Goal: Information Seeking & Learning: Compare options

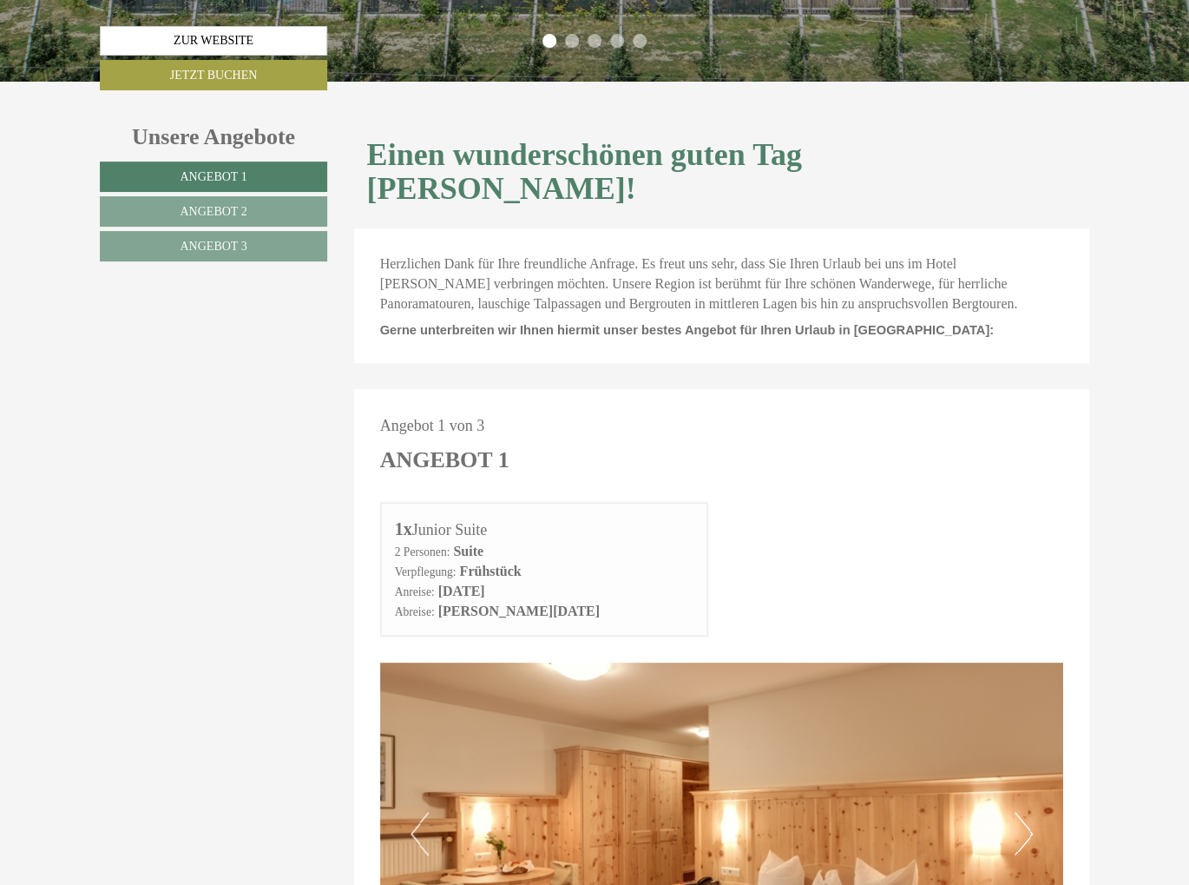
scroll to position [608, 0]
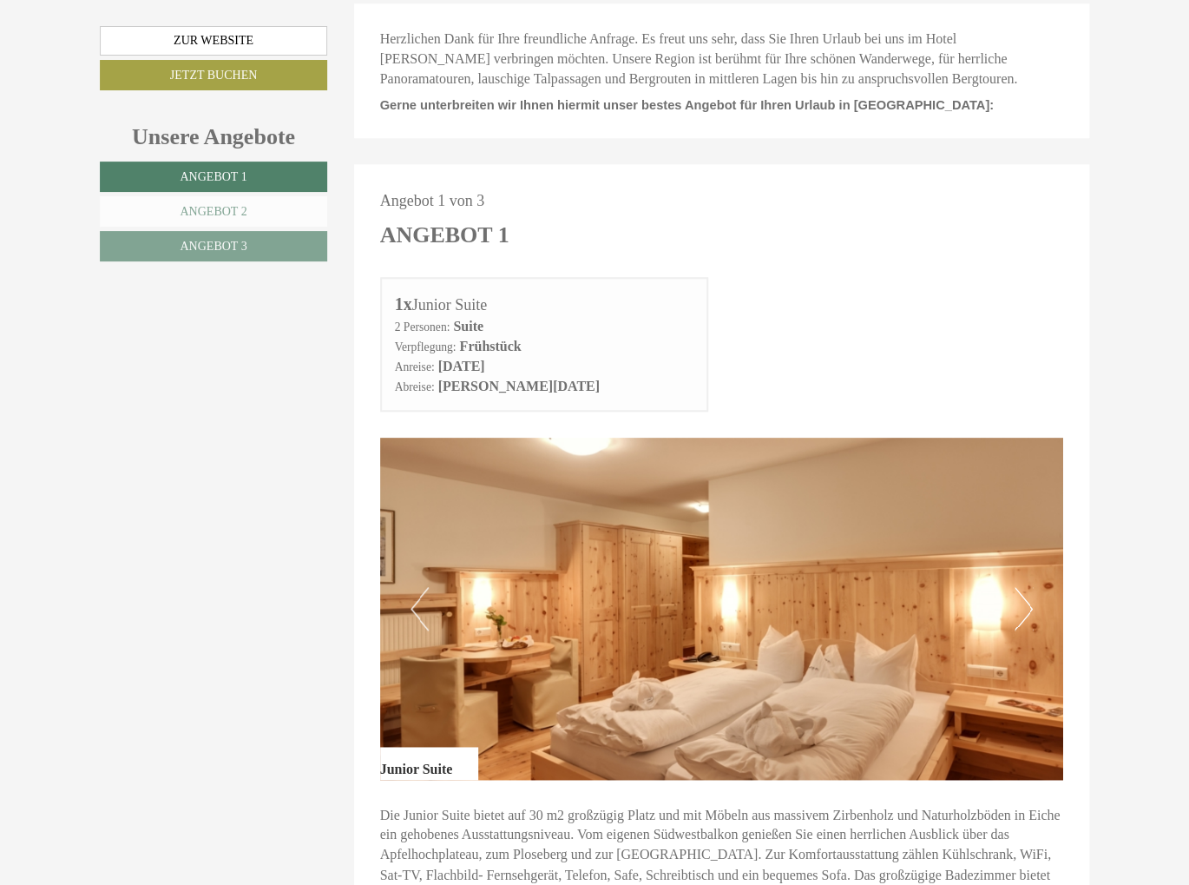
click at [233, 205] on span "Angebot 2" at bounding box center [213, 211] width 67 height 13
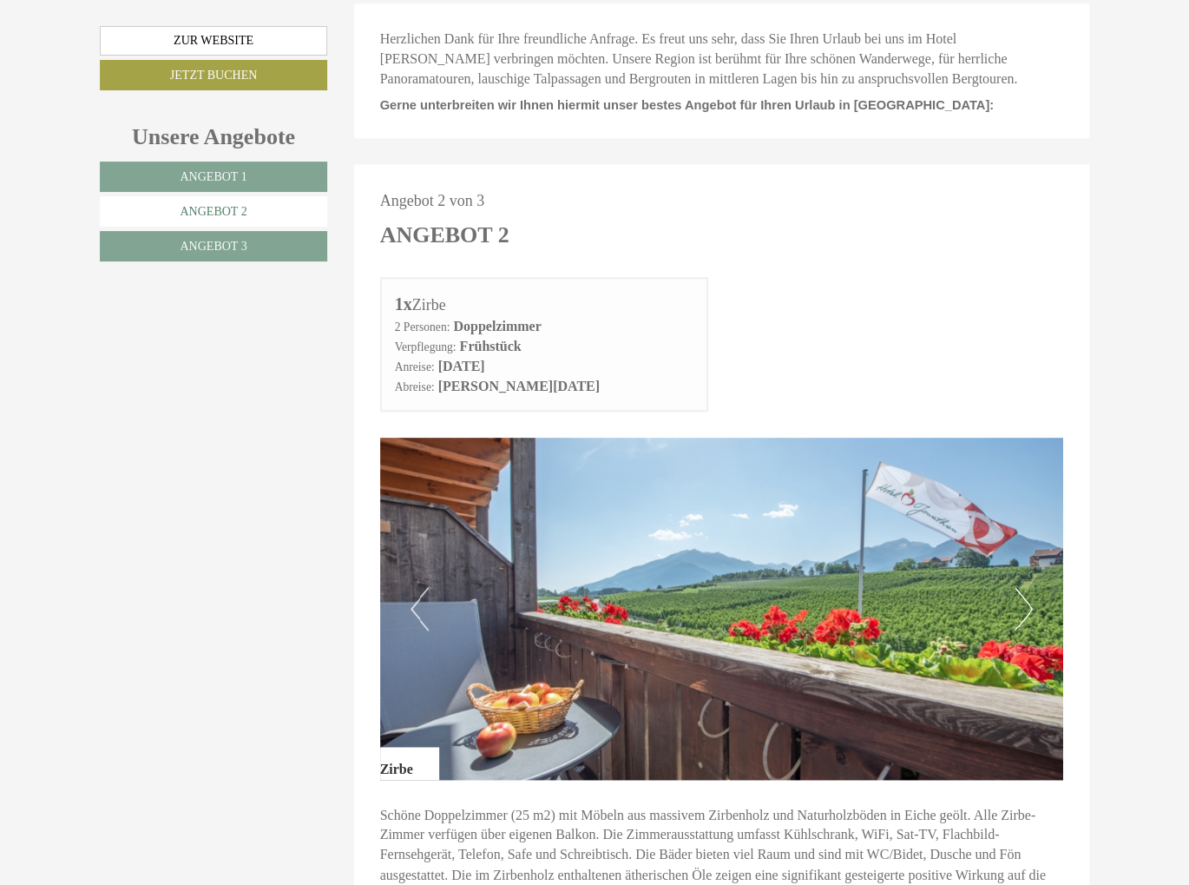
scroll to position [738, 0]
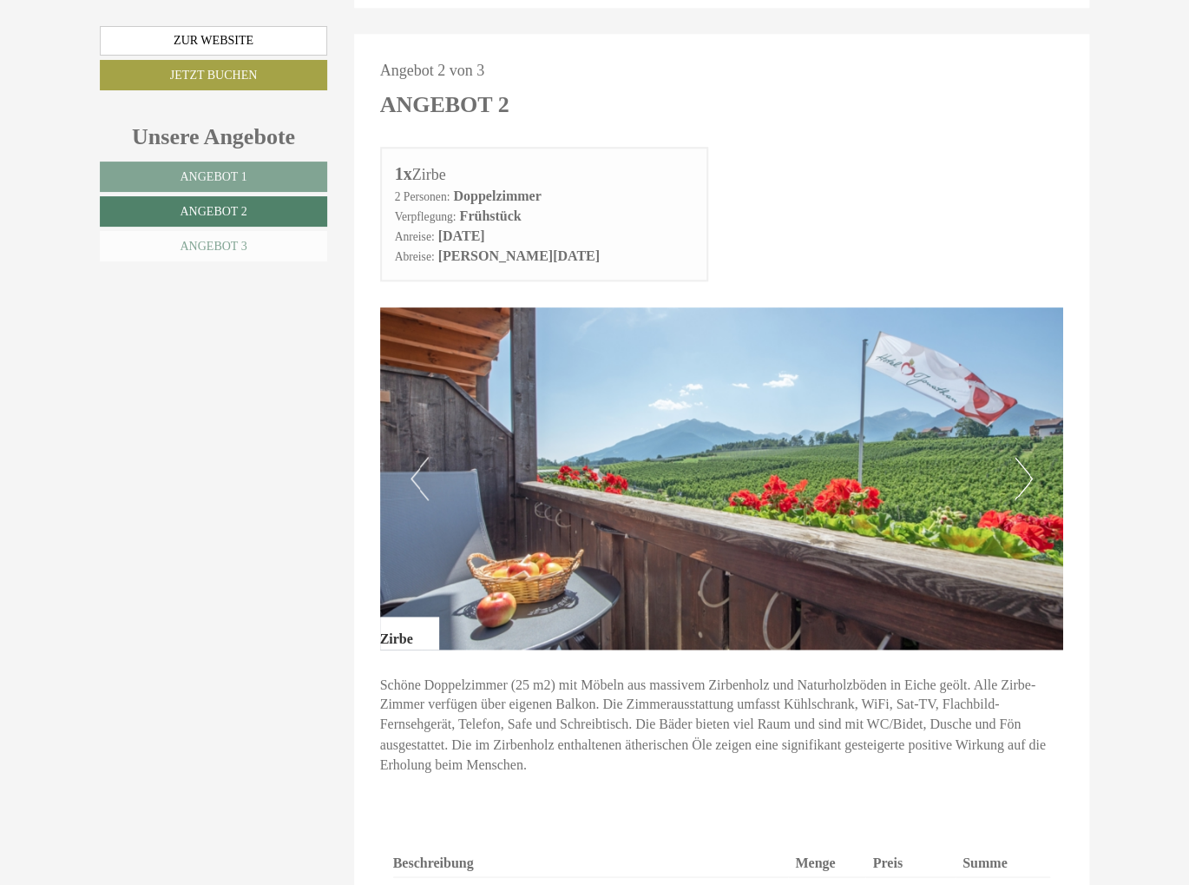
click at [283, 243] on link "Angebot 3" at bounding box center [213, 246] width 227 height 30
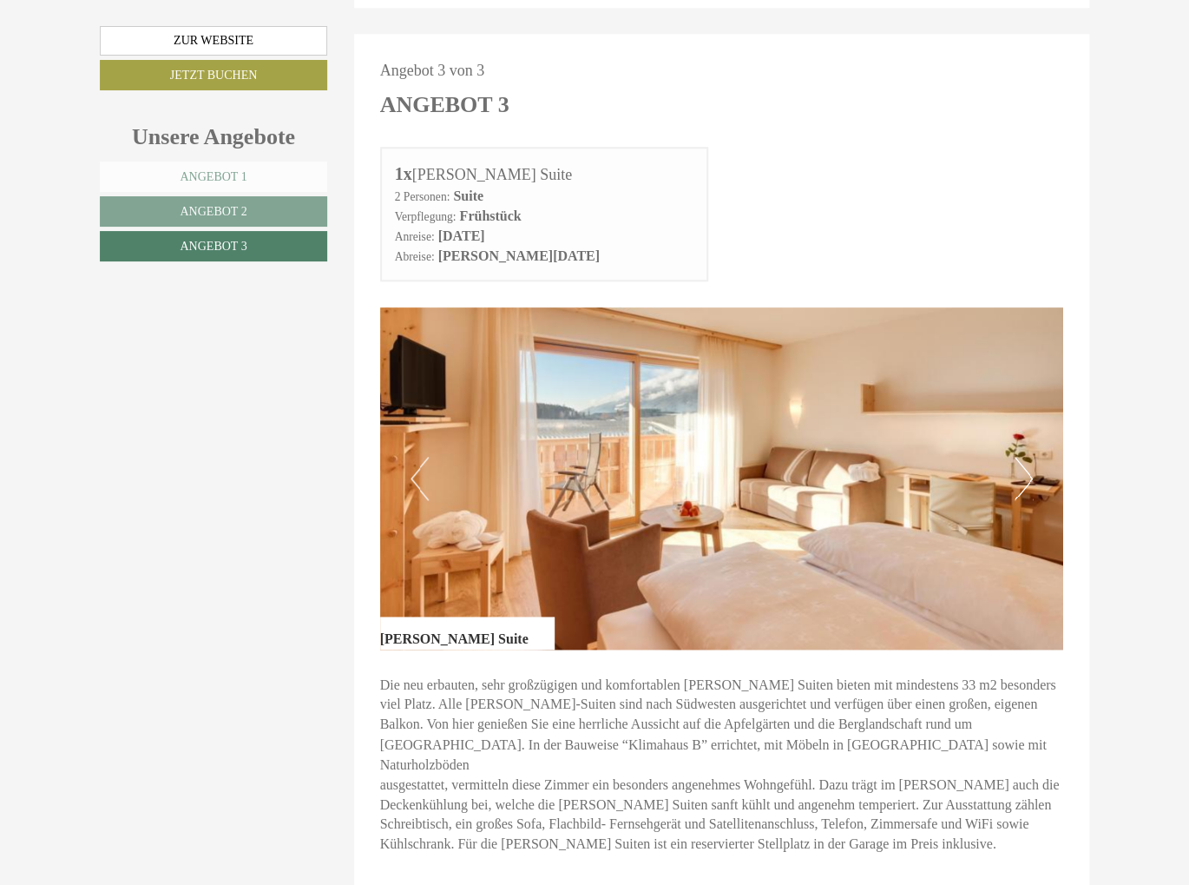
click at [257, 186] on link "Angebot 1" at bounding box center [213, 176] width 227 height 30
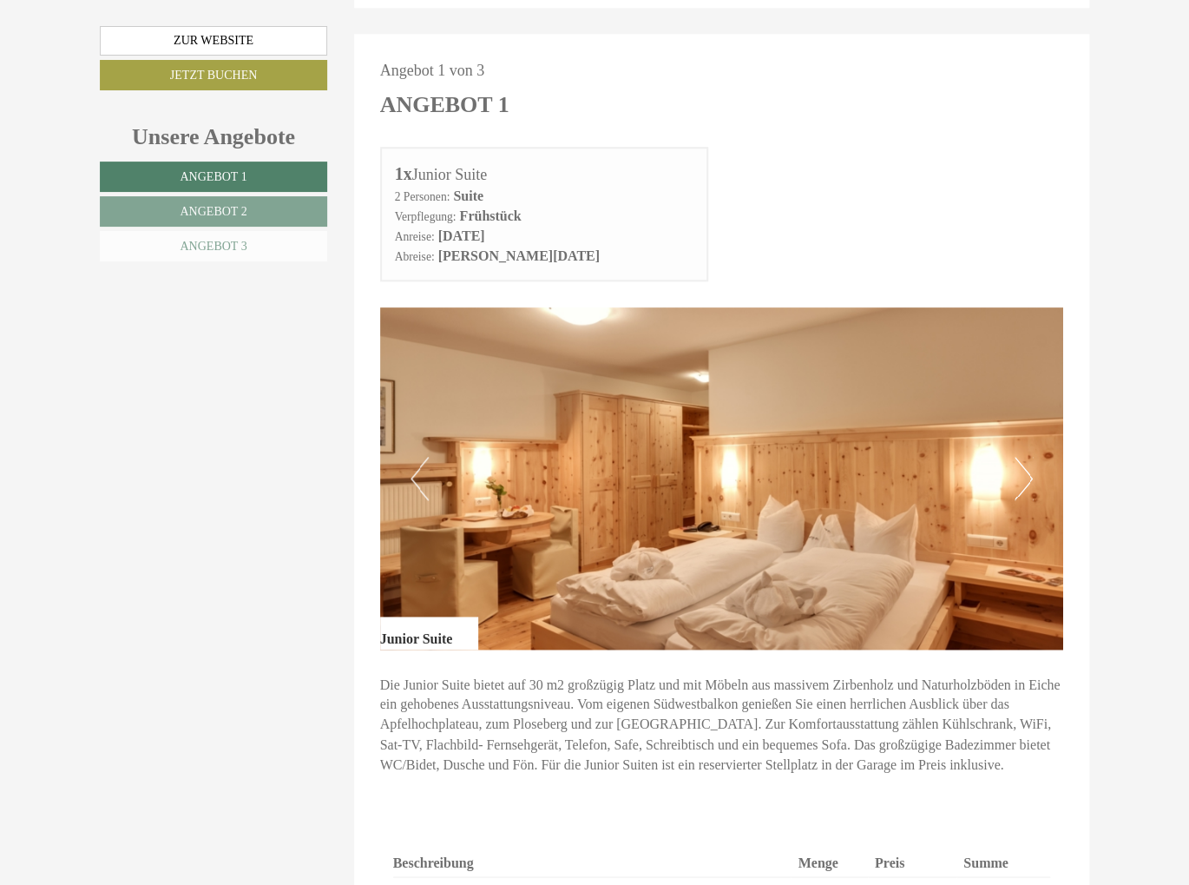
click at [259, 244] on link "Angebot 3" at bounding box center [213, 246] width 227 height 30
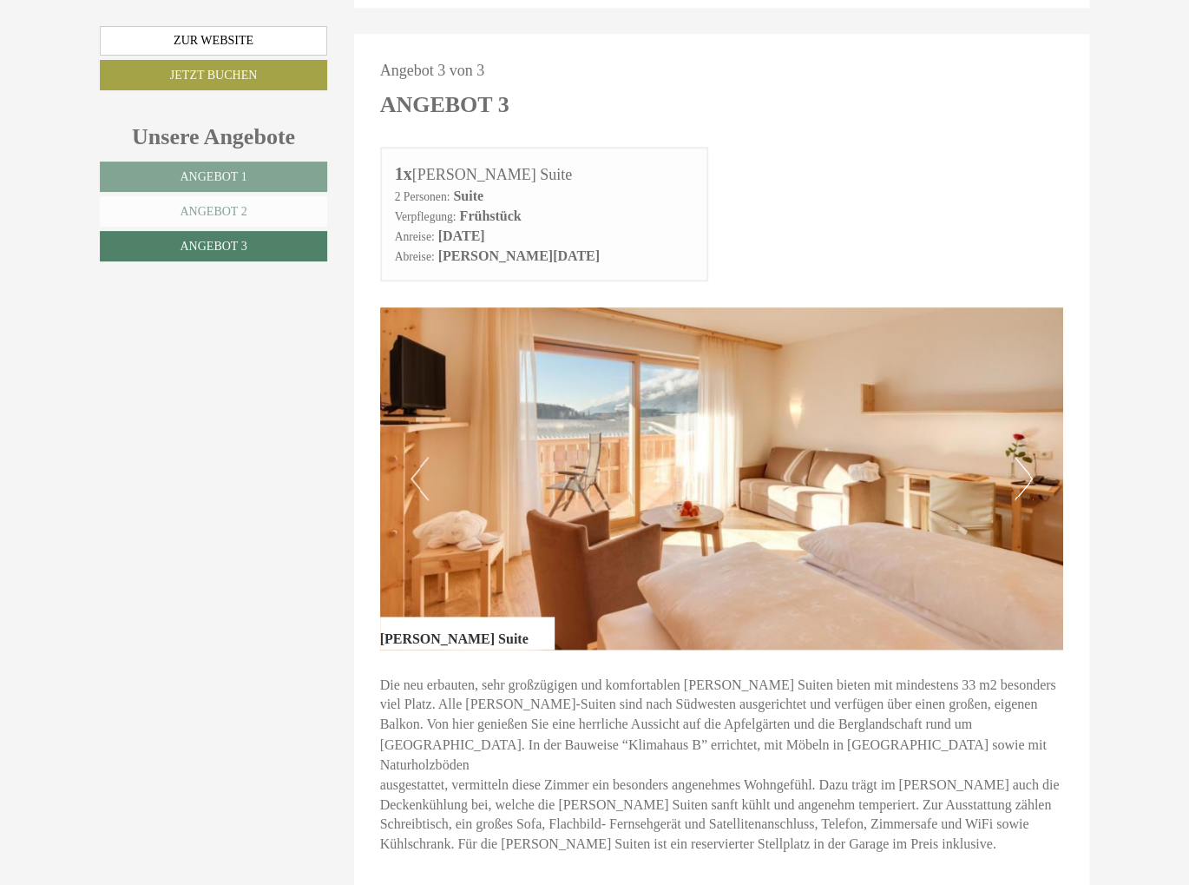
click at [251, 206] on link "Angebot 2" at bounding box center [213, 211] width 227 height 30
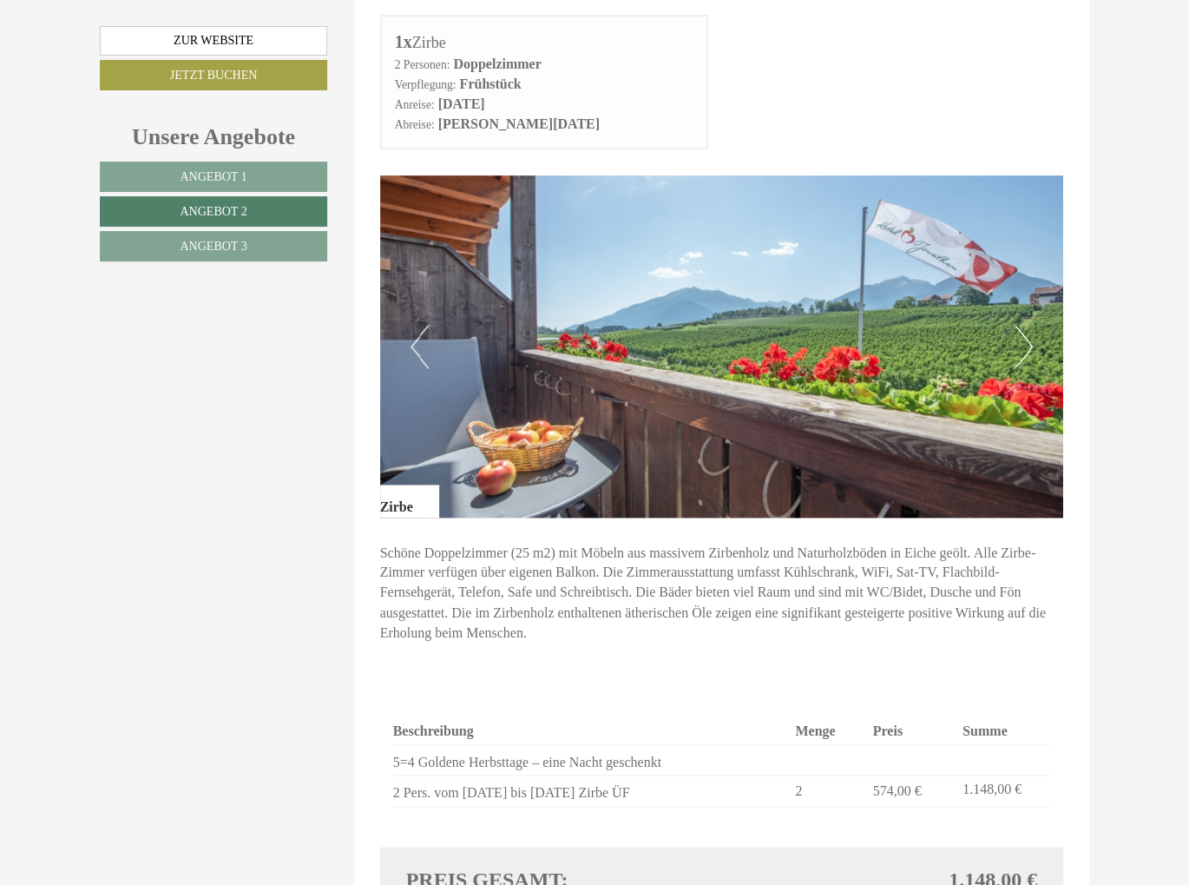
scroll to position [998, 0]
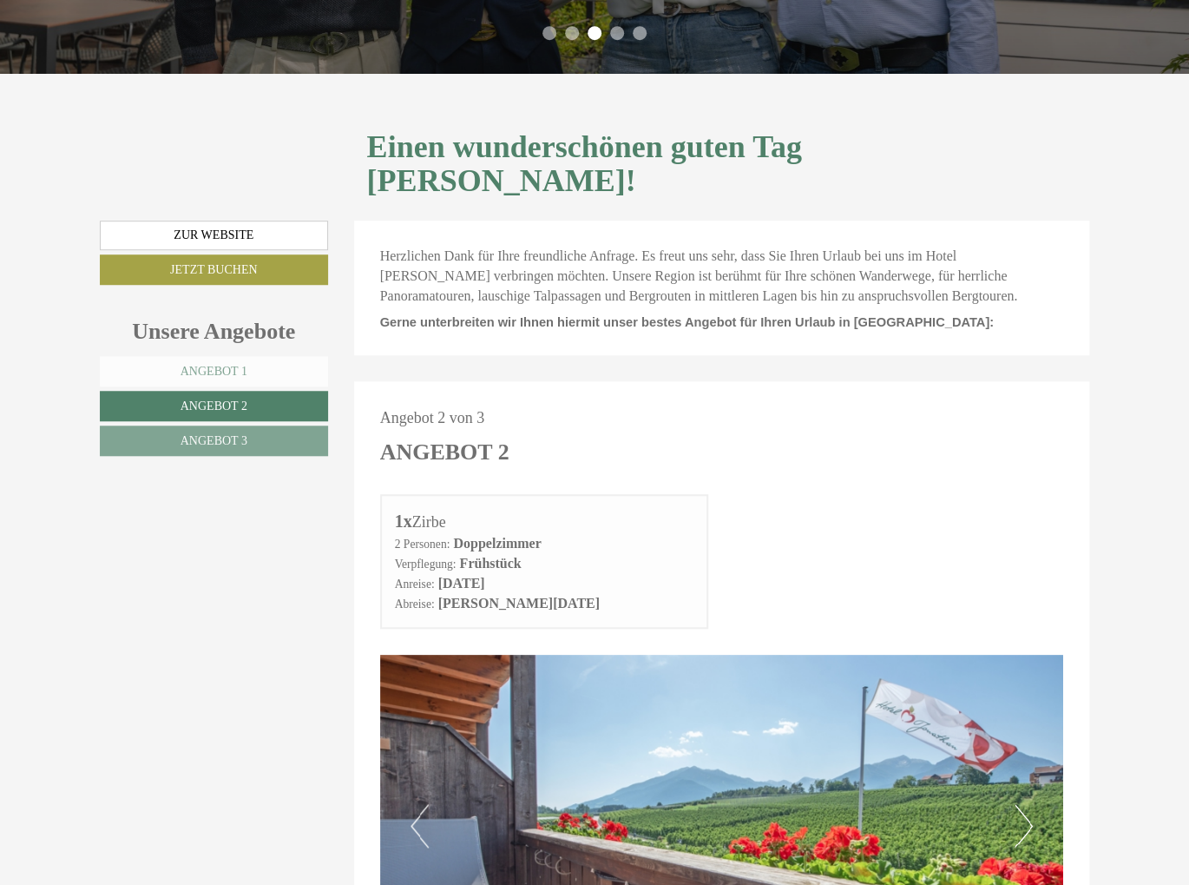
click at [229, 356] on link "Angebot 1" at bounding box center [214, 371] width 228 height 30
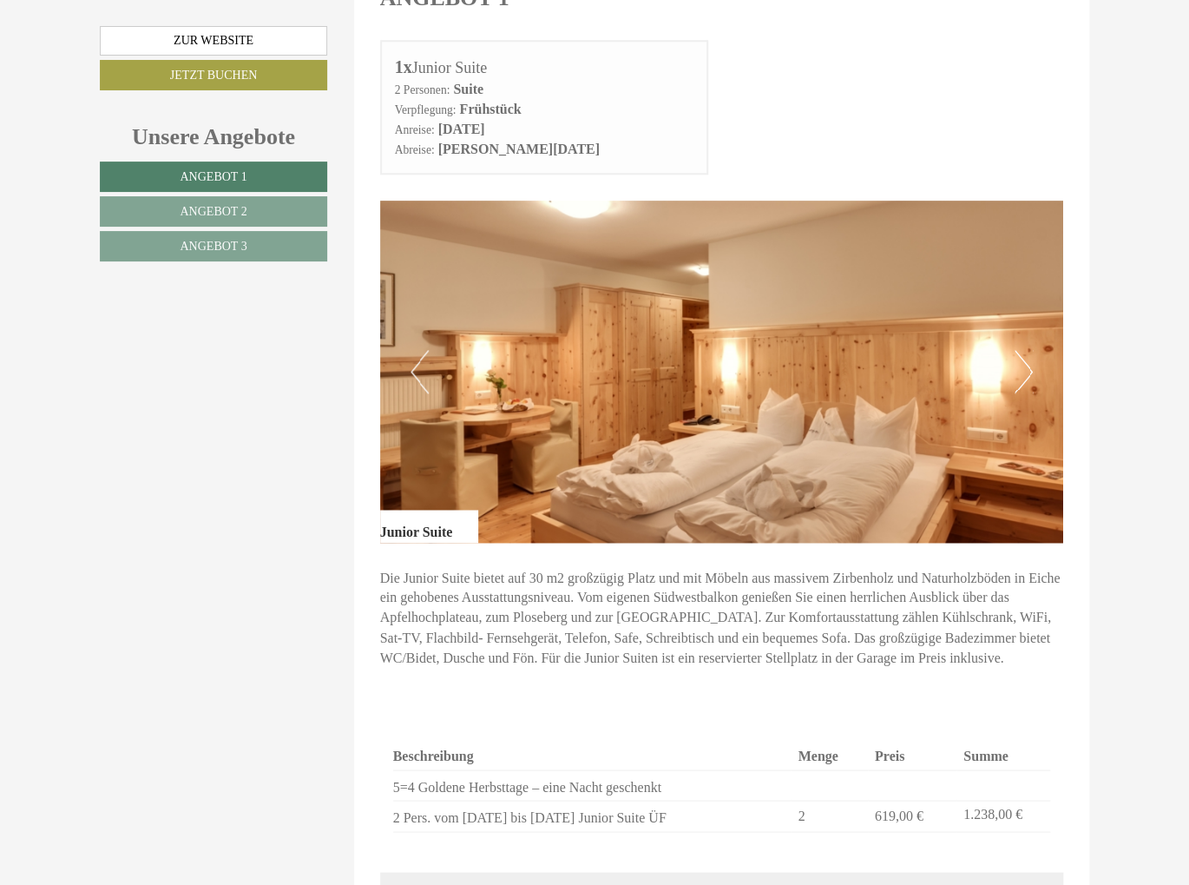
scroll to position [651, 0]
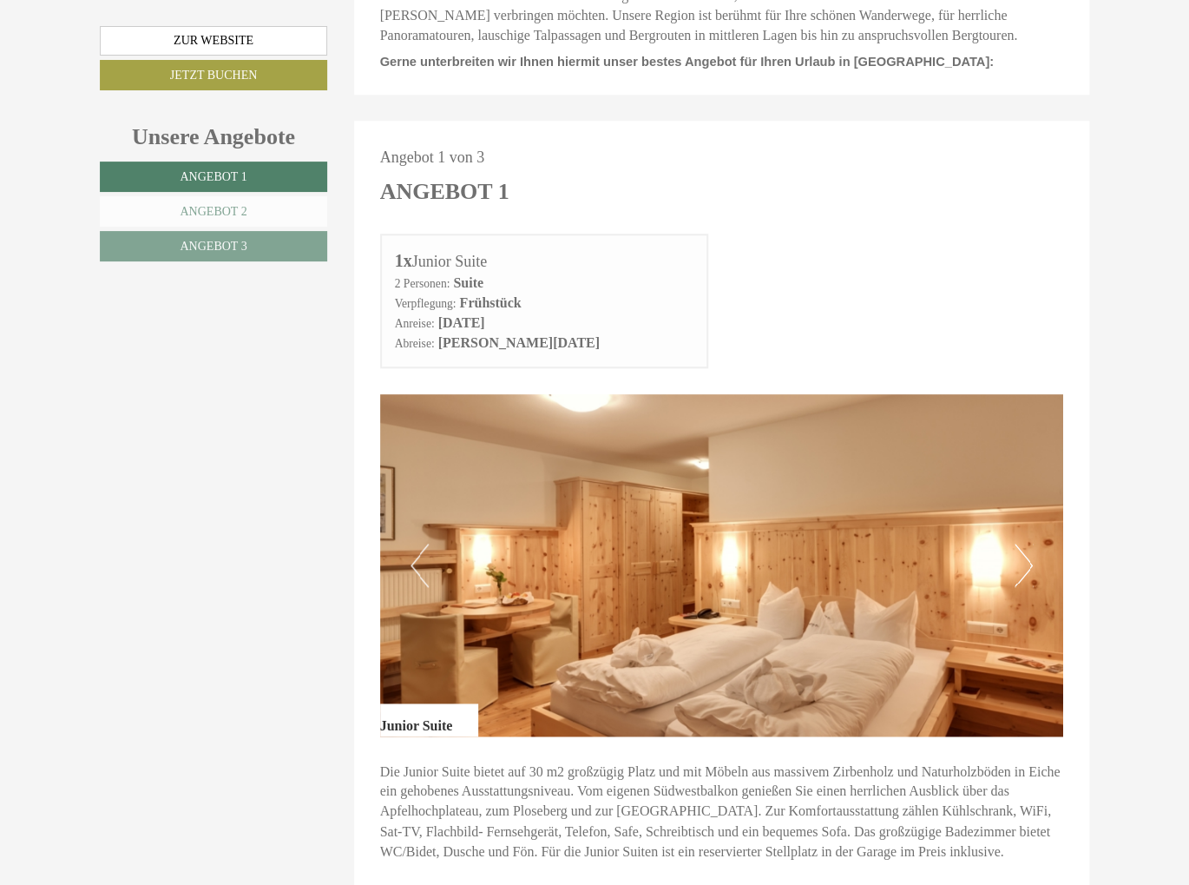
click at [230, 223] on link "Angebot 2" at bounding box center [213, 211] width 227 height 30
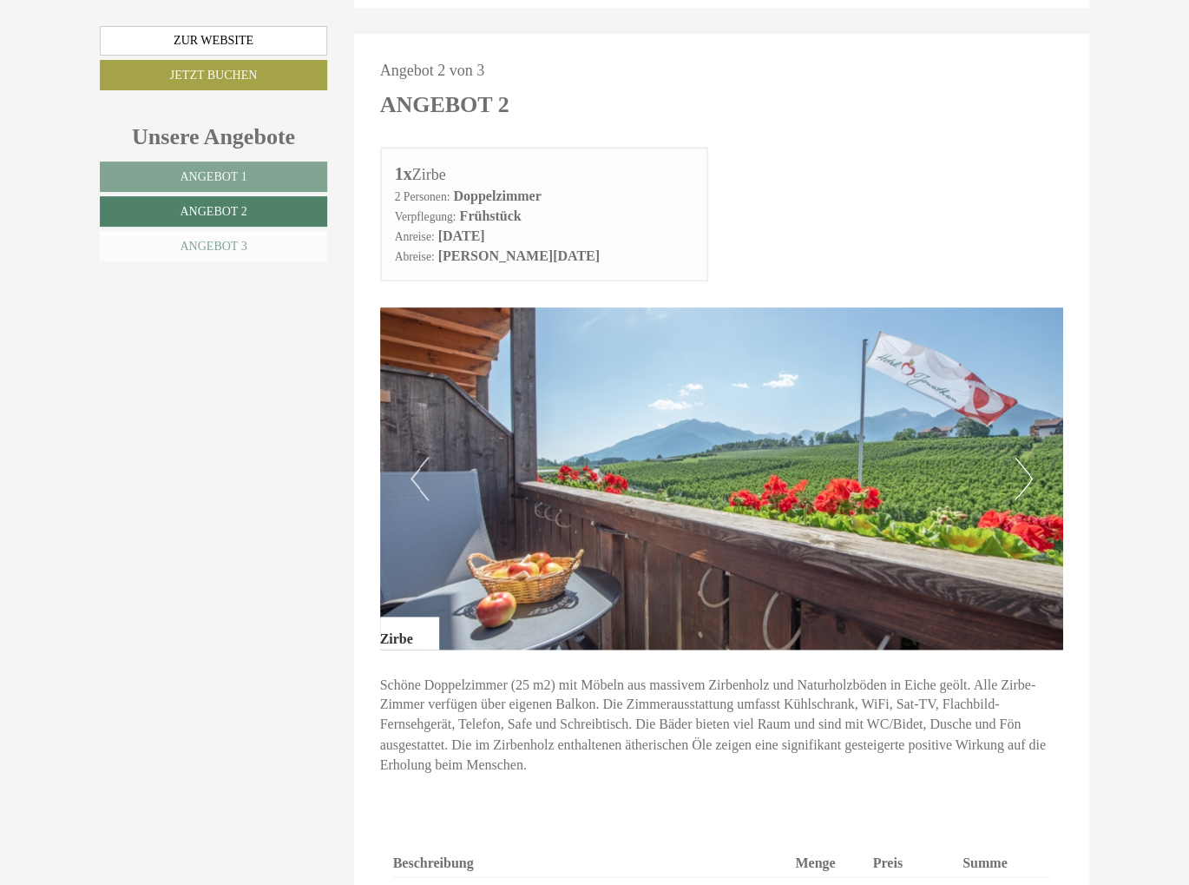
click at [257, 240] on link "Angebot 3" at bounding box center [213, 246] width 227 height 30
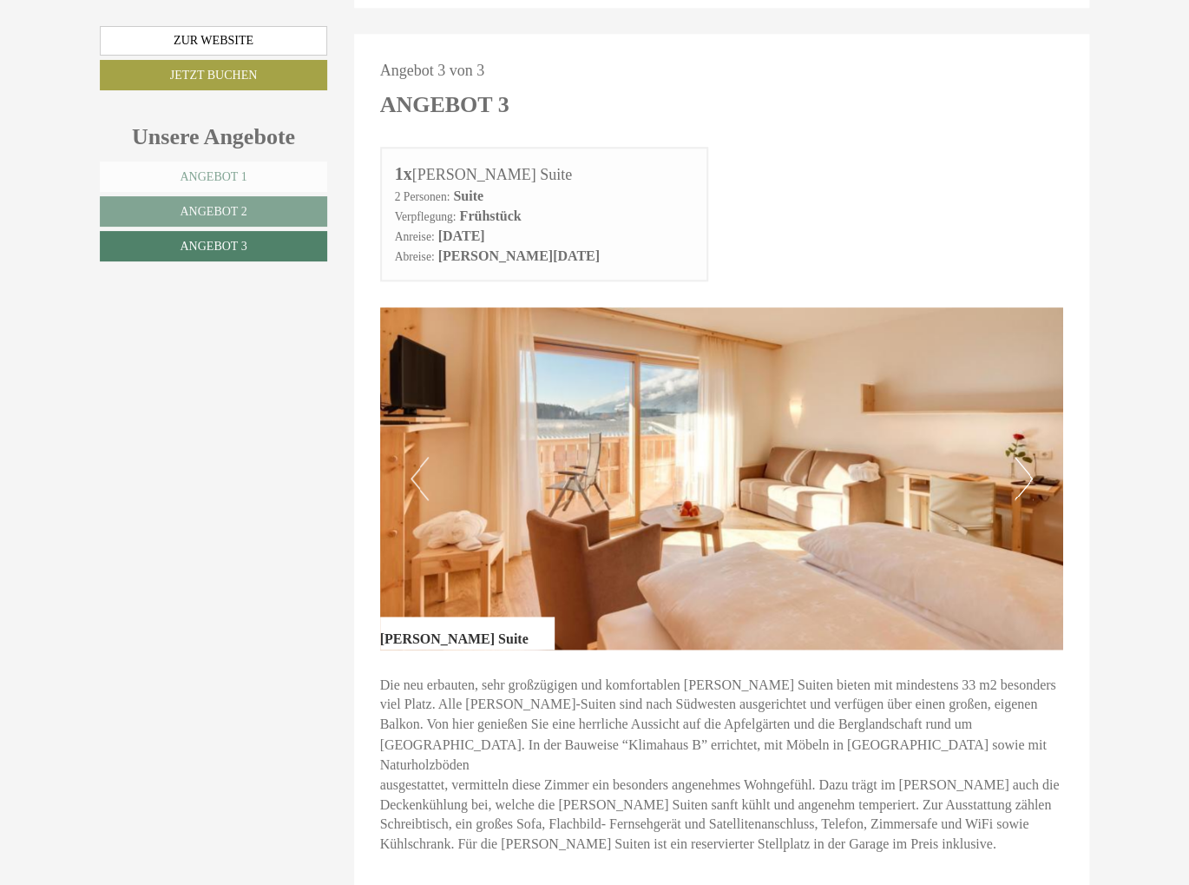
click at [267, 164] on link "Angebot 1" at bounding box center [213, 176] width 227 height 30
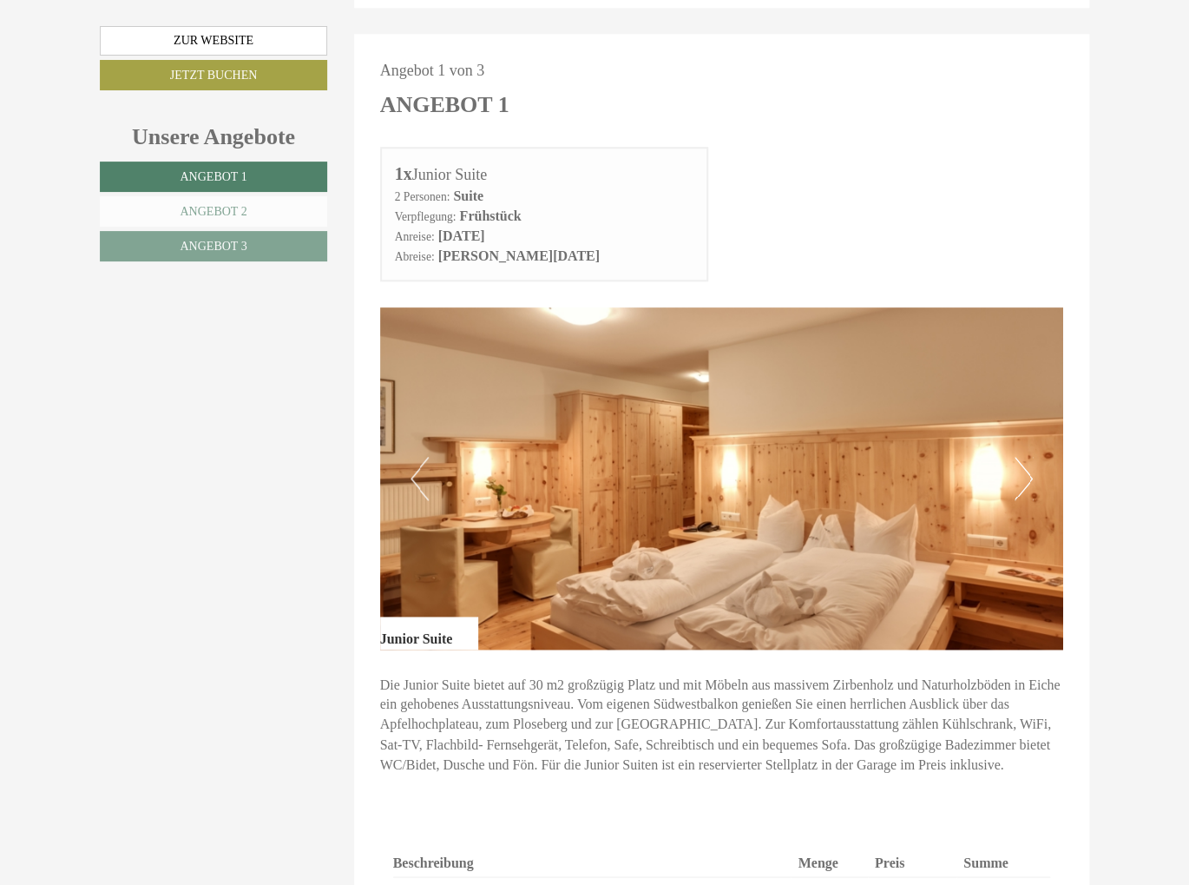
click at [274, 198] on link "Angebot 2" at bounding box center [213, 211] width 227 height 30
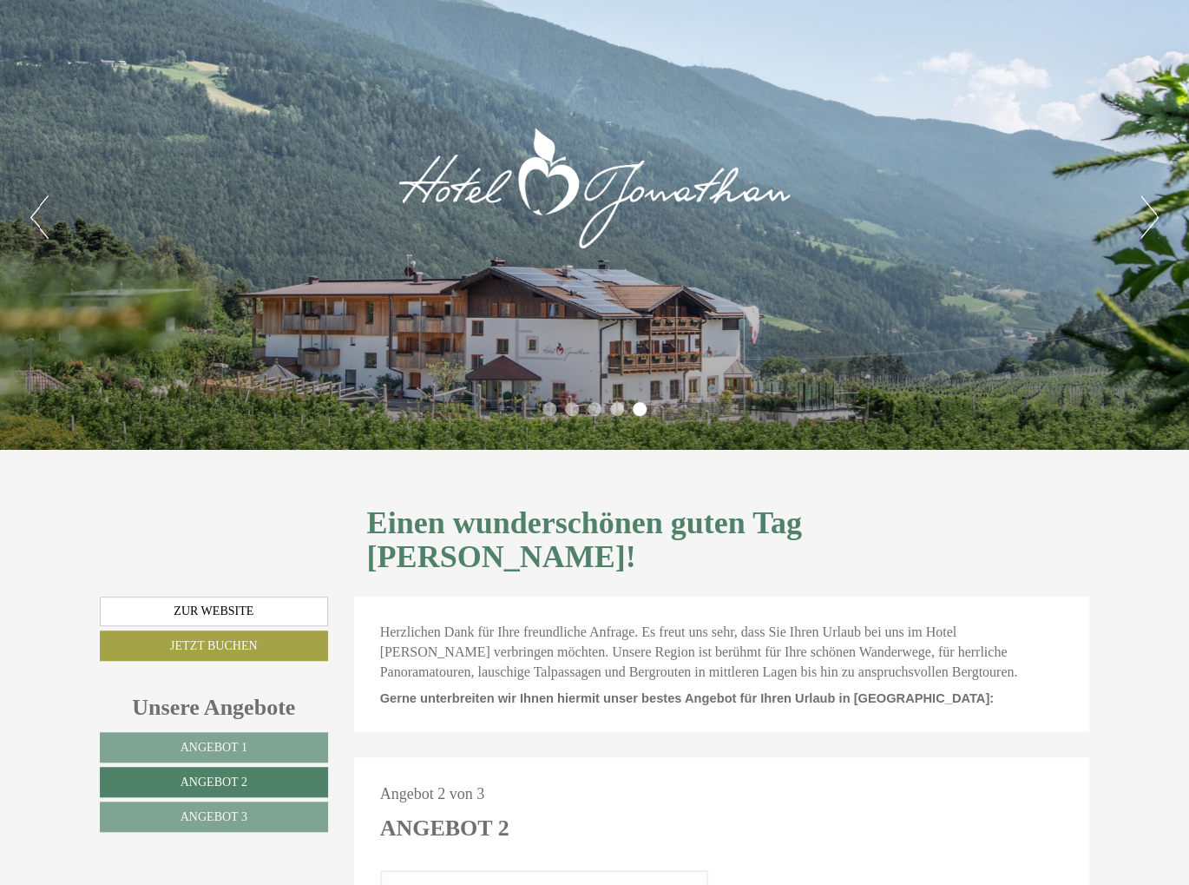
scroll to position [0, 0]
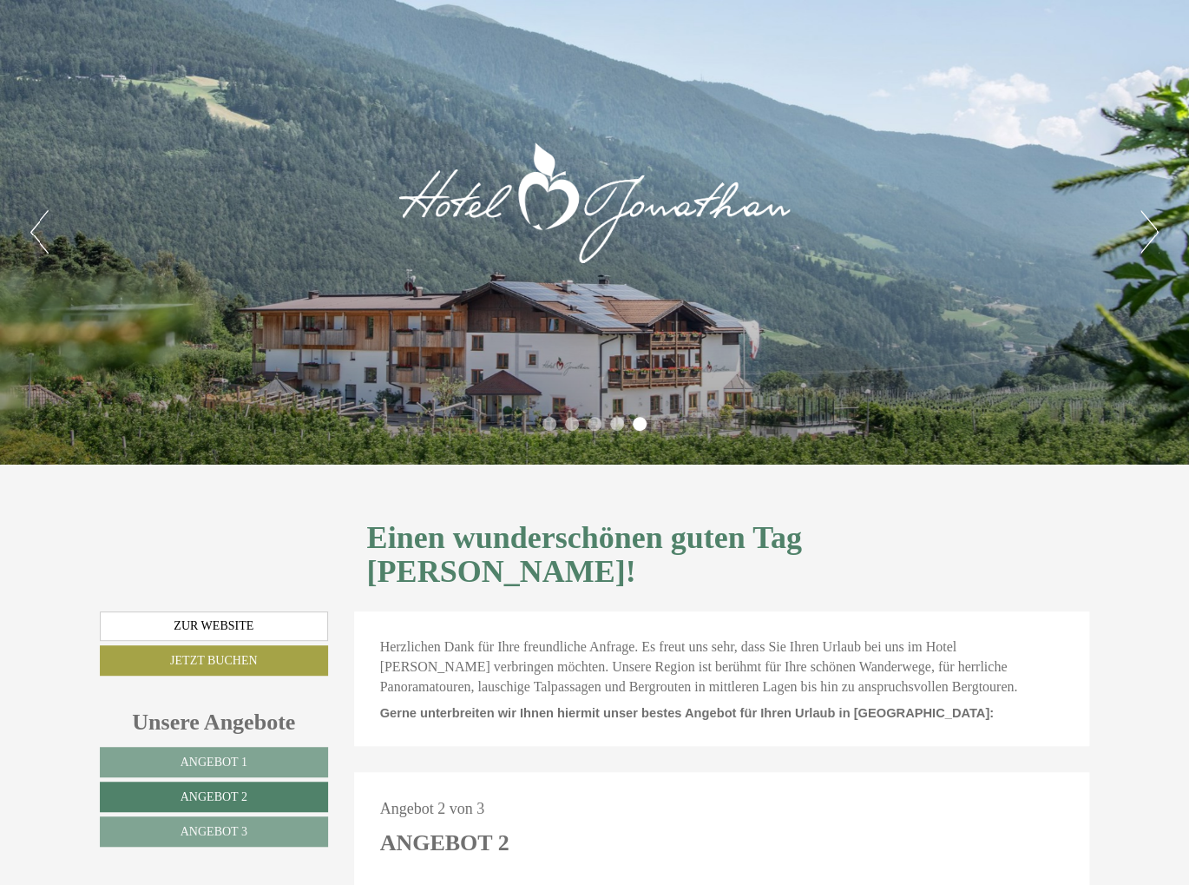
click at [1126, 223] on div "Previous Next 1 2 3 4 5" at bounding box center [594, 232] width 1189 height 464
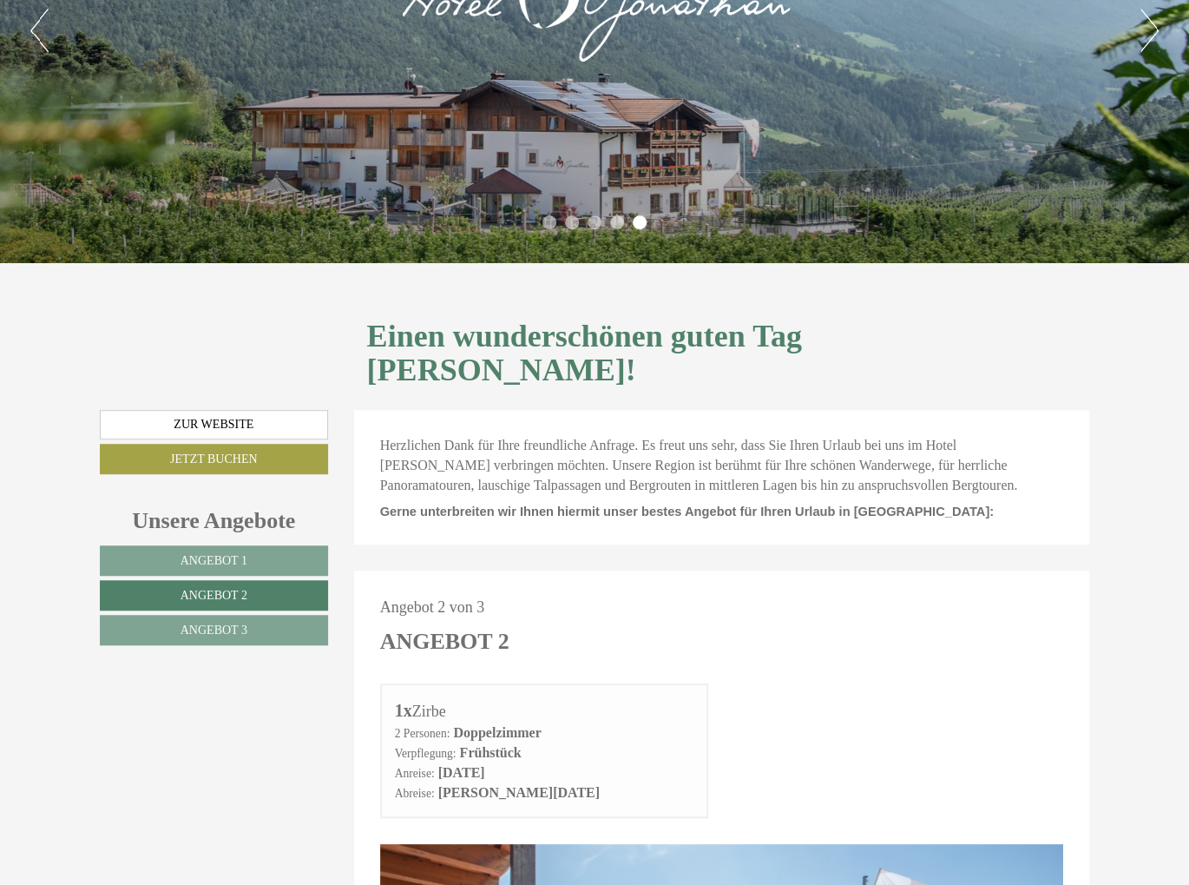
scroll to position [347, 0]
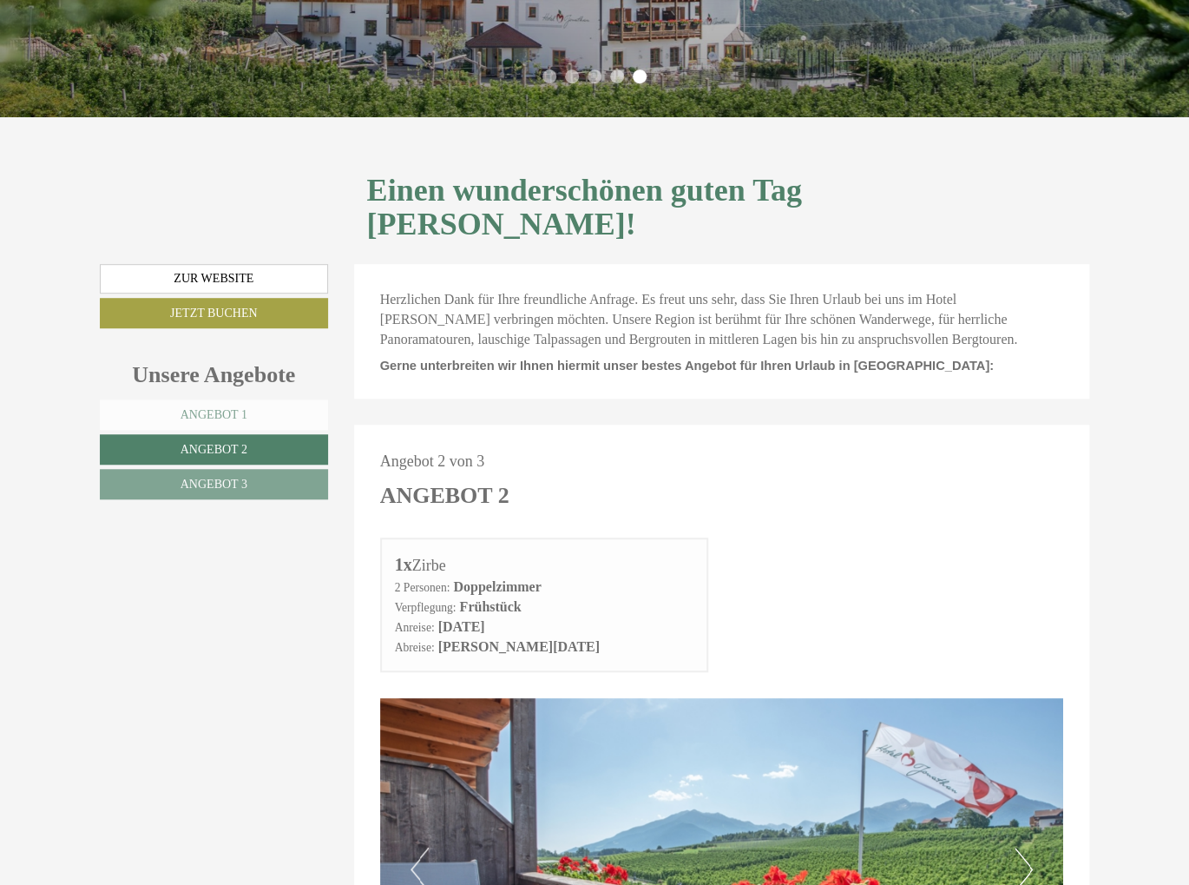
click at [214, 399] on link "Angebot 1" at bounding box center [214, 414] width 228 height 30
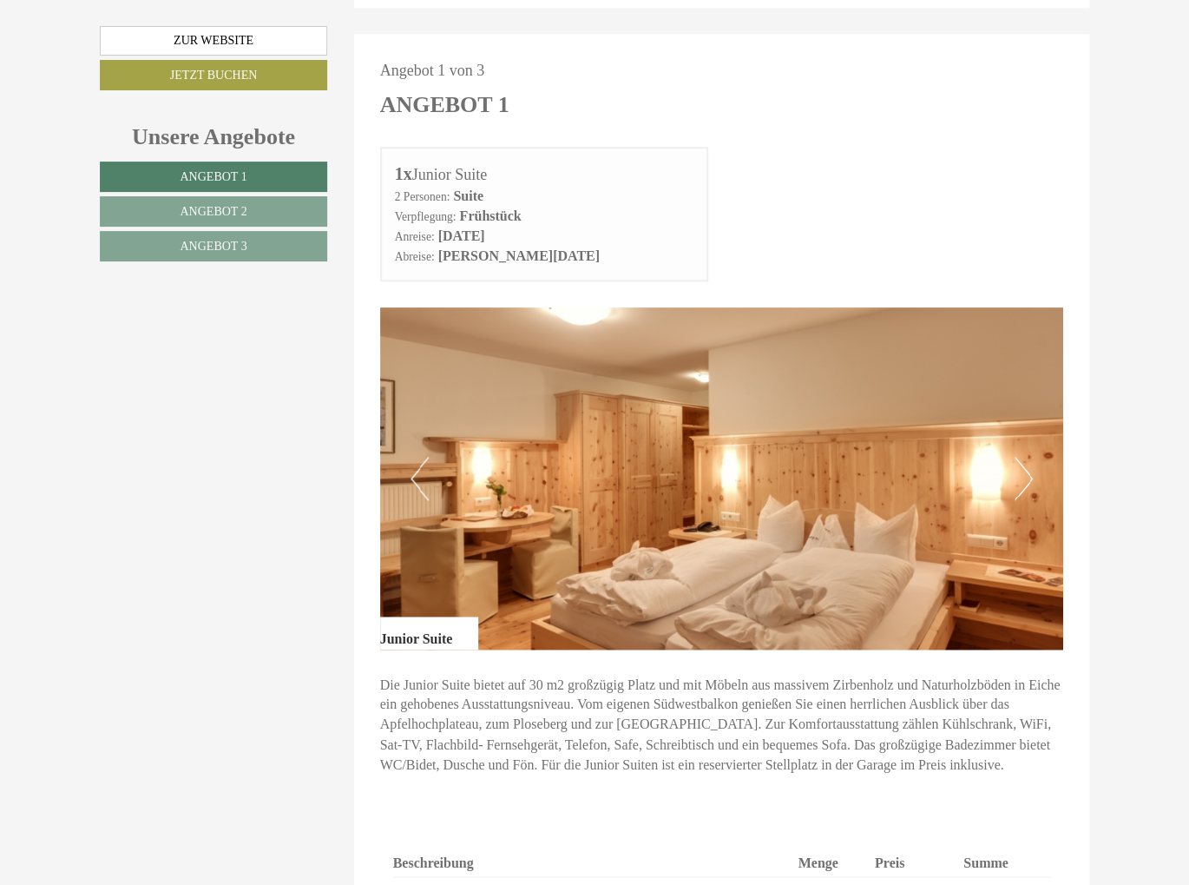
scroll to position [998, 0]
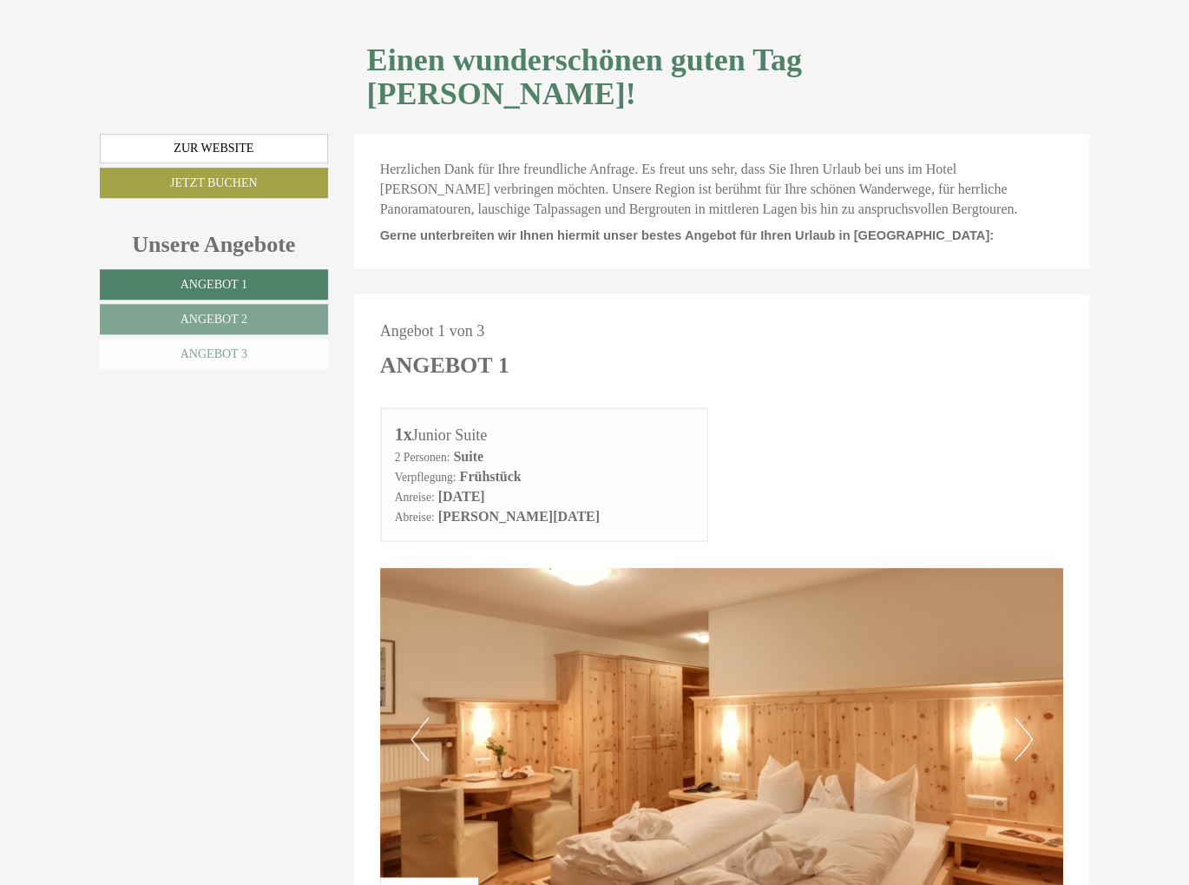
click at [205, 339] on link "Angebot 3" at bounding box center [214, 354] width 228 height 30
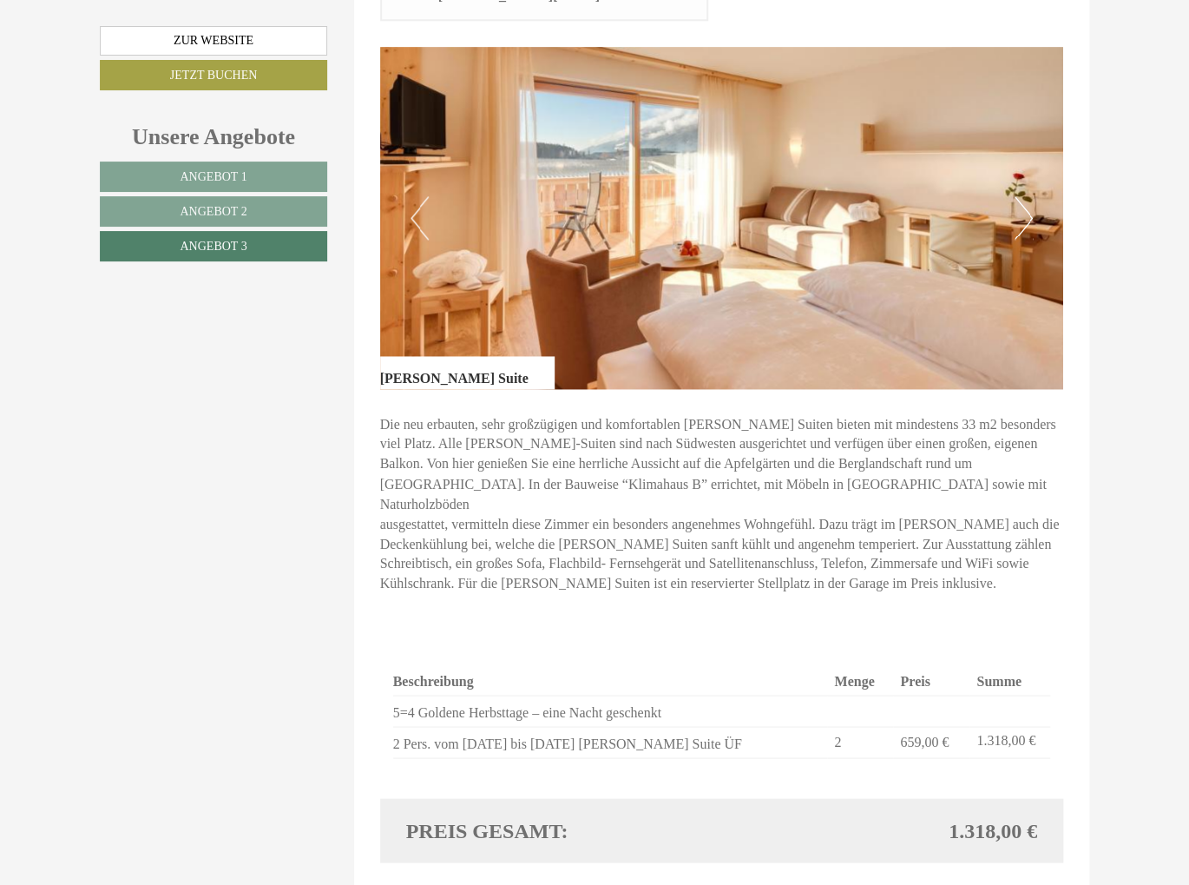
scroll to position [651, 0]
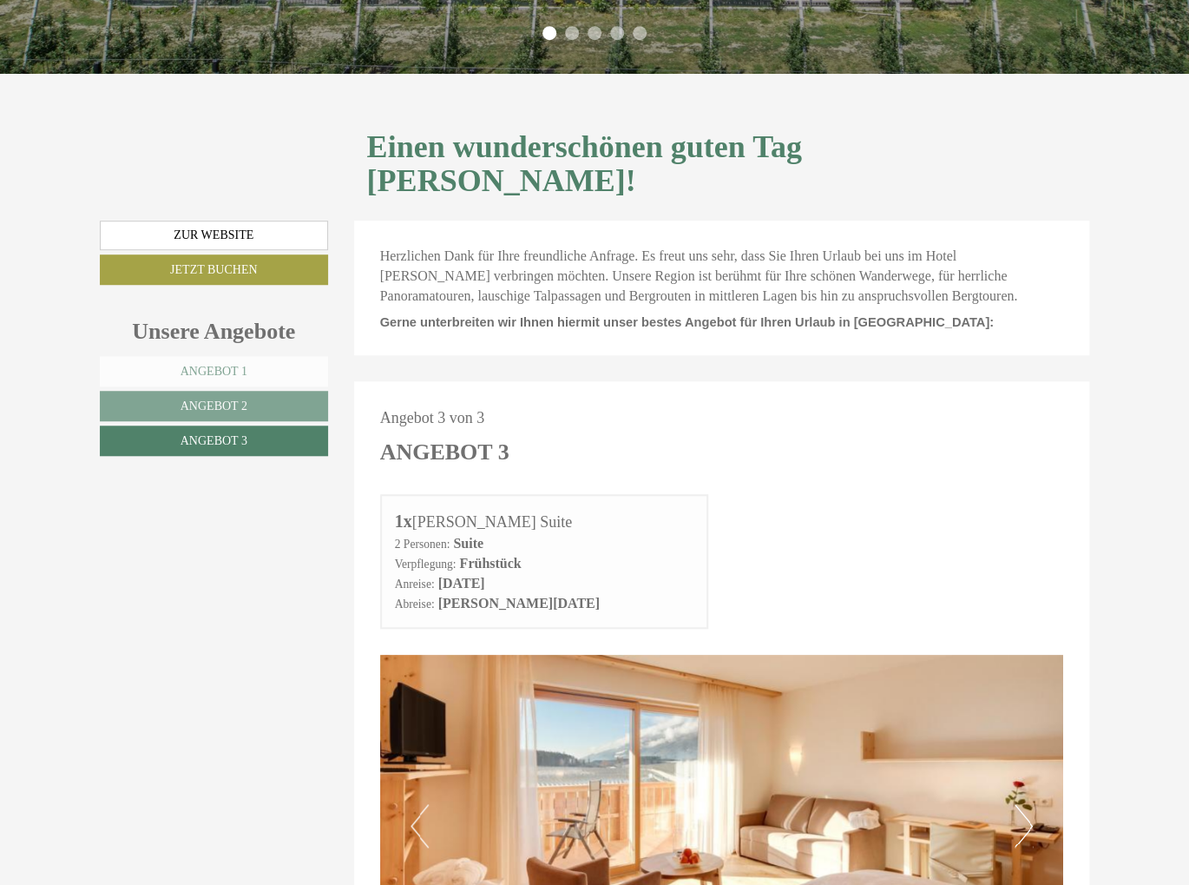
click at [214, 365] on span "Angebot 1" at bounding box center [214, 371] width 67 height 13
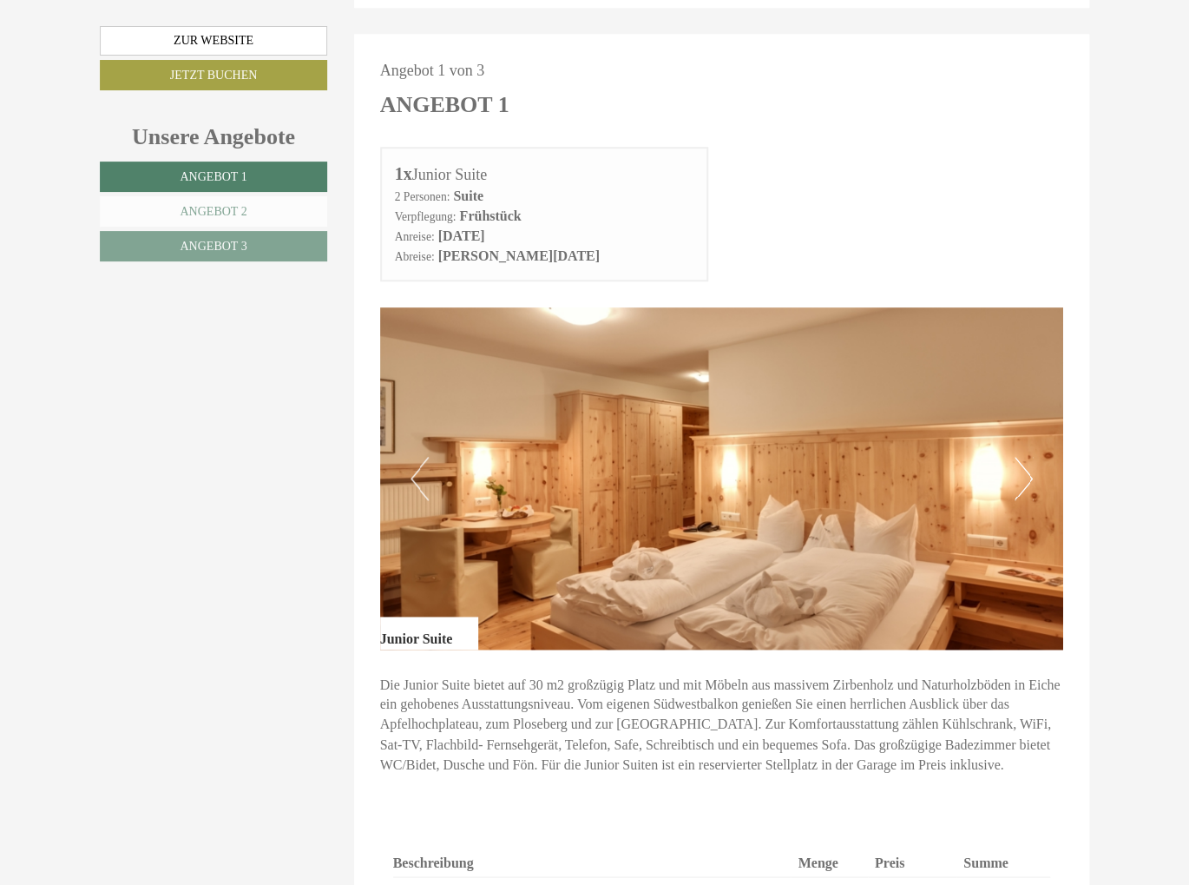
click at [247, 222] on link "Angebot 2" at bounding box center [213, 211] width 227 height 30
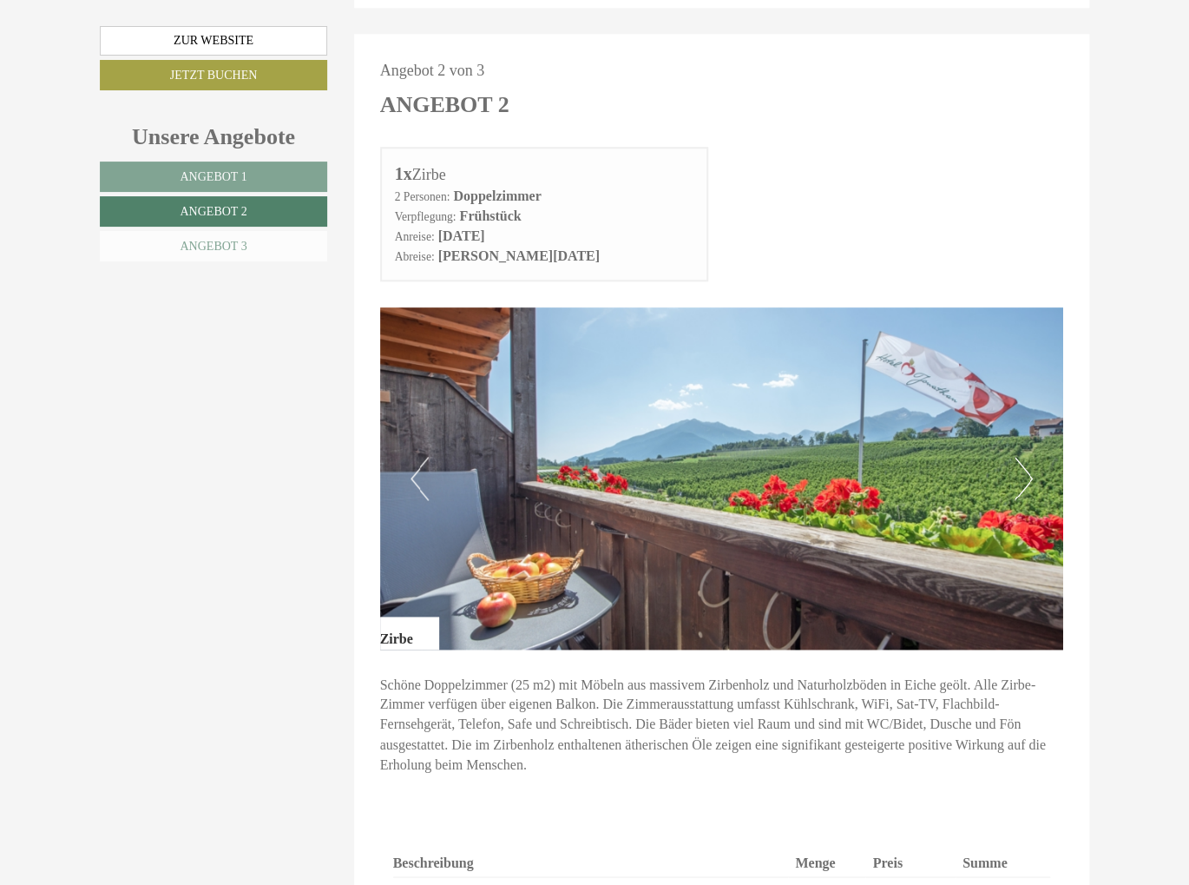
click at [239, 231] on link "Angebot 3" at bounding box center [213, 246] width 227 height 30
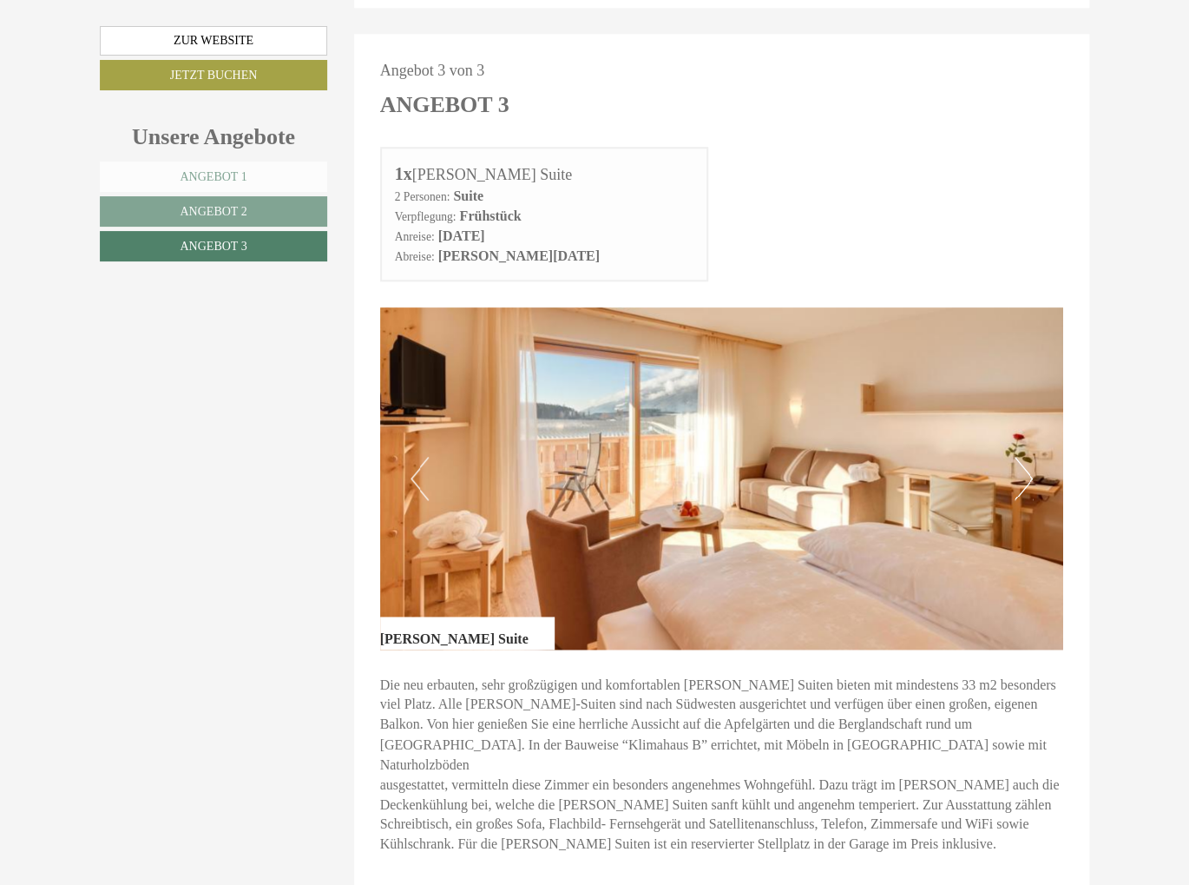
click at [226, 174] on span "Angebot 1" at bounding box center [213, 176] width 67 height 13
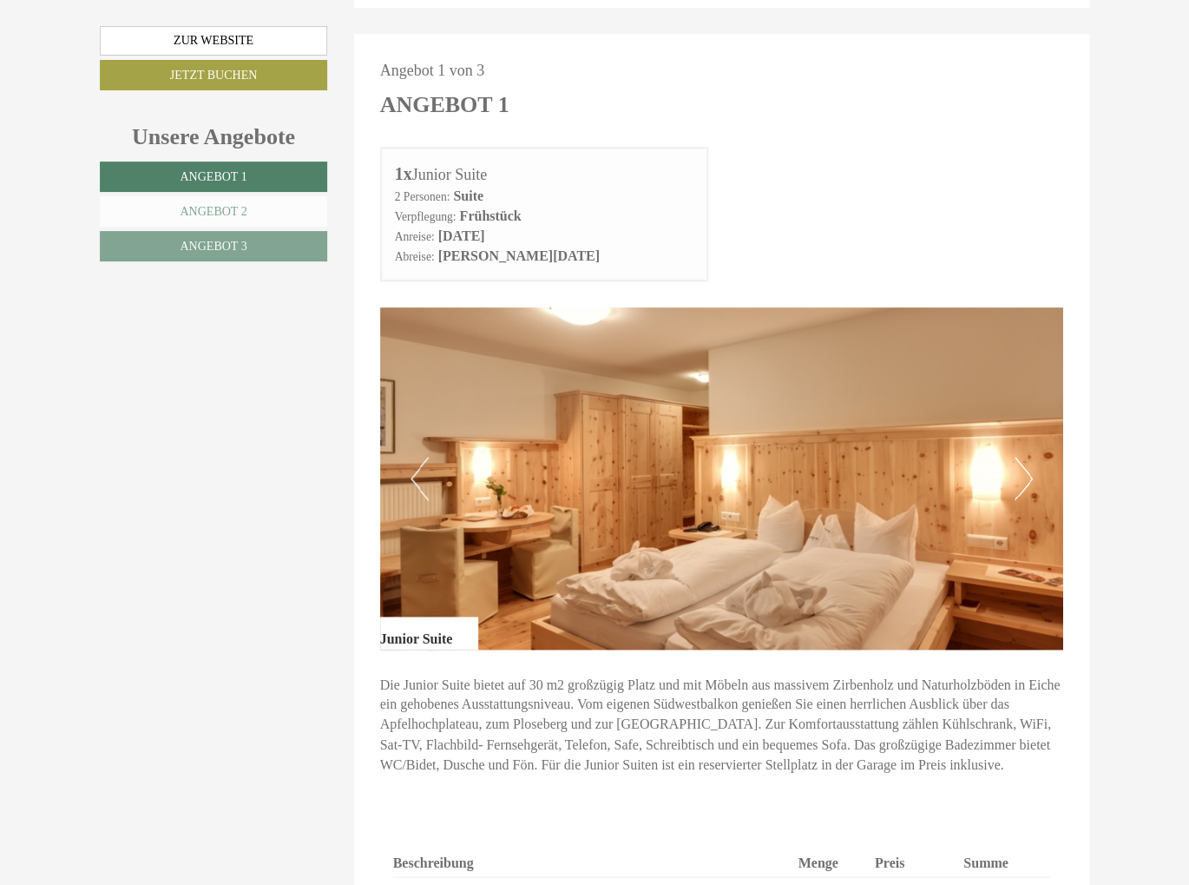
click at [207, 205] on span "Angebot 2" at bounding box center [213, 211] width 67 height 13
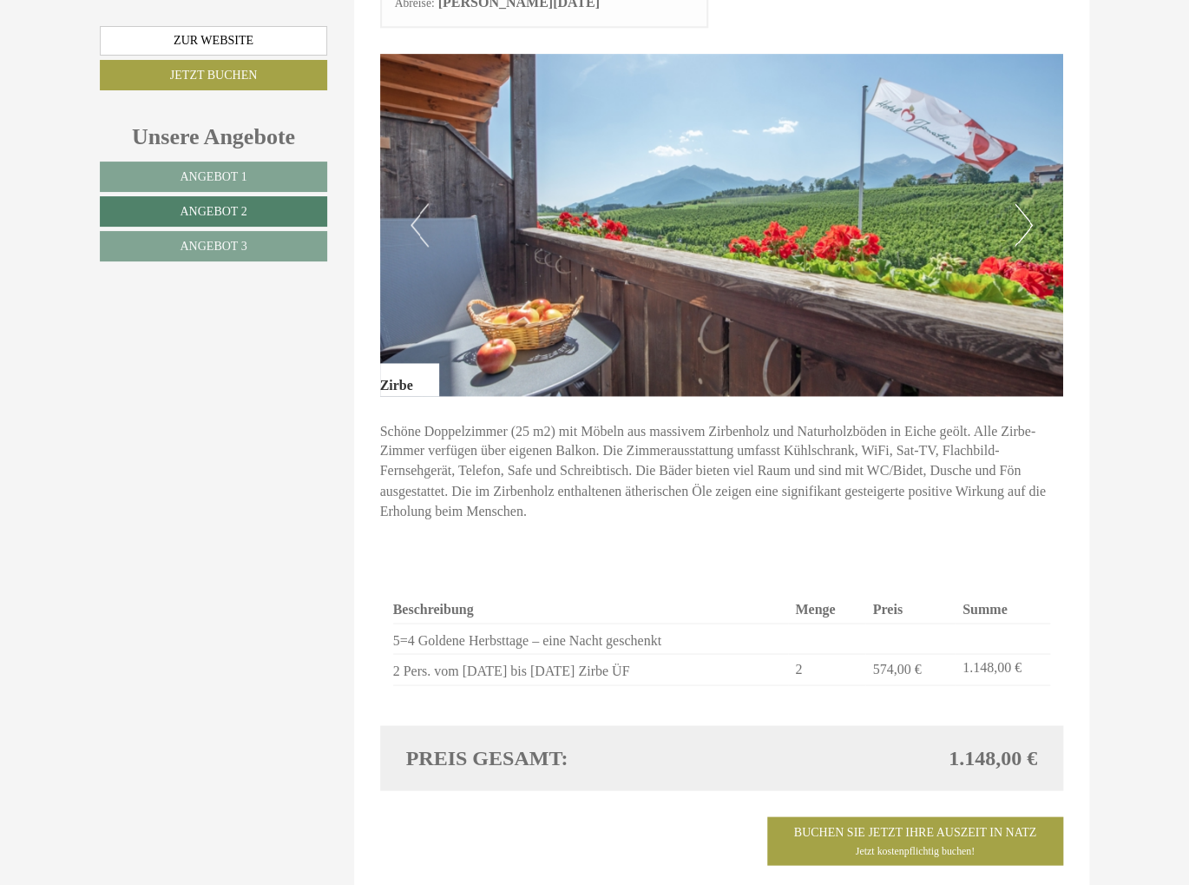
scroll to position [1085, 0]
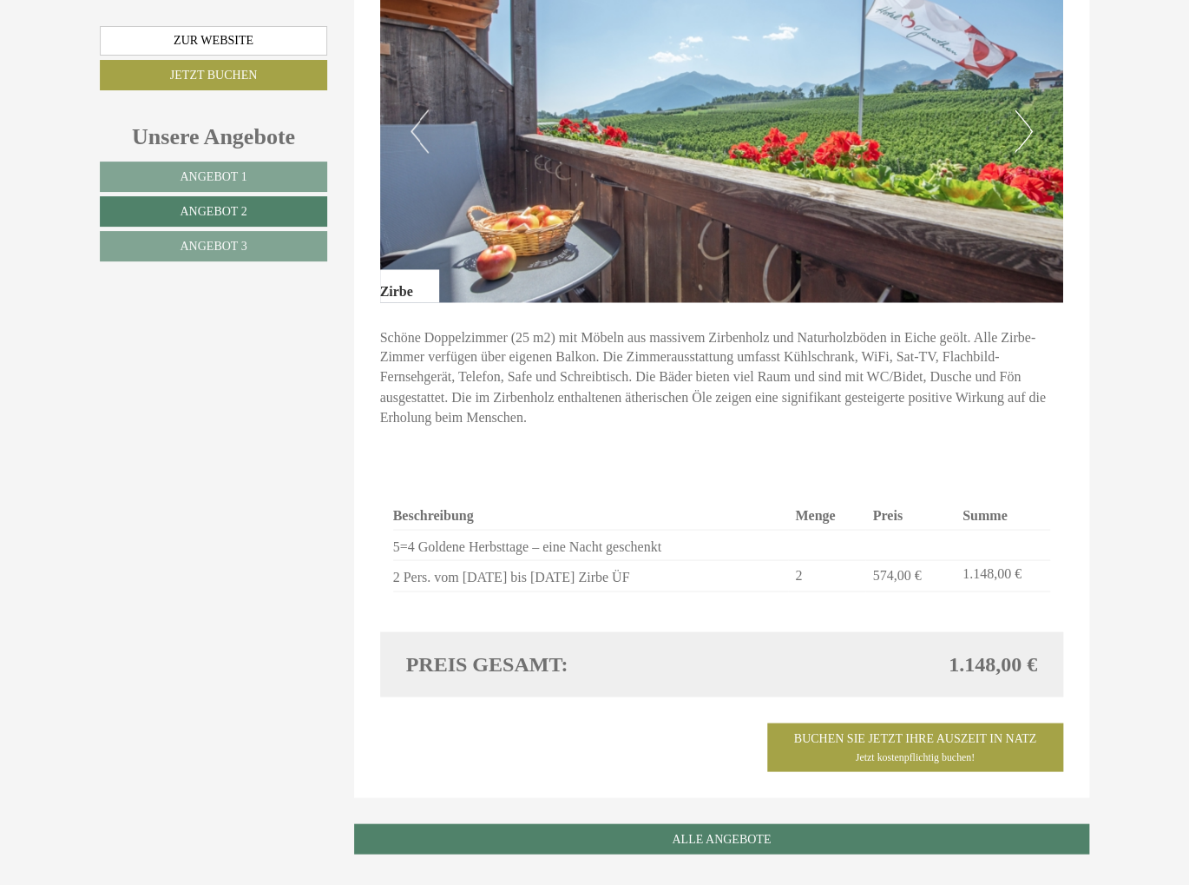
drag, startPoint x: 963, startPoint y: 622, endPoint x: 1038, endPoint y: 635, distance: 75.6
click at [1038, 648] on div "1.148,00 €" at bounding box center [885, 663] width 329 height 30
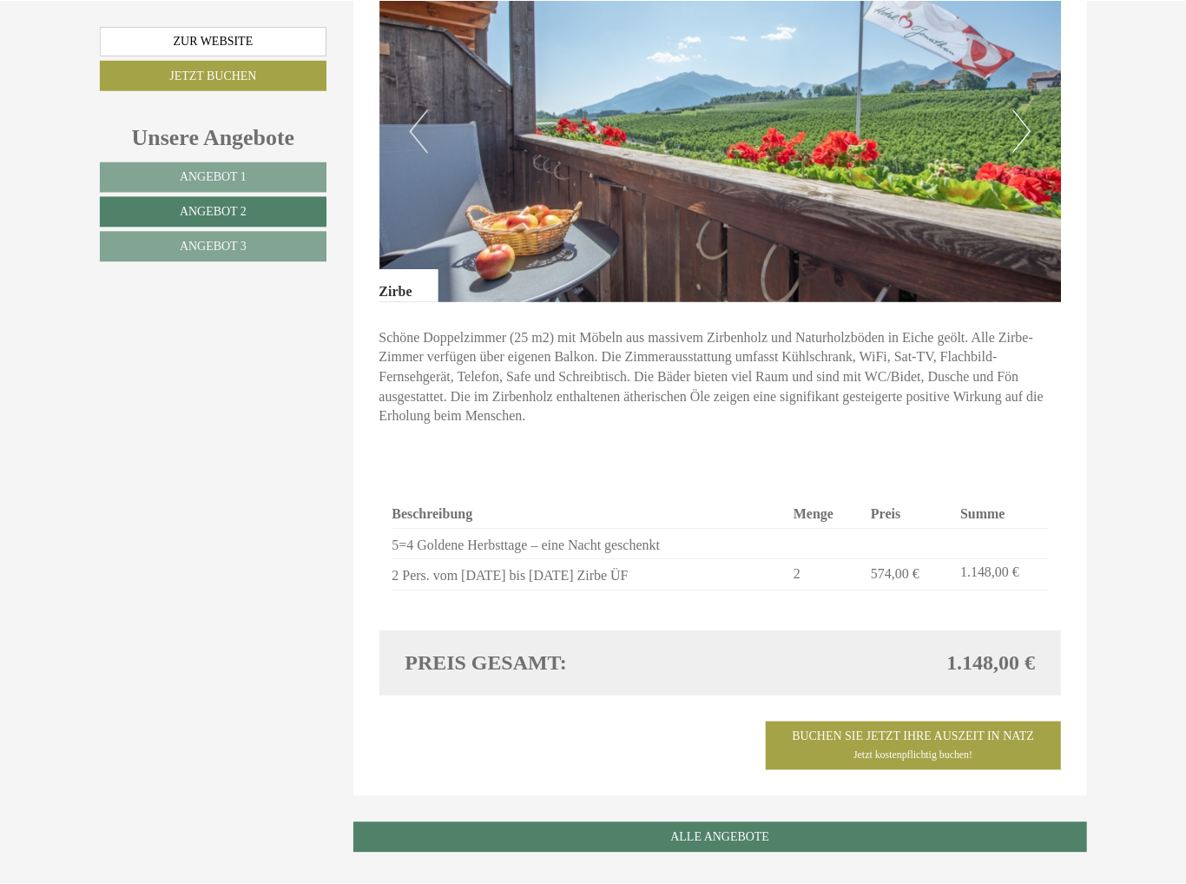
scroll to position [1083, 0]
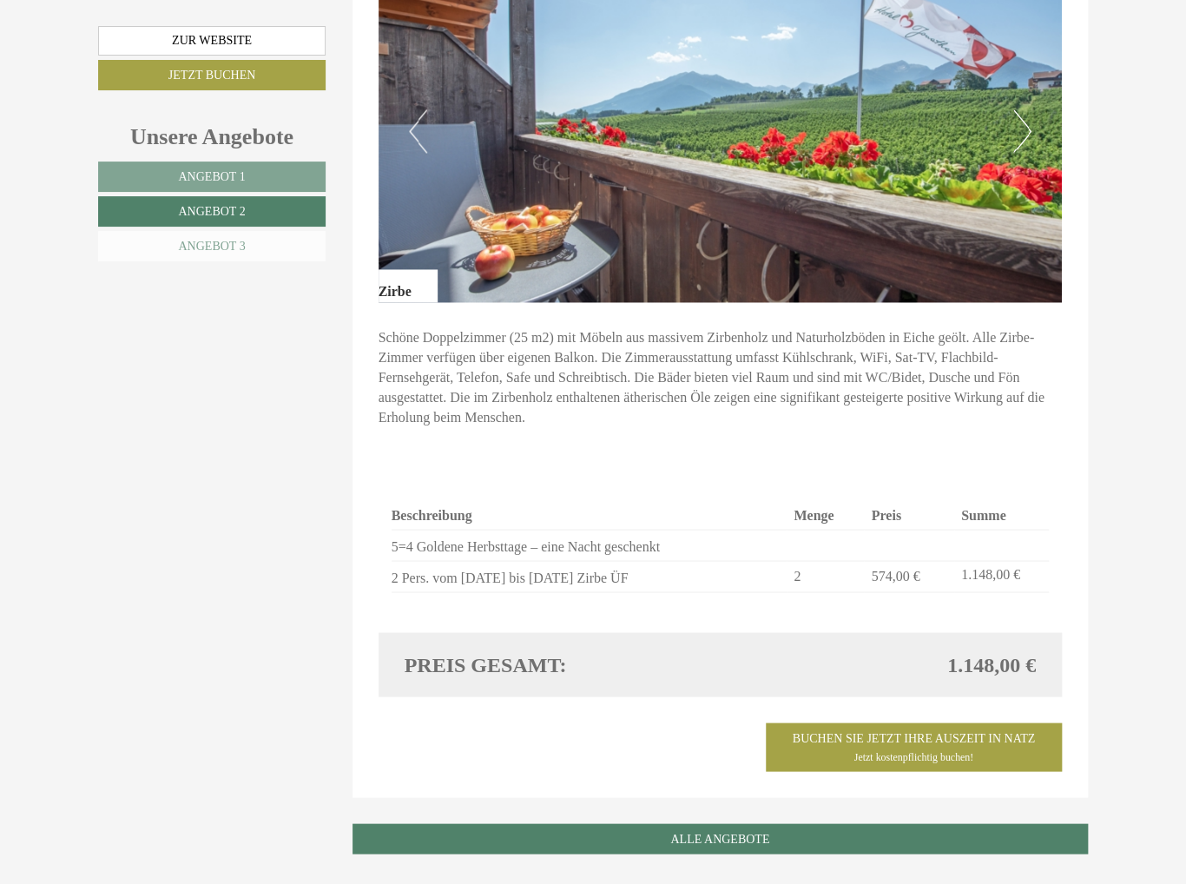
click at [250, 237] on link "Angebot 3" at bounding box center [211, 246] width 227 height 30
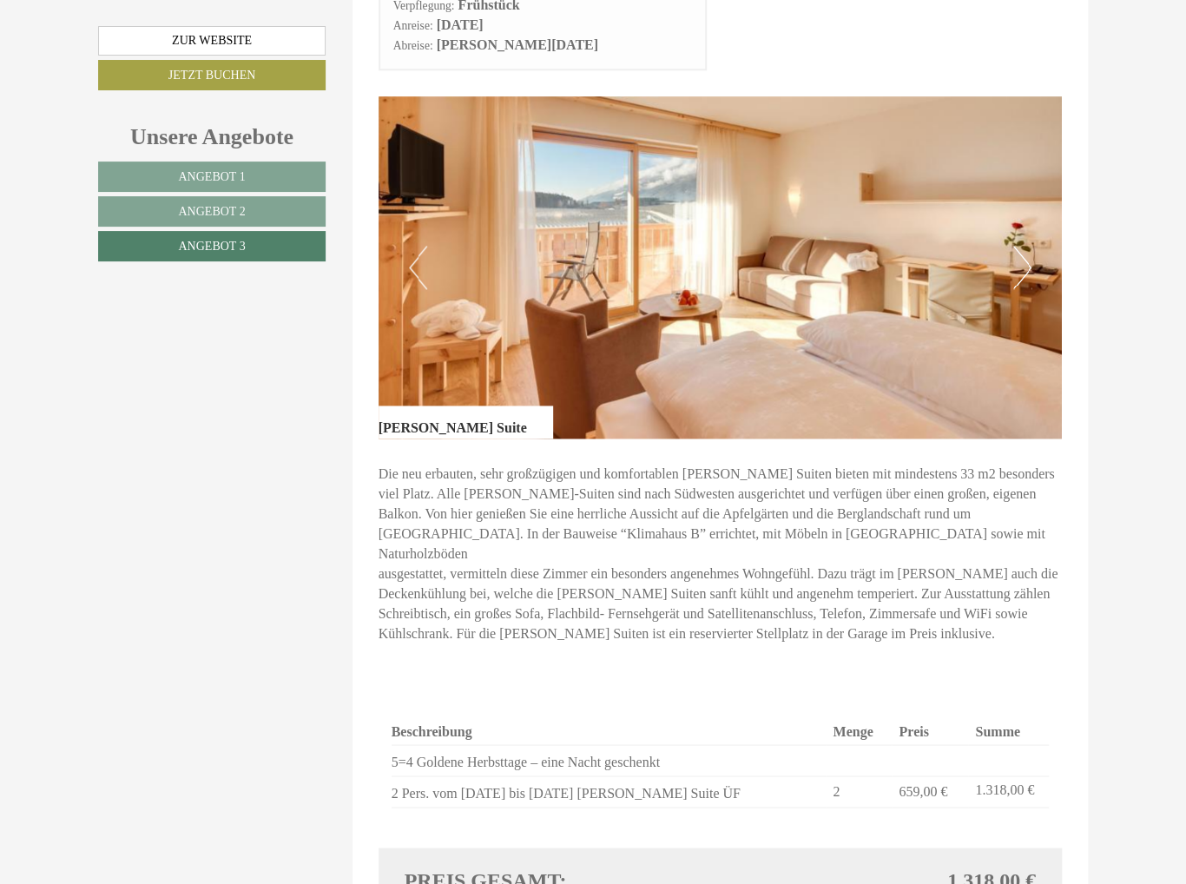
scroll to position [1042, 0]
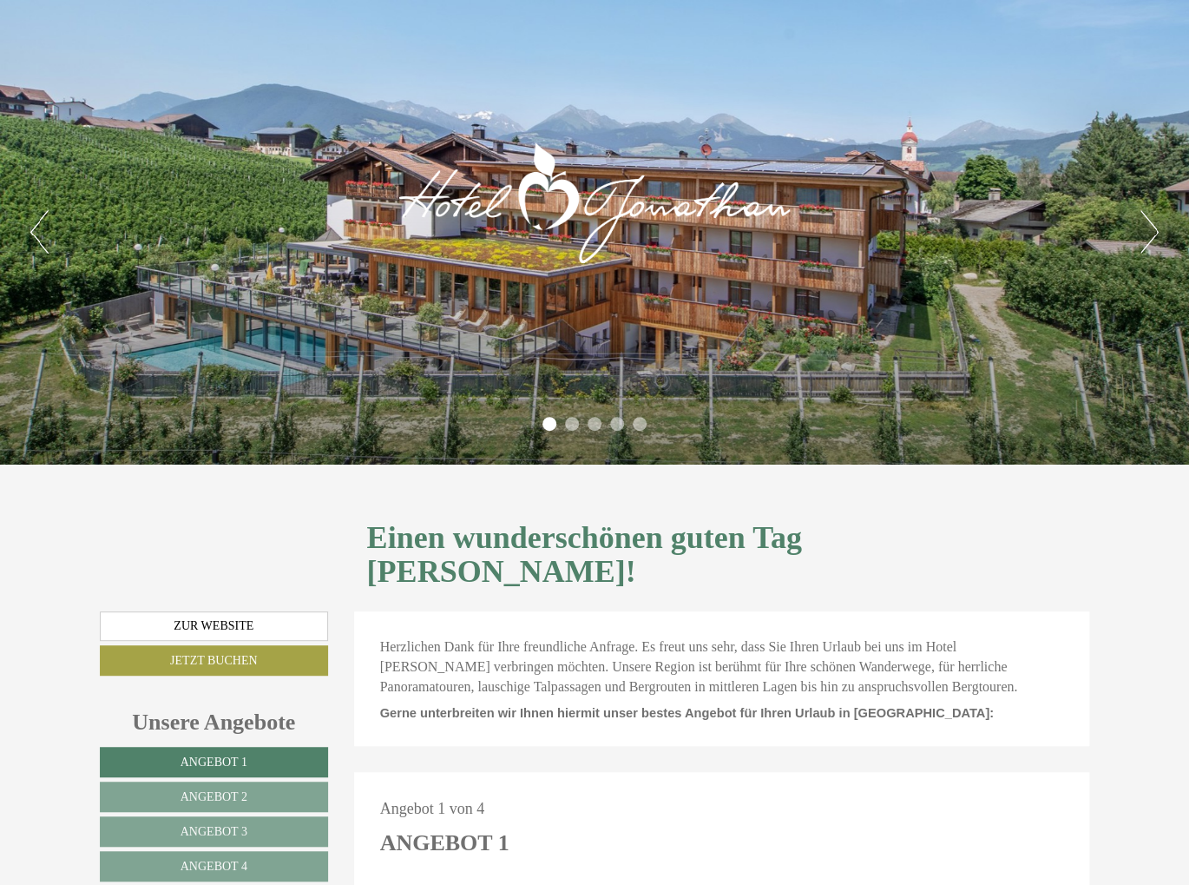
scroll to position [434, 0]
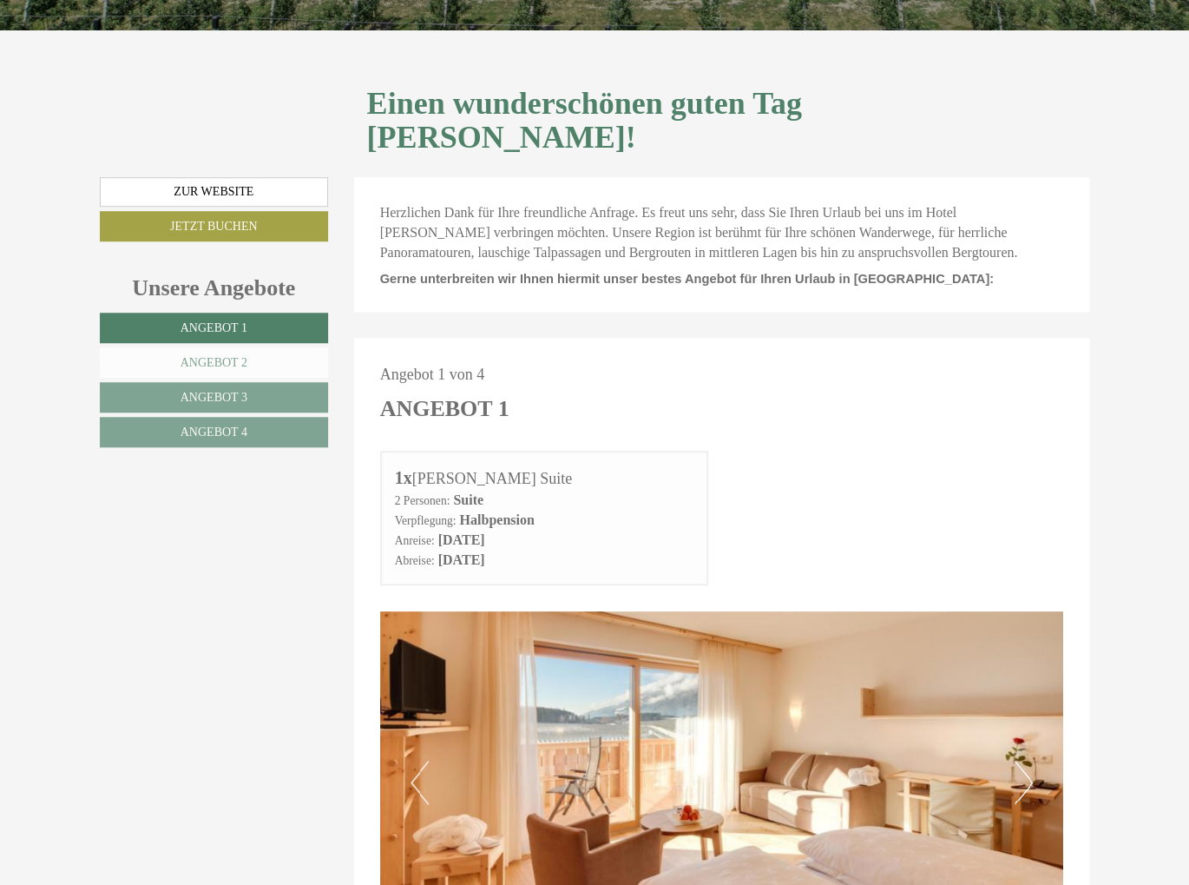
click at [248, 347] on link "Angebot 2" at bounding box center [214, 362] width 228 height 30
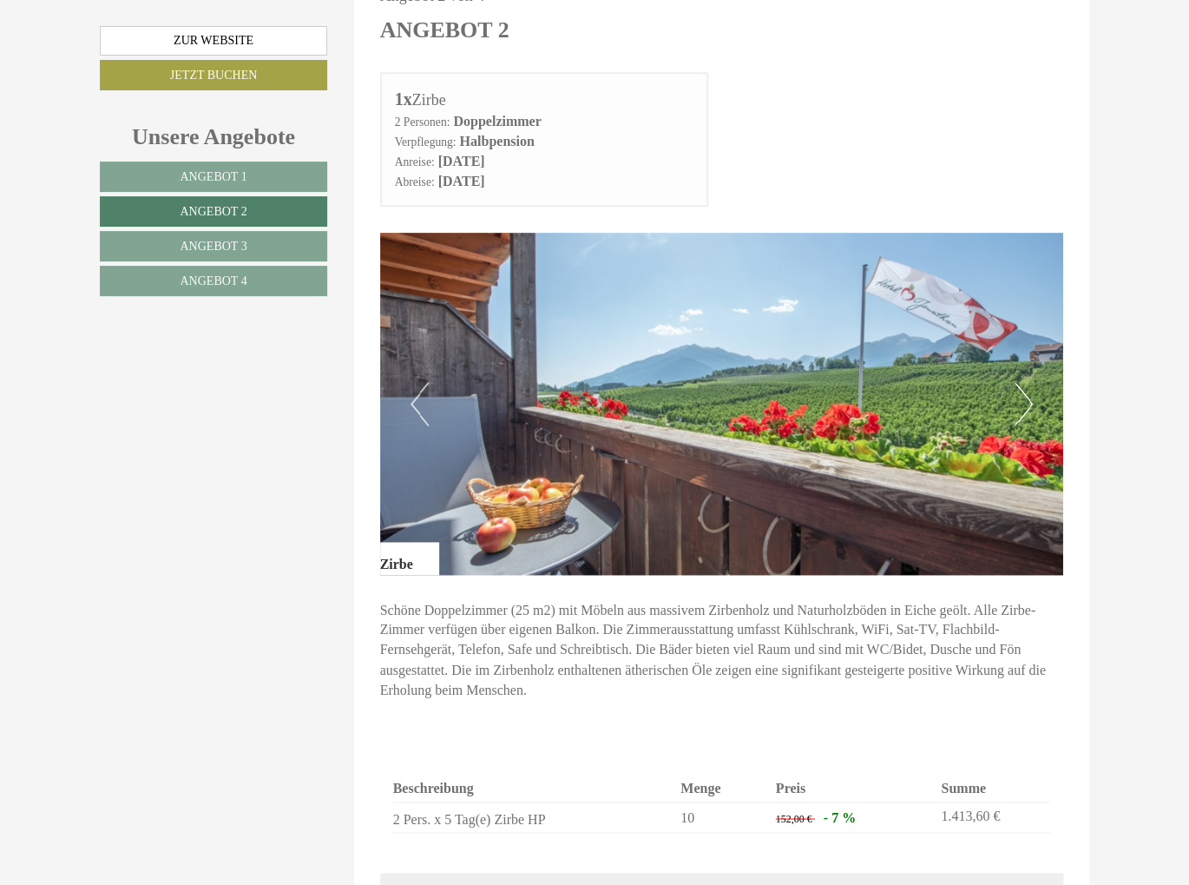
scroll to position [911, 0]
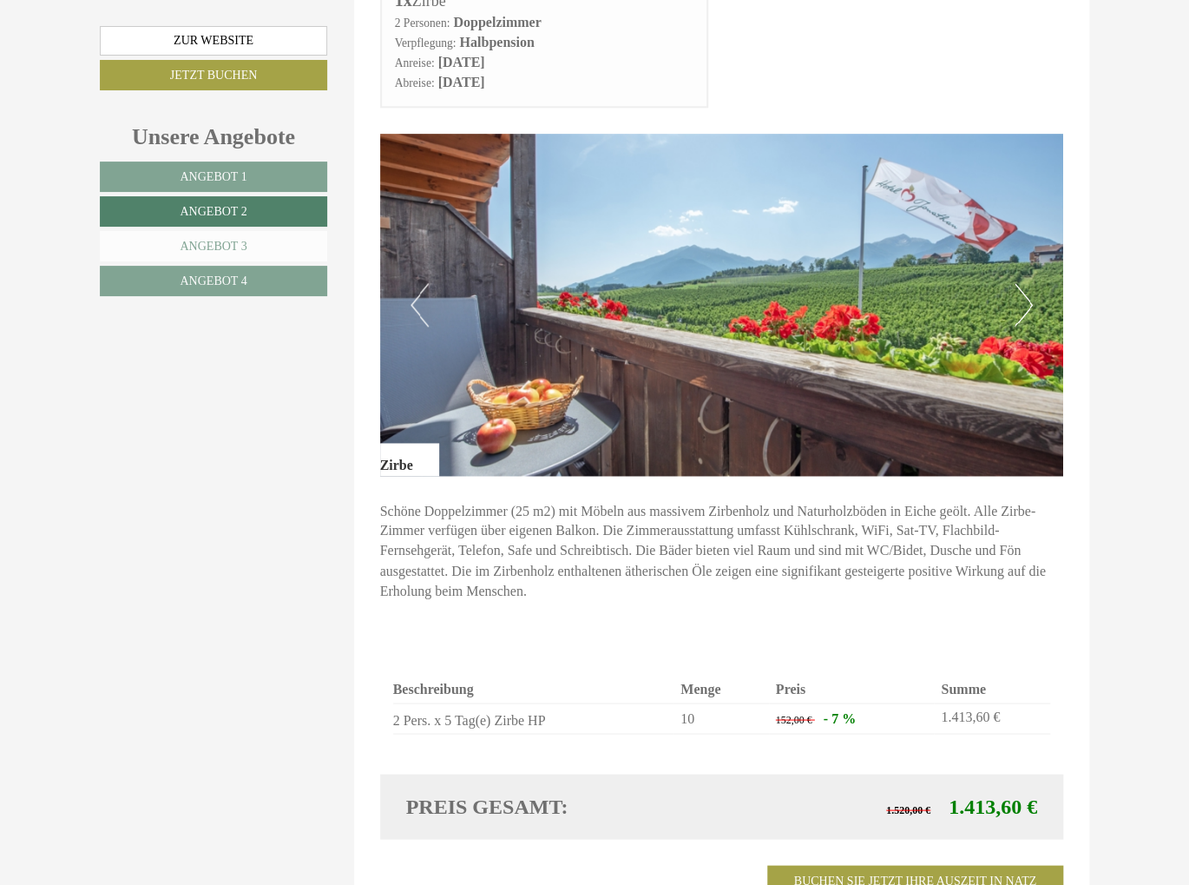
click at [257, 254] on link "Angebot 3" at bounding box center [213, 246] width 227 height 30
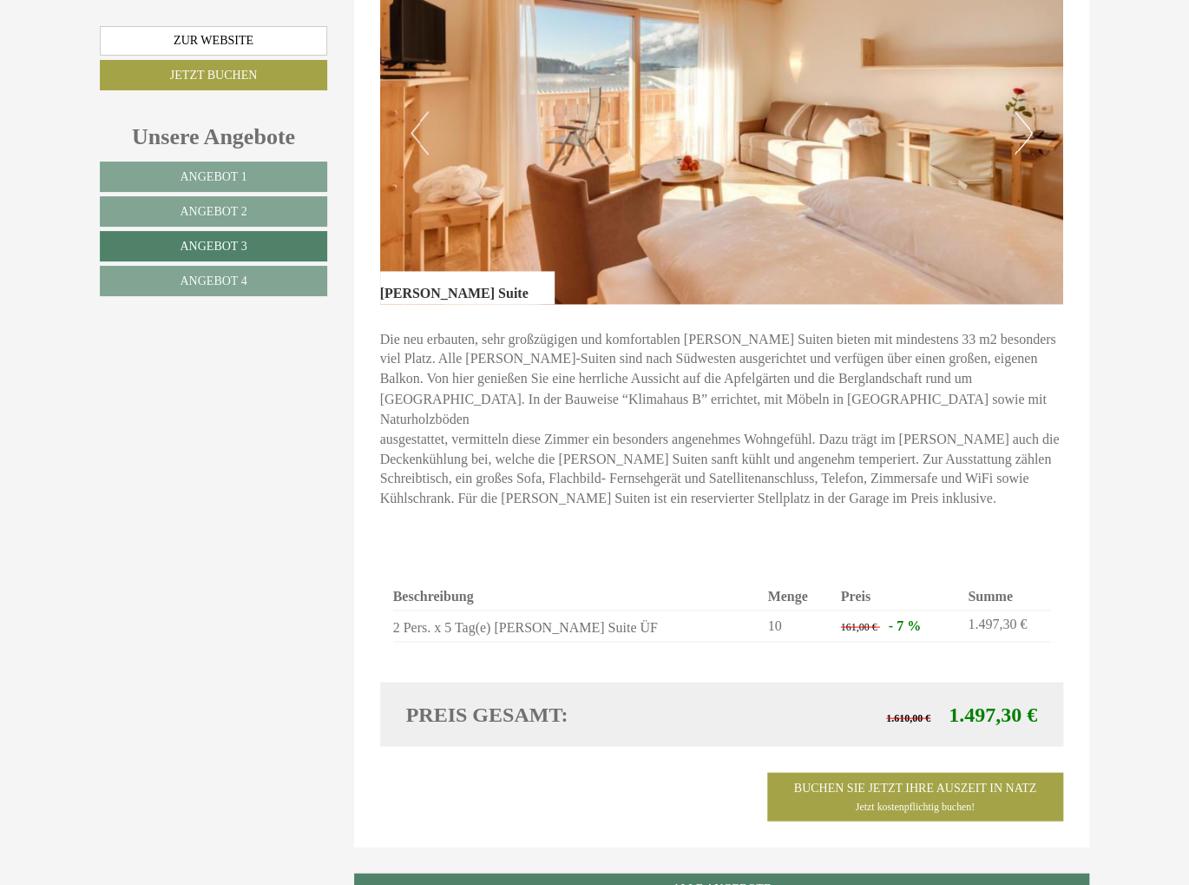
scroll to position [1085, 0]
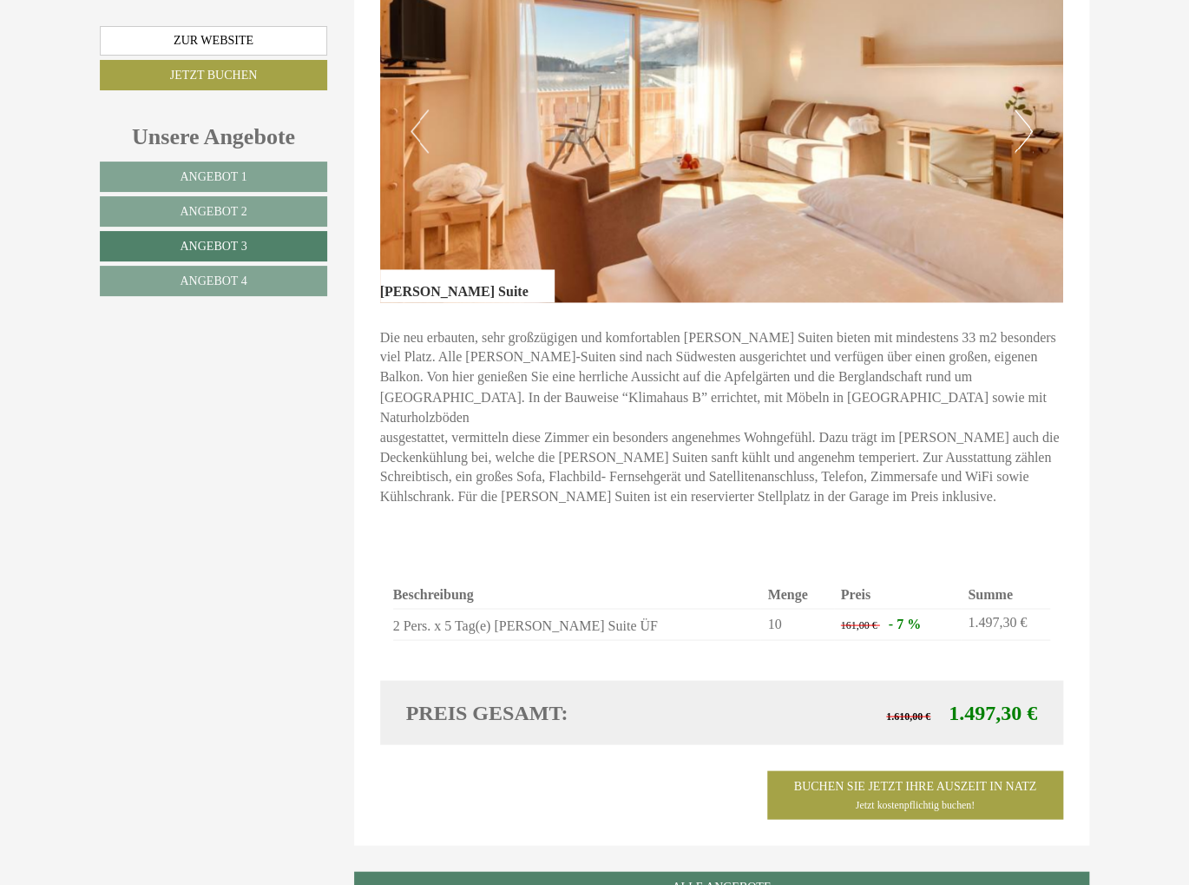
click at [261, 294] on div "Unsere Angebote Angebot 1 Angebot 2 Angebot 3 Angebot 4" at bounding box center [216, 218] width 233 height 195
click at [265, 288] on link "Angebot 4" at bounding box center [213, 281] width 227 height 30
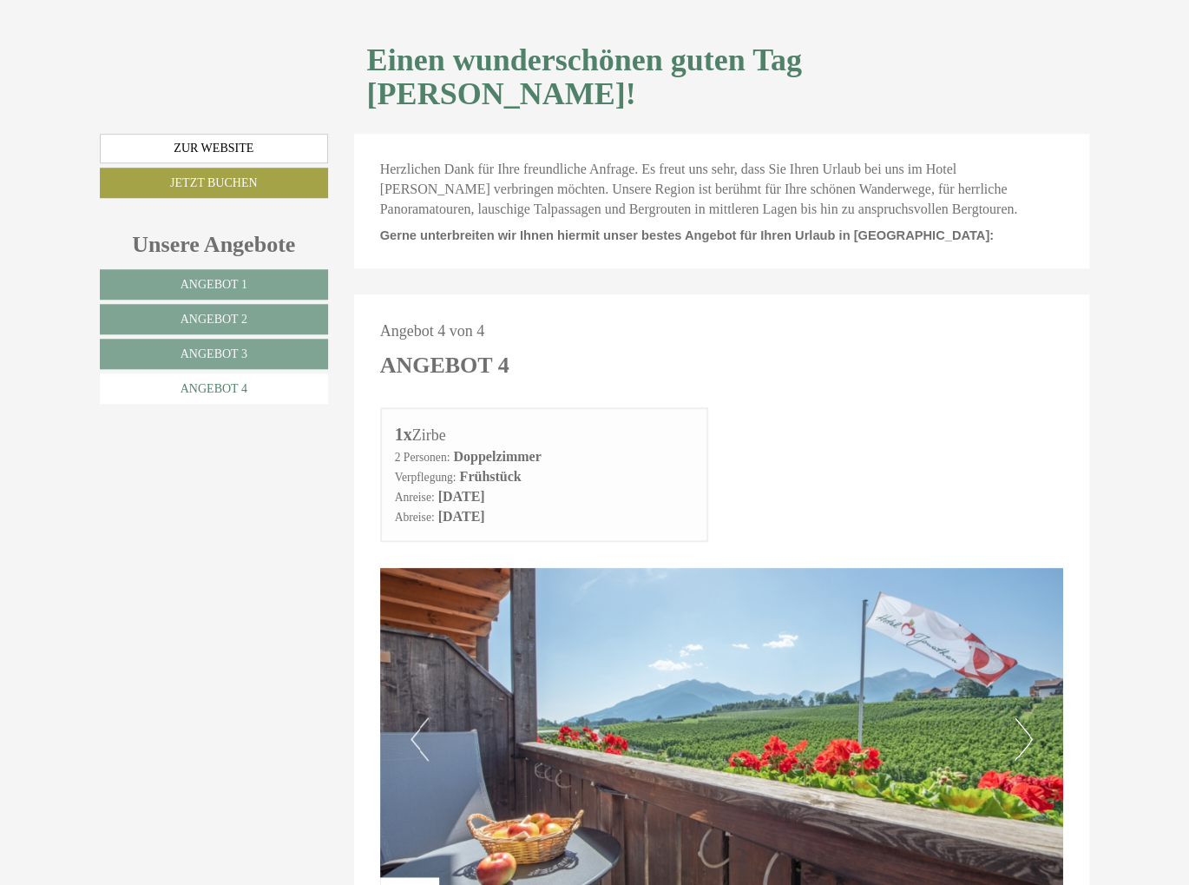
scroll to position [217, 0]
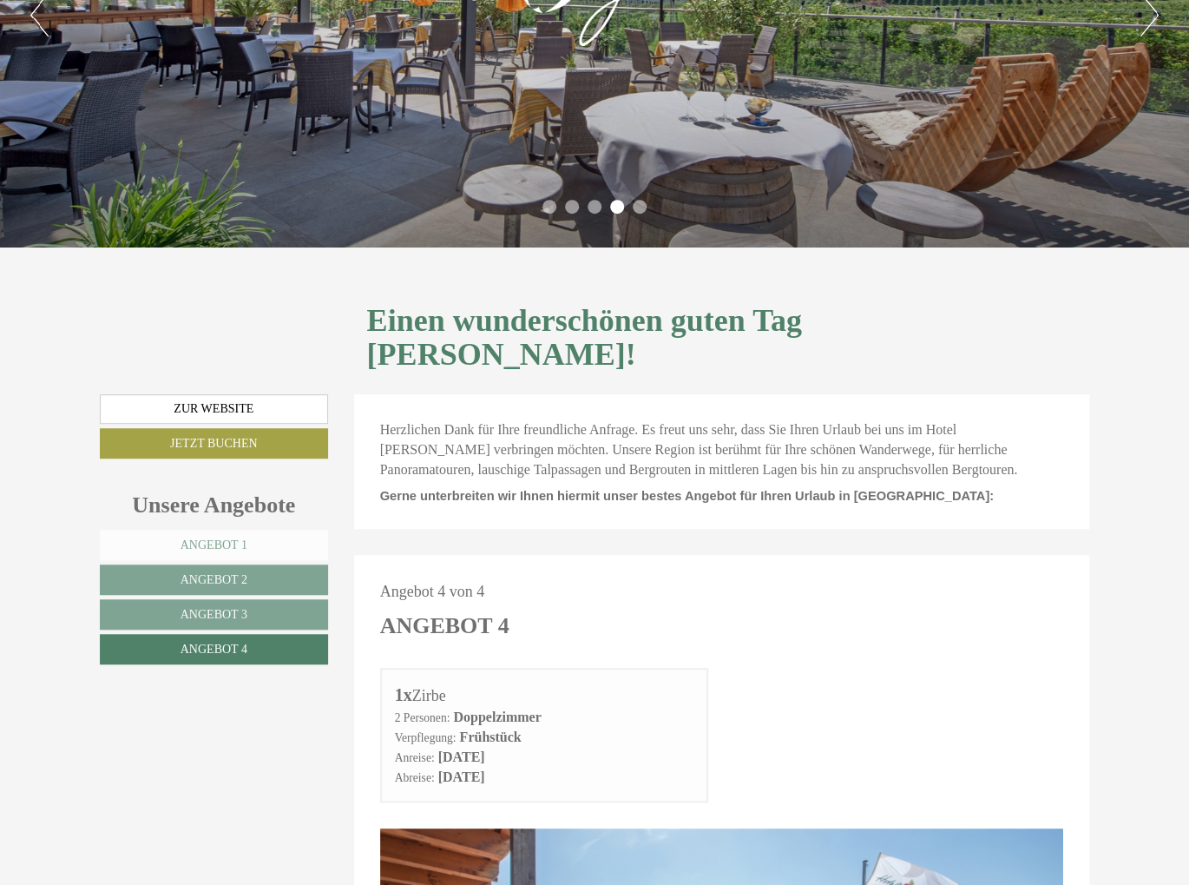
click at [256, 529] on link "Angebot 1" at bounding box center [214, 544] width 228 height 30
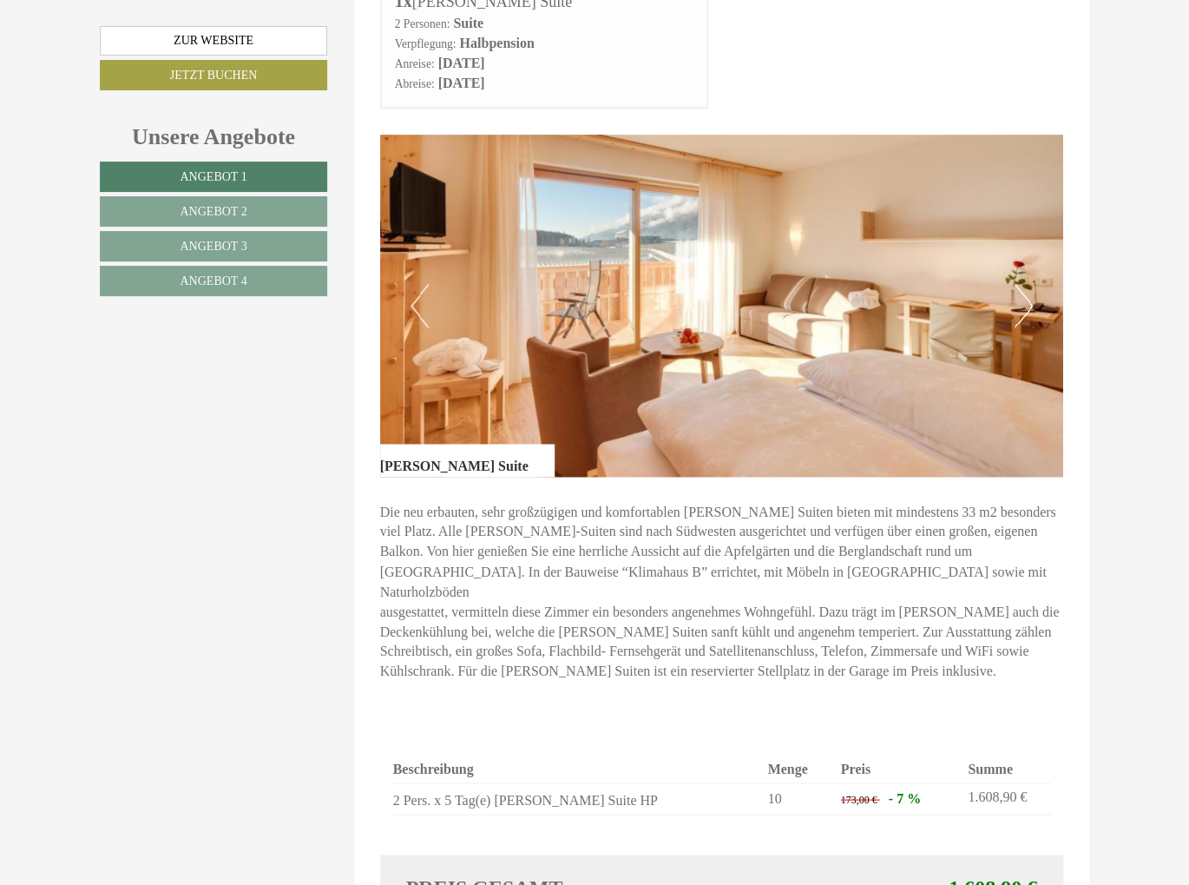
scroll to position [1085, 0]
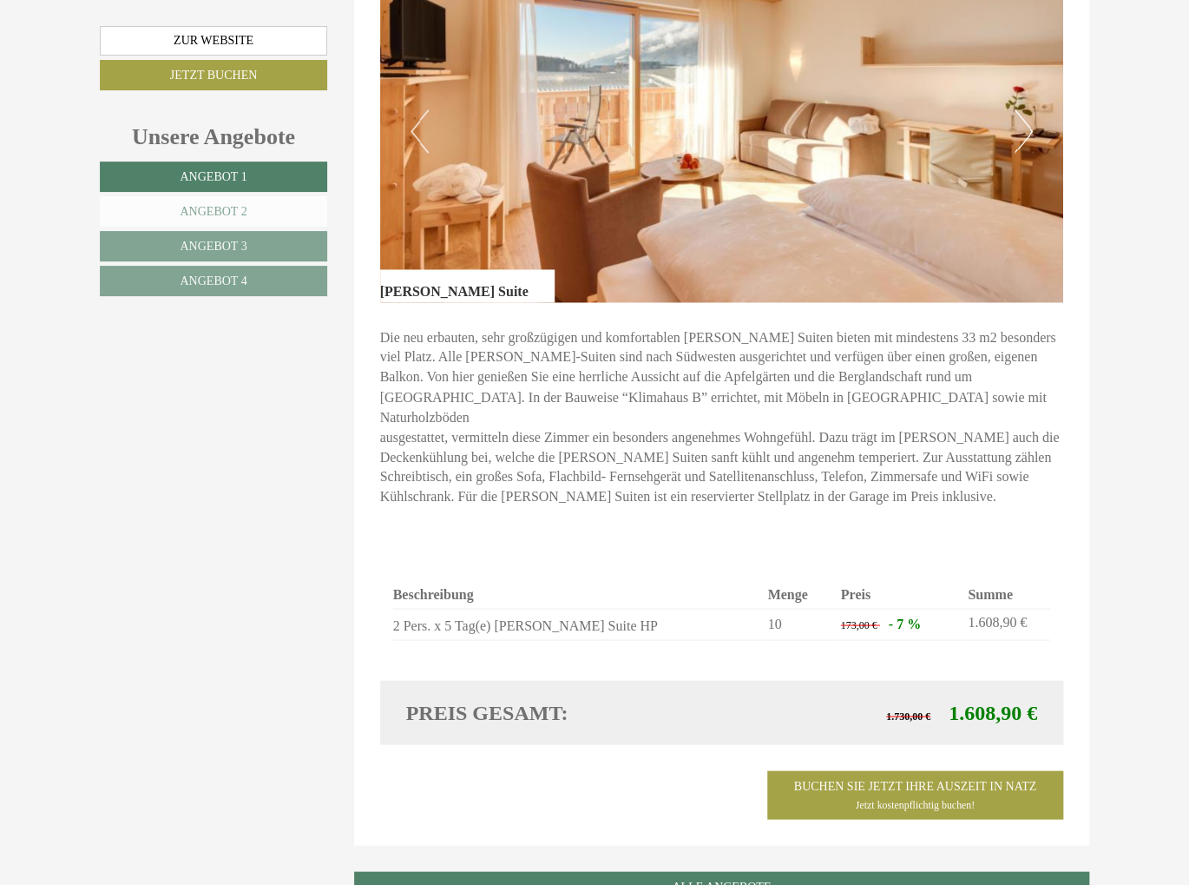
click at [238, 200] on link "Angebot 2" at bounding box center [213, 211] width 227 height 30
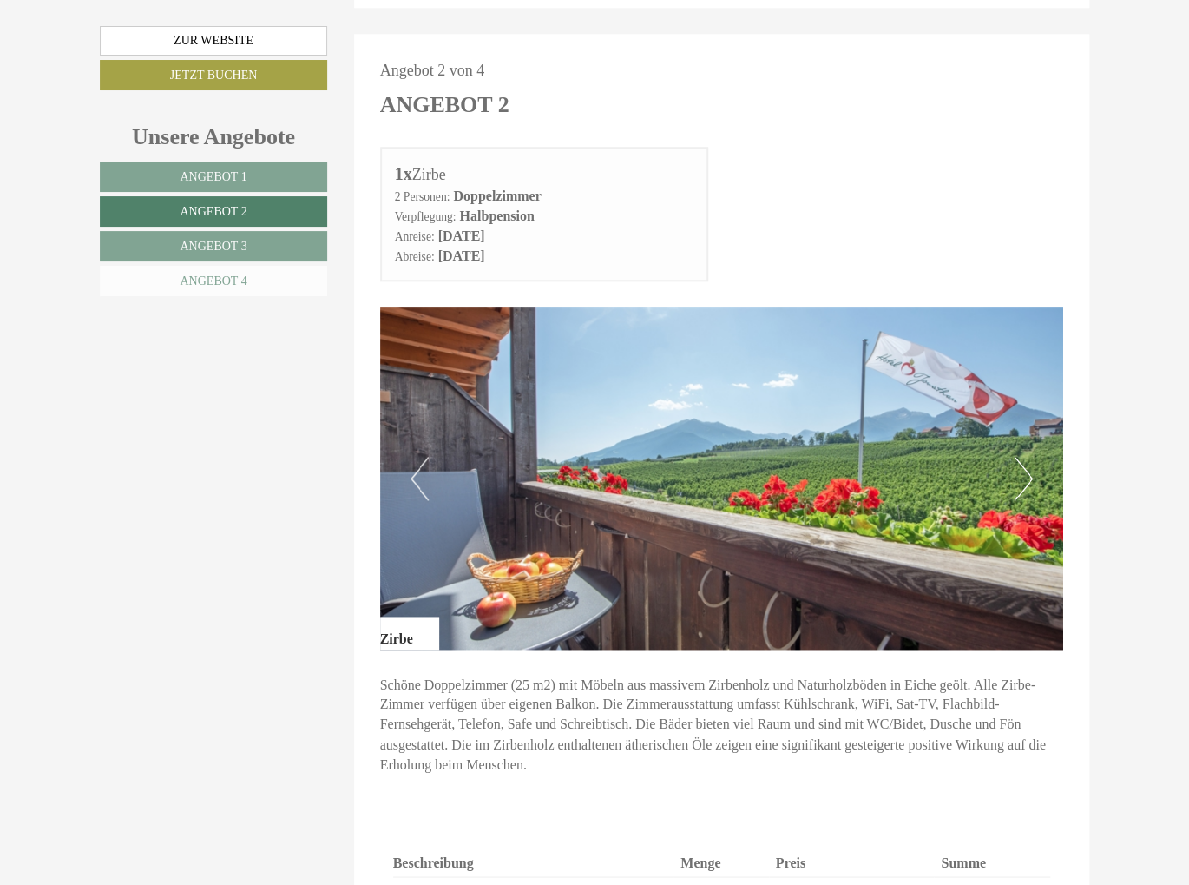
click at [223, 289] on link "Angebot 4" at bounding box center [213, 281] width 227 height 30
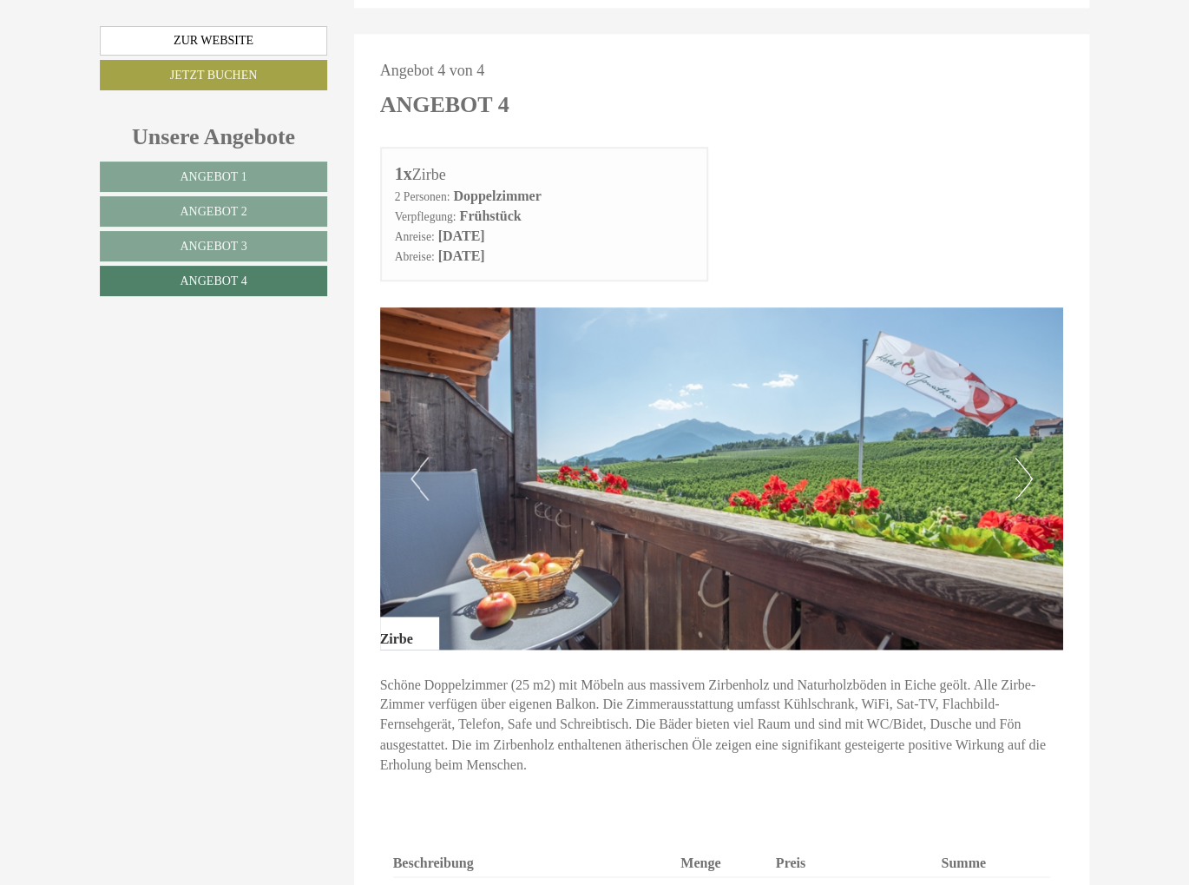
click at [236, 260] on nav "Angebot 1 Angebot 2 Angebot 3 Angebot 4" at bounding box center [216, 228] width 233 height 135
click at [243, 250] on span "Angebot 3" at bounding box center [213, 246] width 67 height 13
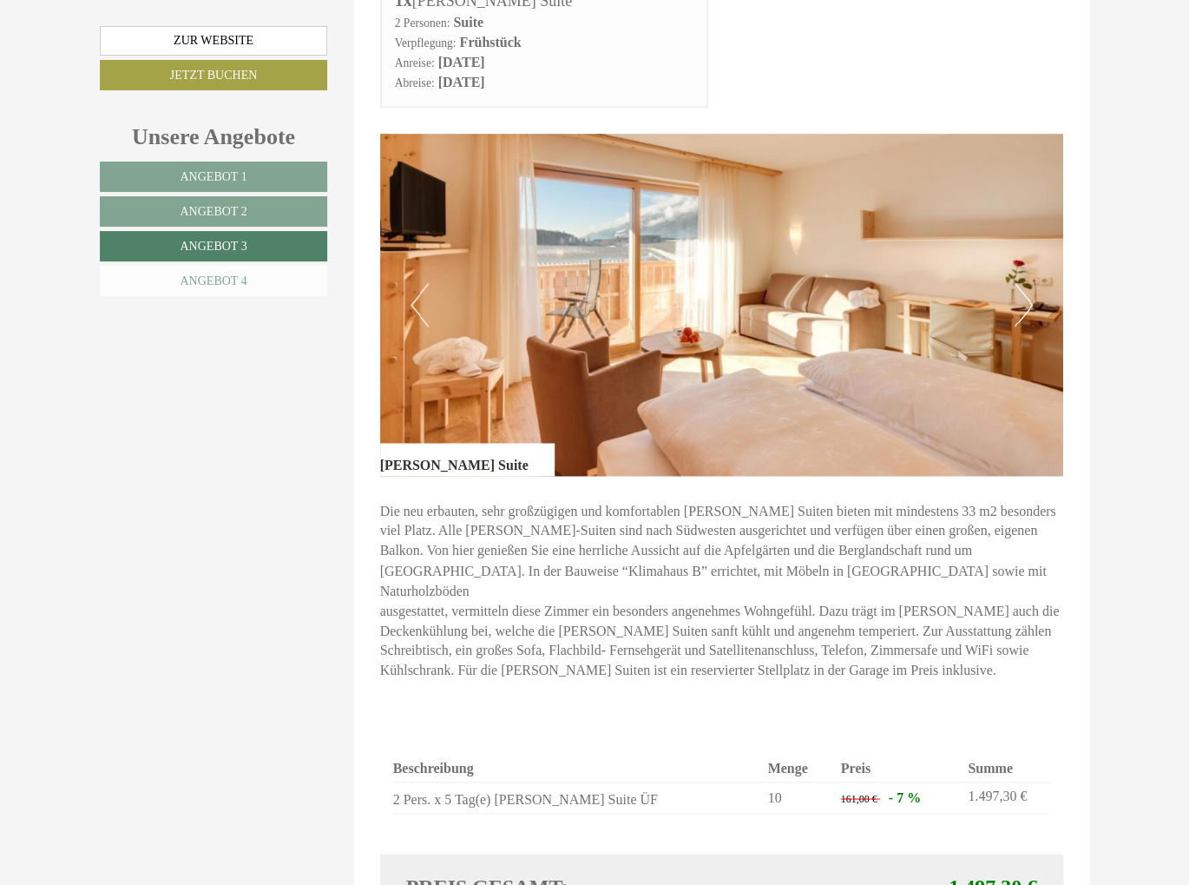
click at [246, 282] on span "Angebot 4" at bounding box center [213, 280] width 67 height 13
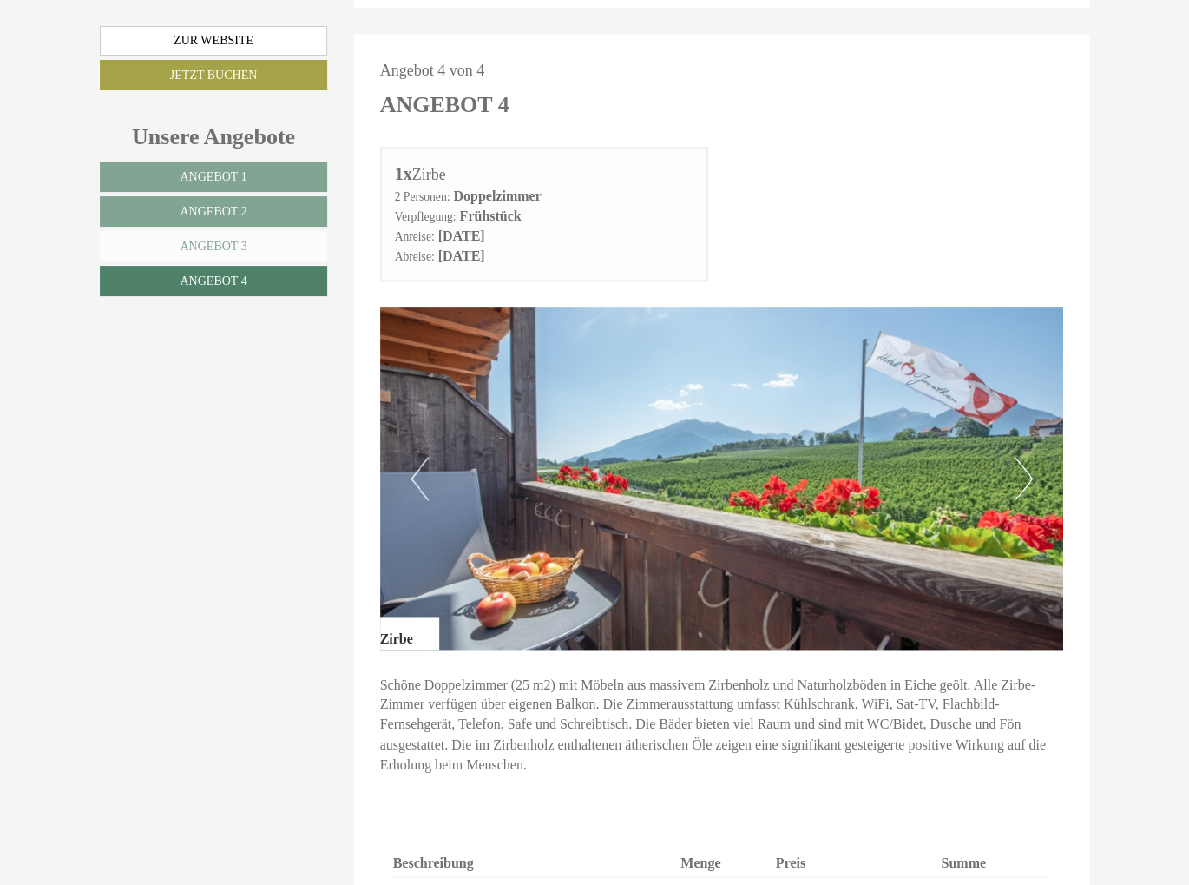
click at [275, 243] on link "Angebot 3" at bounding box center [213, 246] width 227 height 30
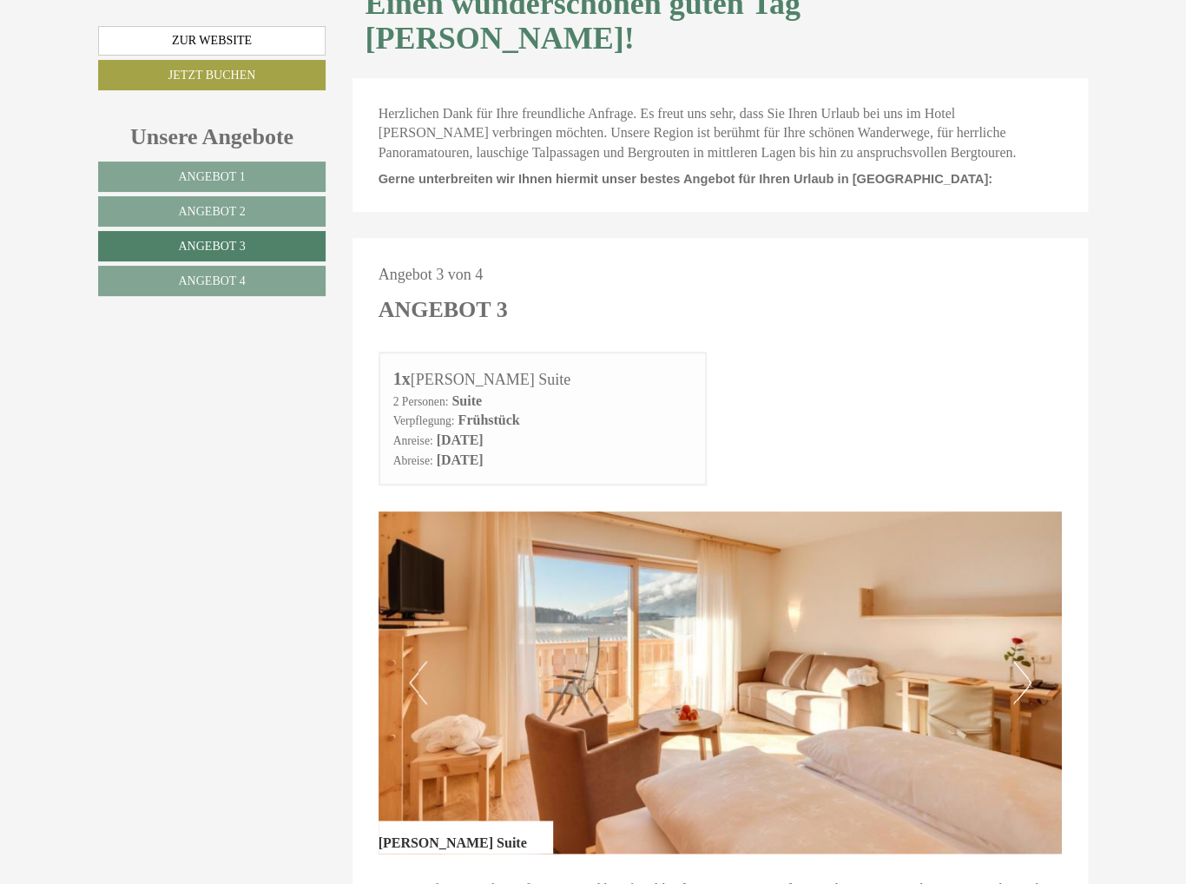
scroll to position [562, 0]
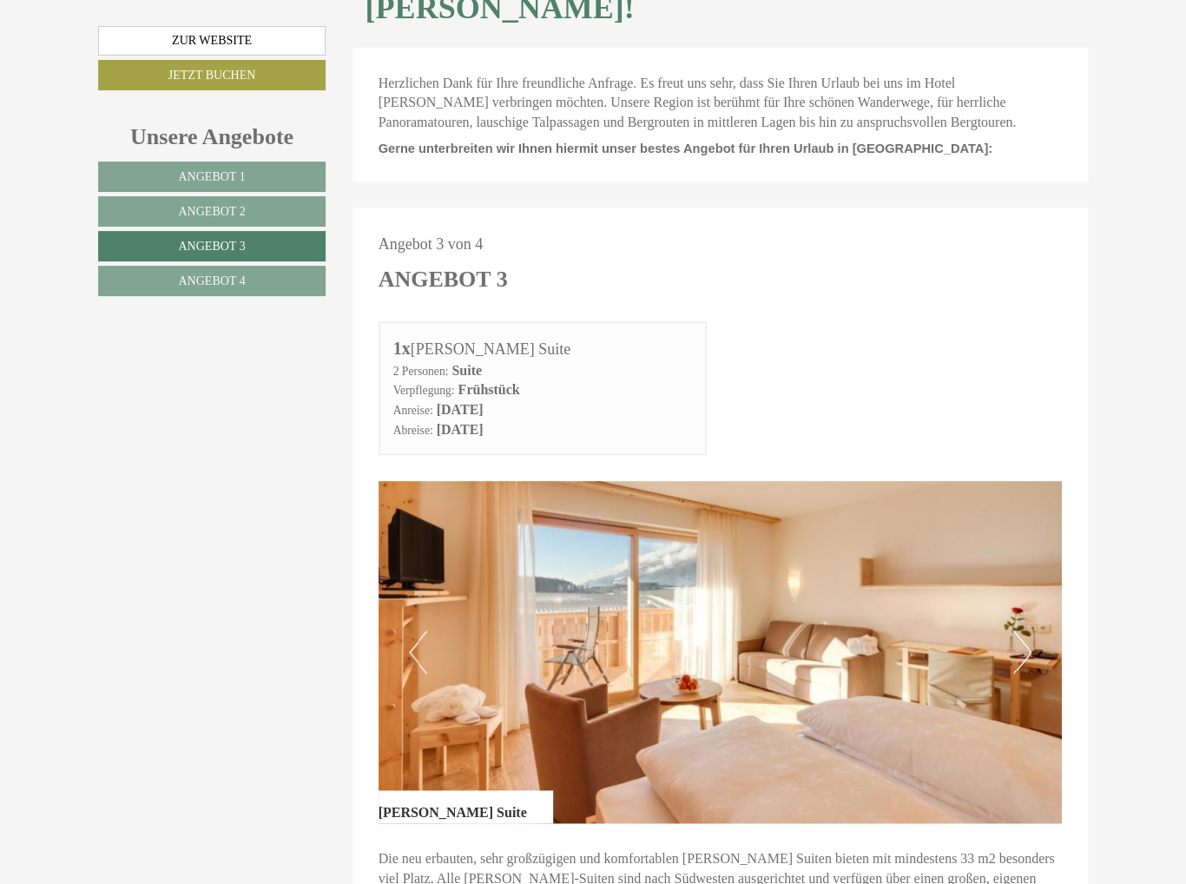
click at [227, 192] on nav "Angebot 1 Angebot 2 Angebot 3 Angebot 4" at bounding box center [214, 228] width 233 height 135
click at [229, 185] on link "Angebot 1" at bounding box center [211, 176] width 227 height 30
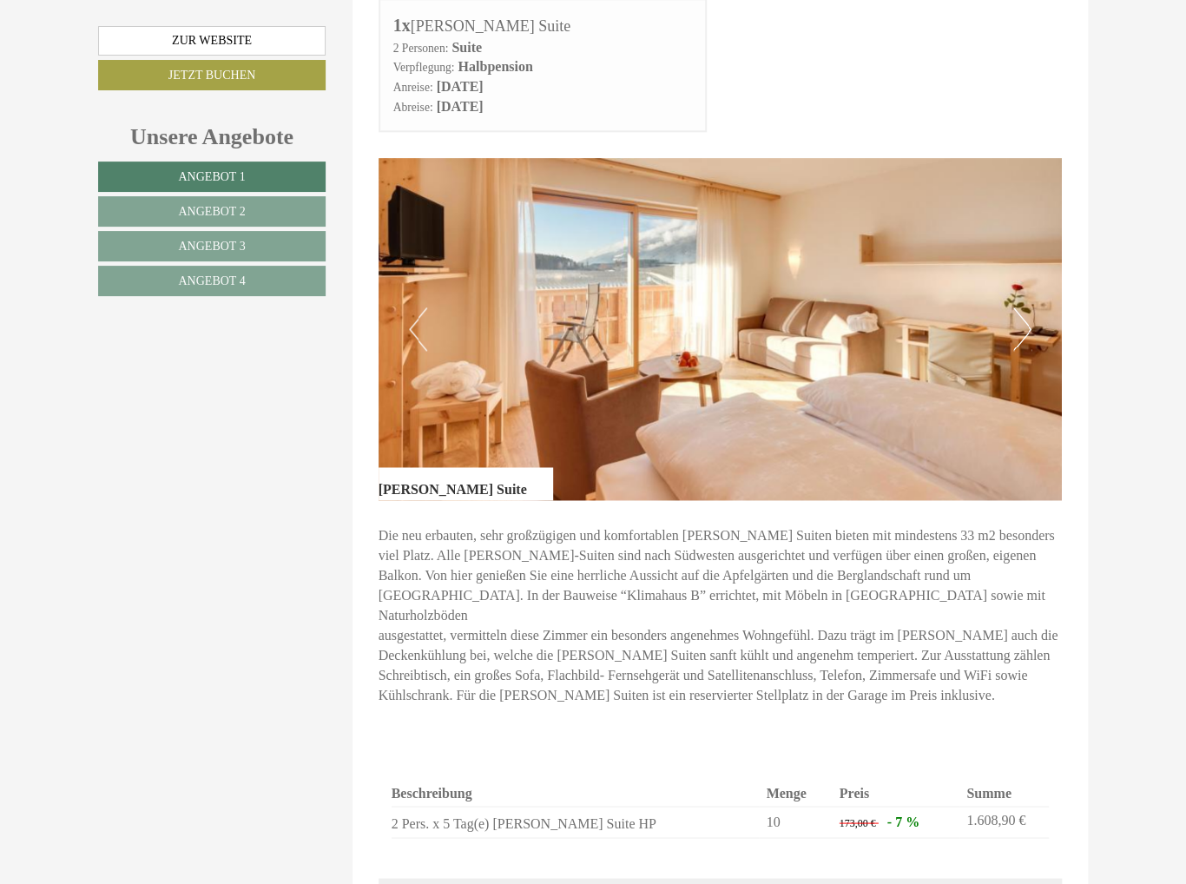
scroll to position [1083, 0]
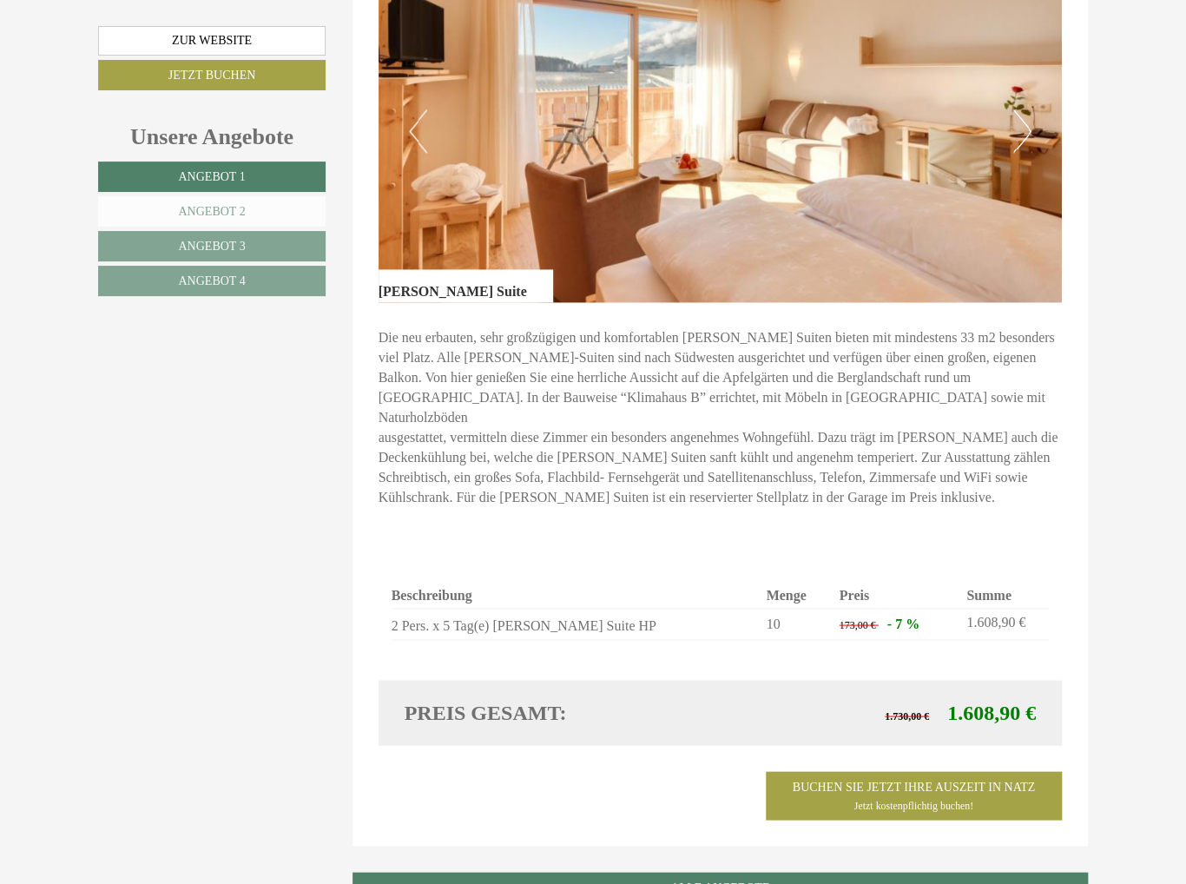
click at [223, 207] on span "Angebot 2" at bounding box center [211, 211] width 67 height 13
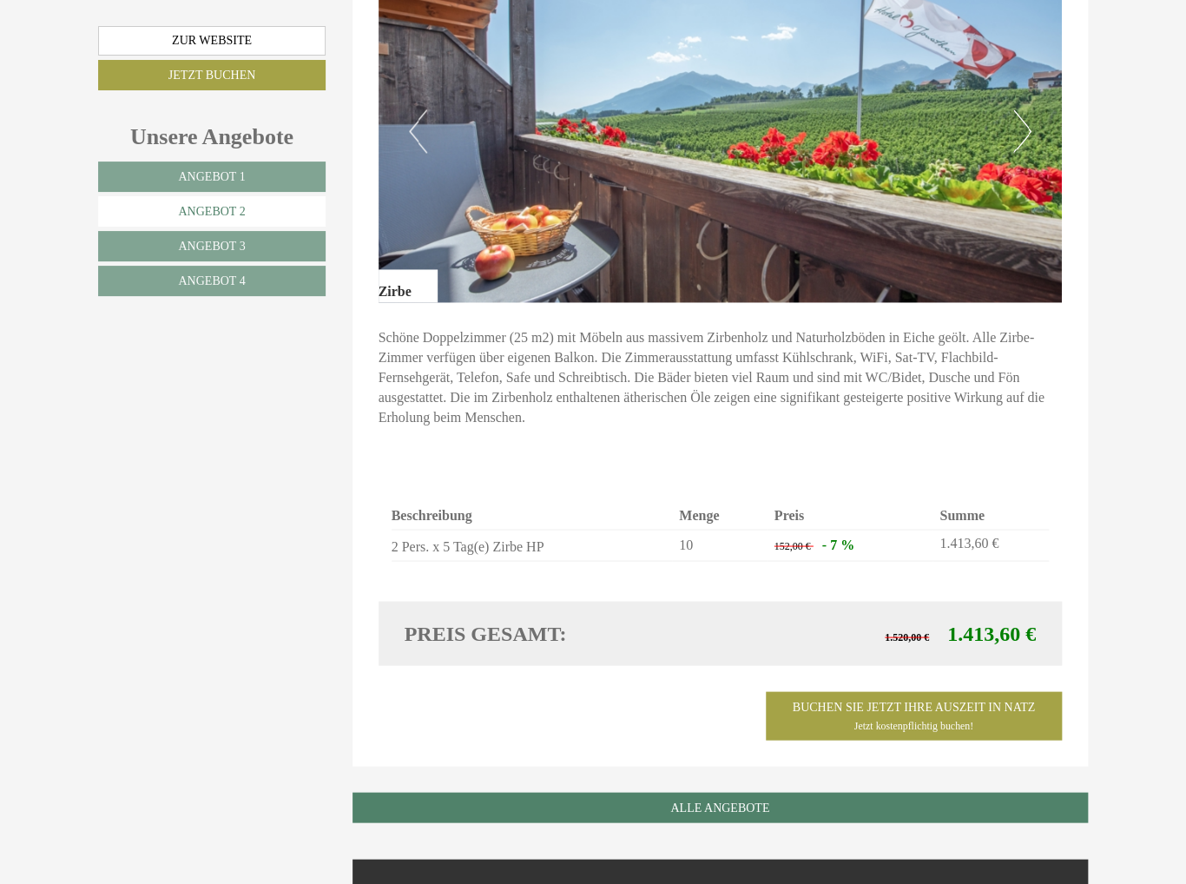
scroll to position [736, 0]
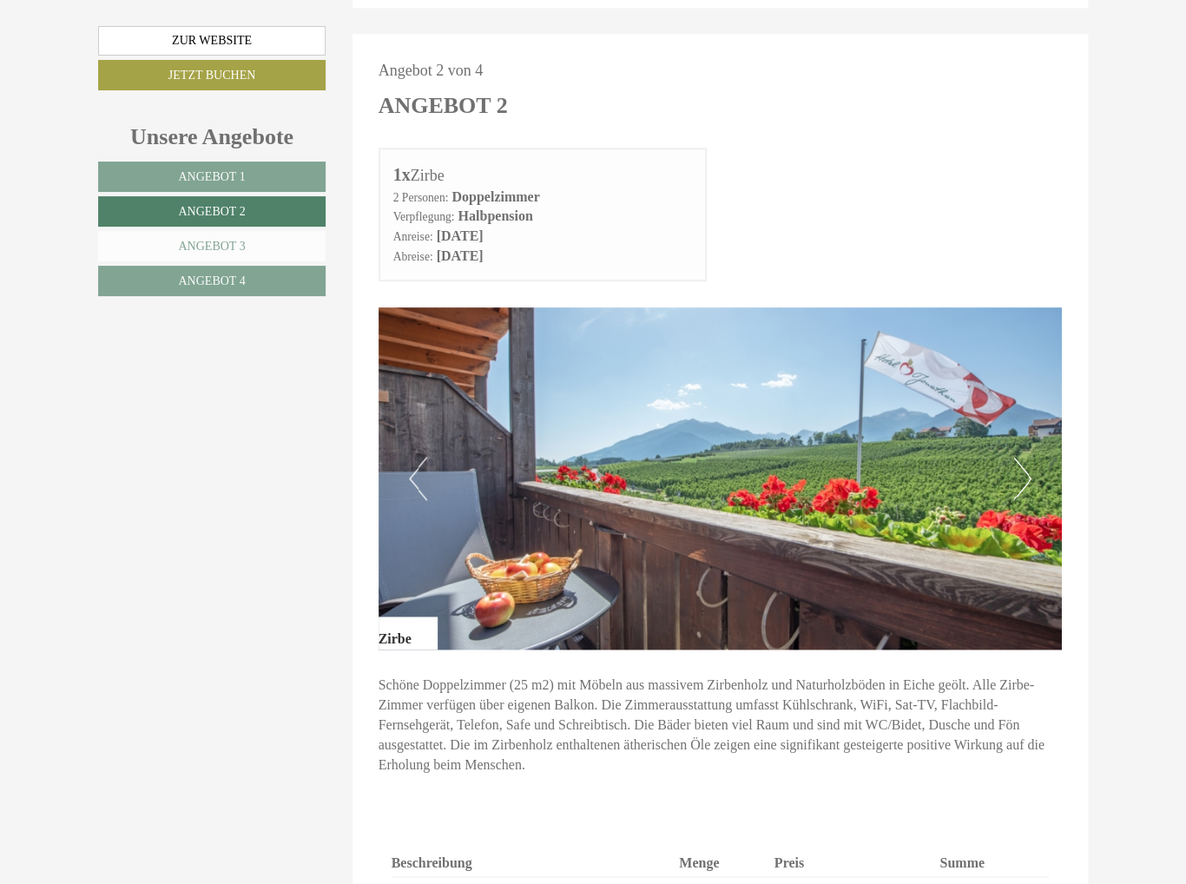
click at [289, 247] on link "Angebot 3" at bounding box center [211, 246] width 227 height 30
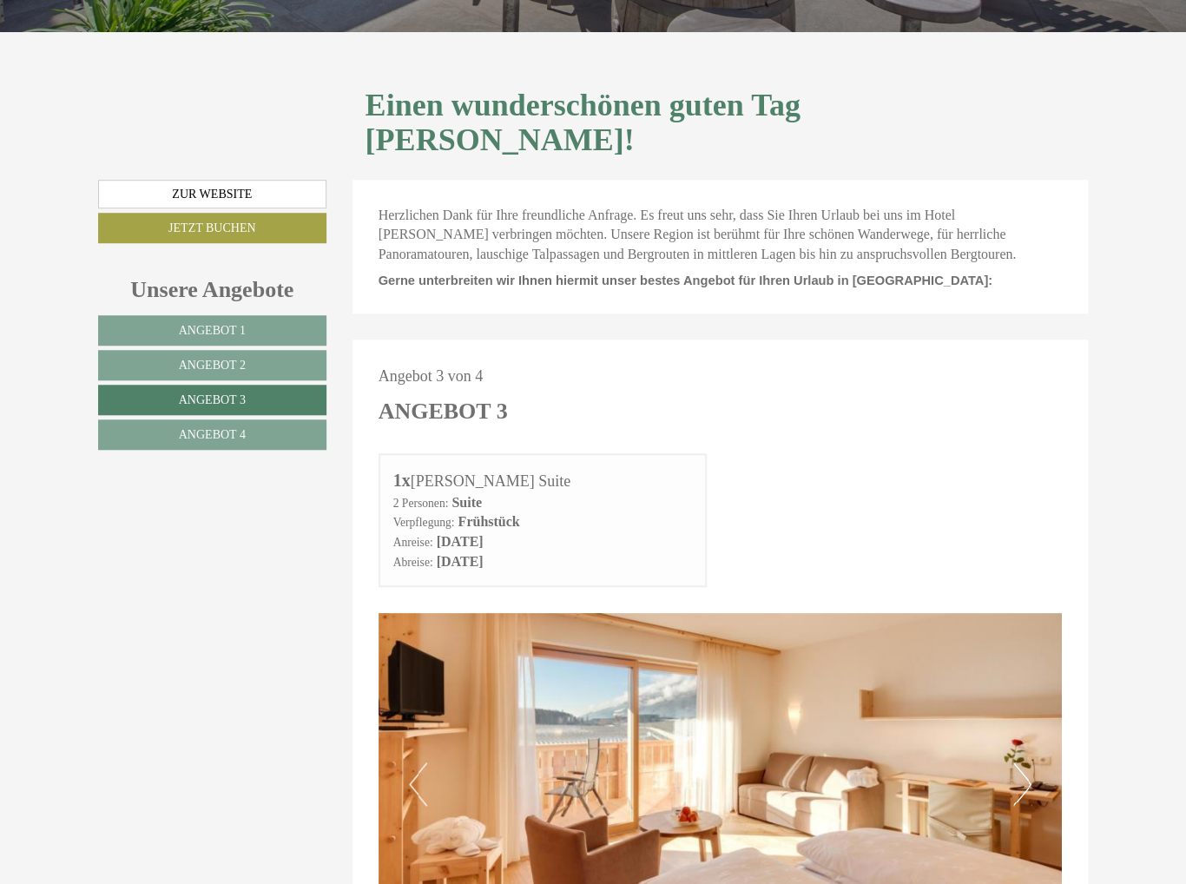
scroll to position [521, 0]
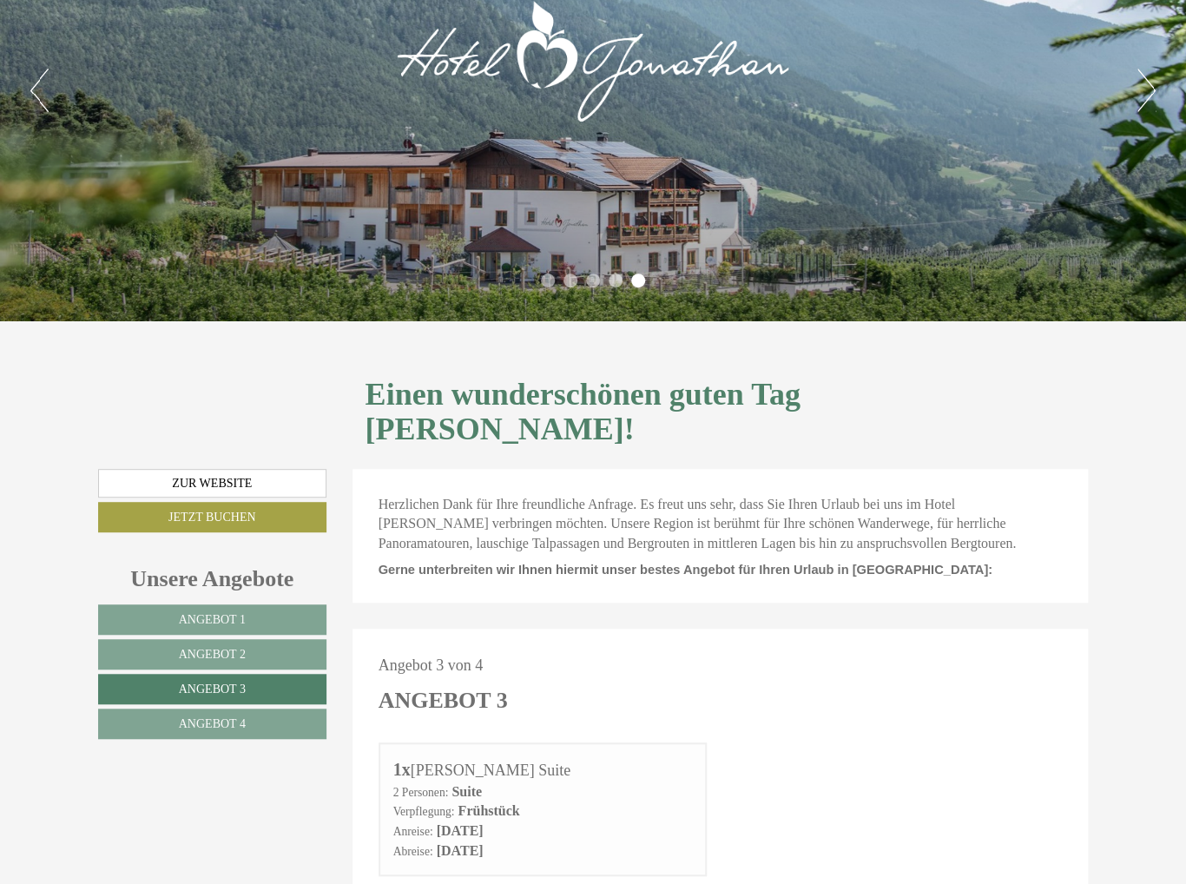
scroll to position [0, 0]
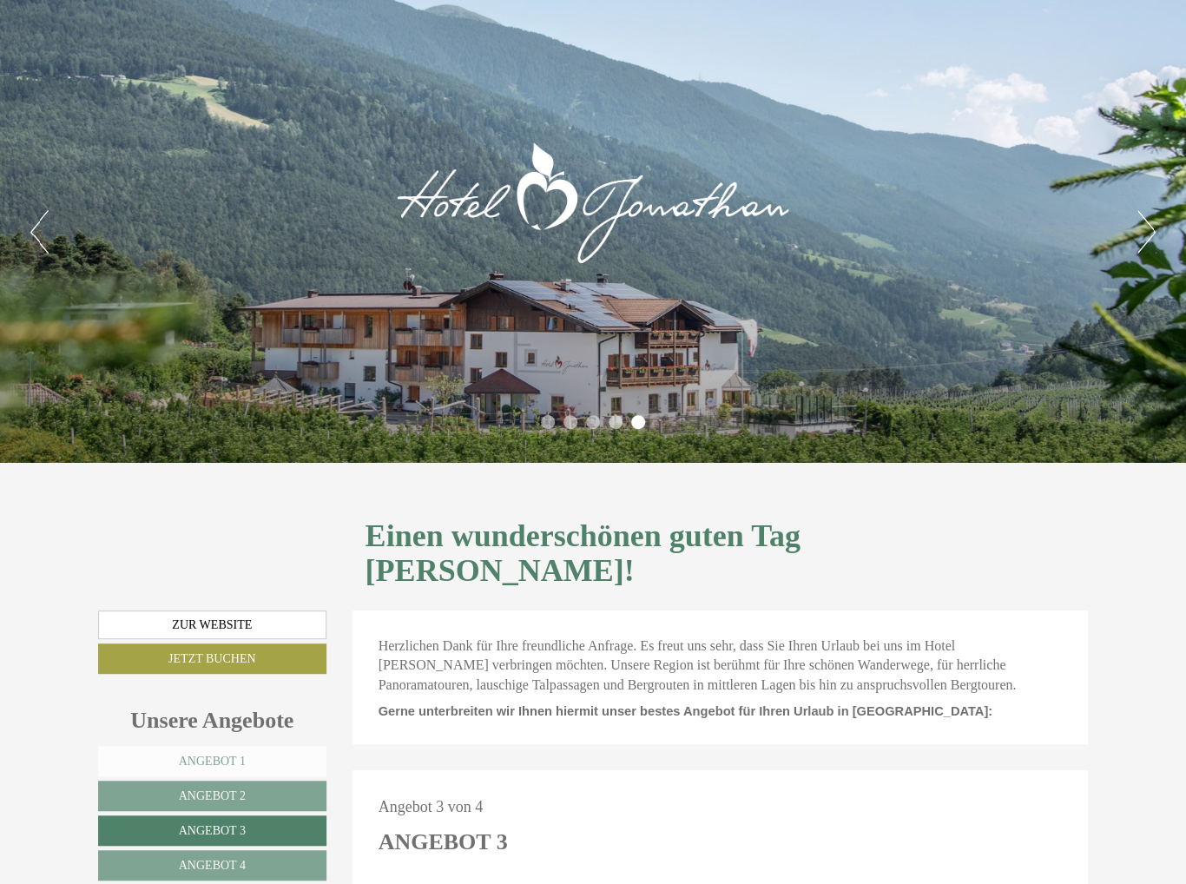
click at [224, 754] on span "Angebot 1" at bounding box center [212, 760] width 67 height 13
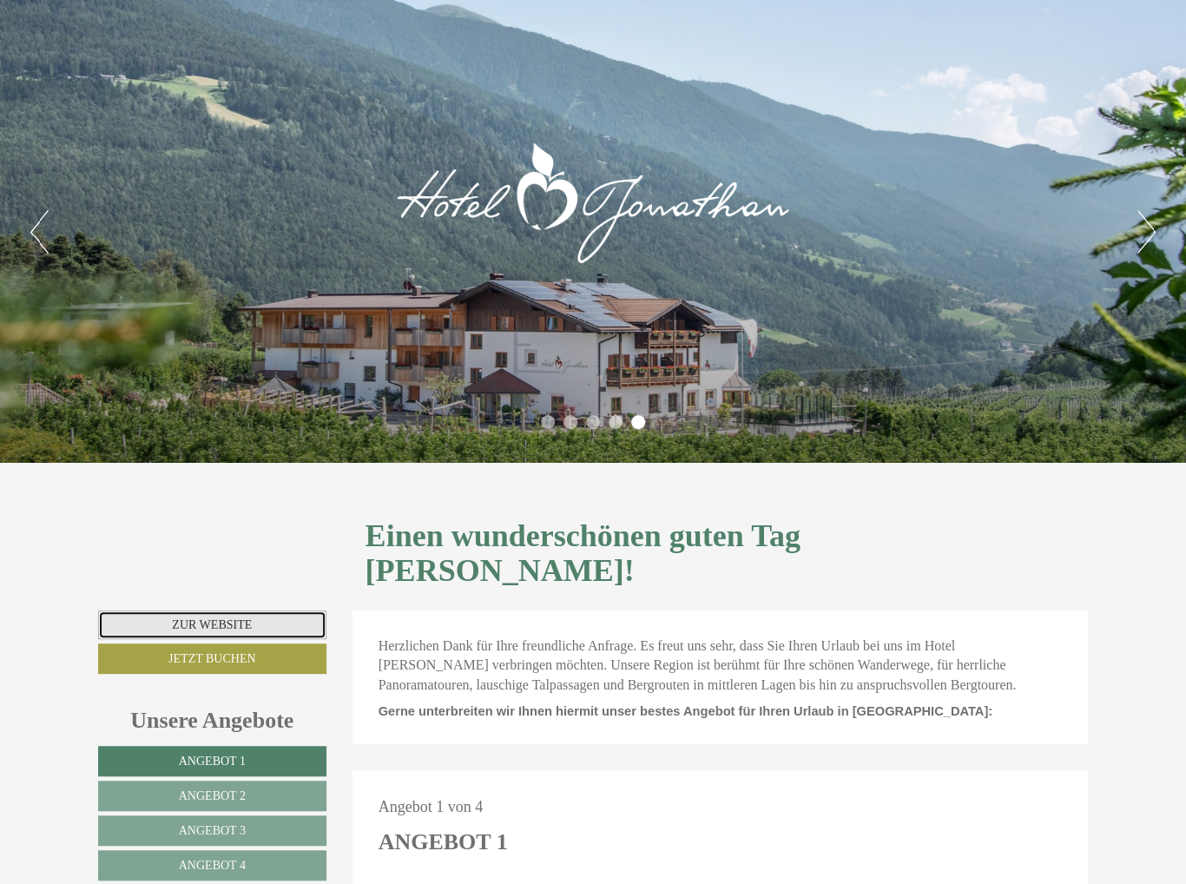
click at [250, 610] on link "Zur Website" at bounding box center [212, 625] width 228 height 30
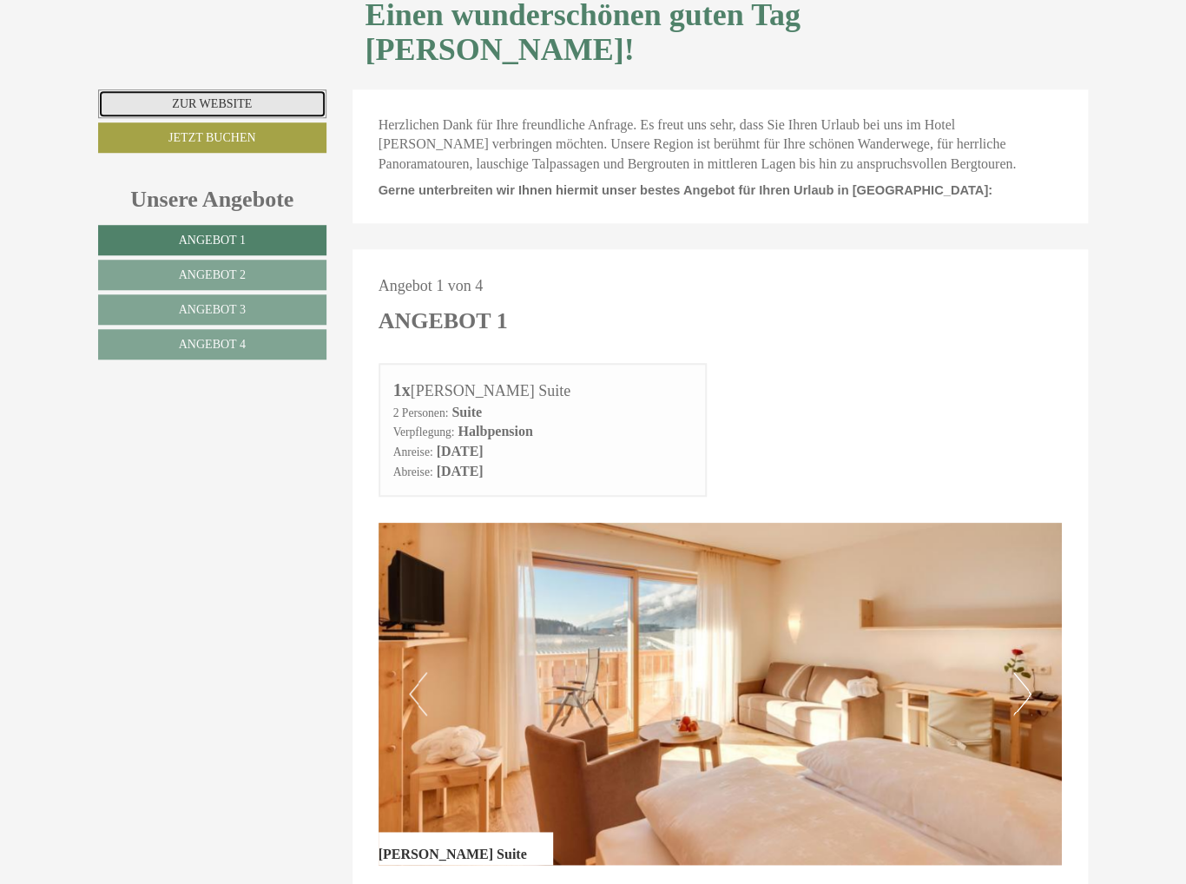
scroll to position [87, 0]
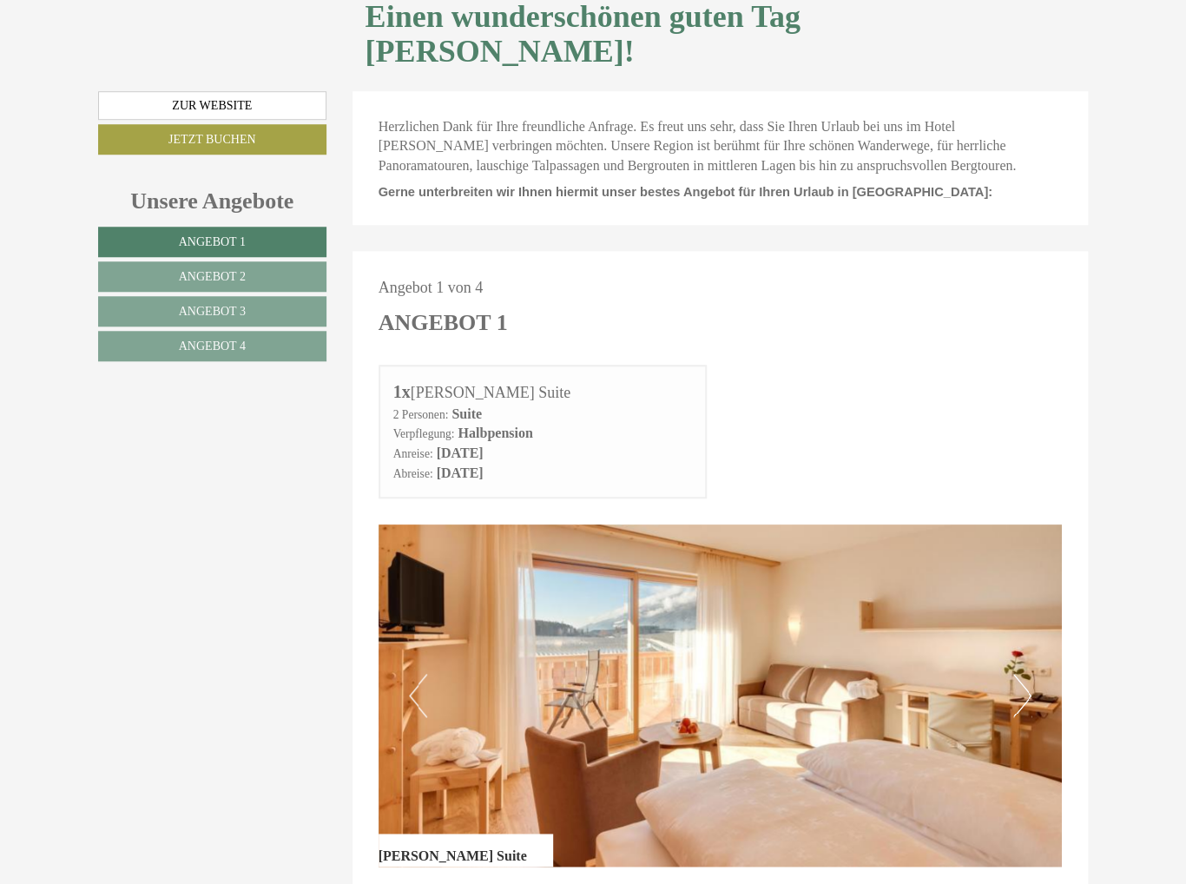
scroll to position [779, 0]
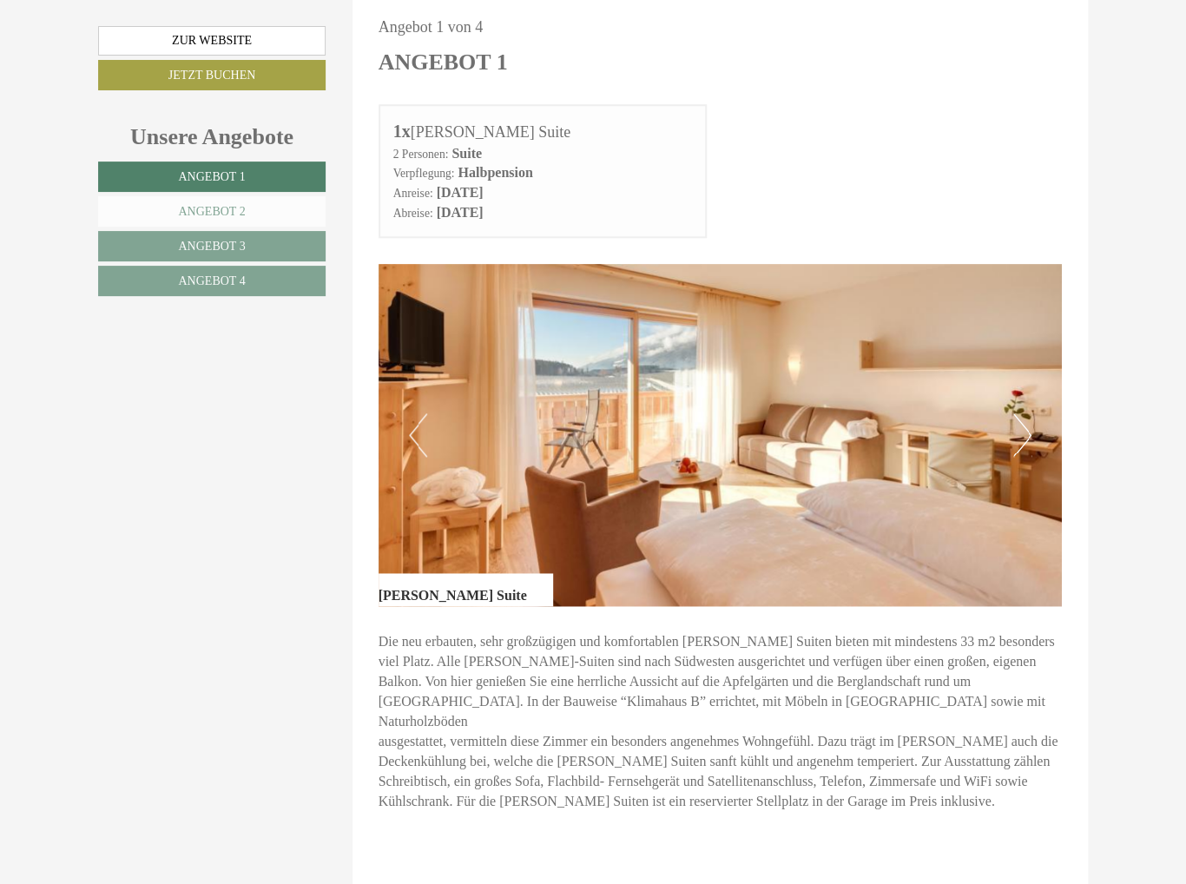
click at [222, 205] on span "Angebot 2" at bounding box center [211, 211] width 67 height 13
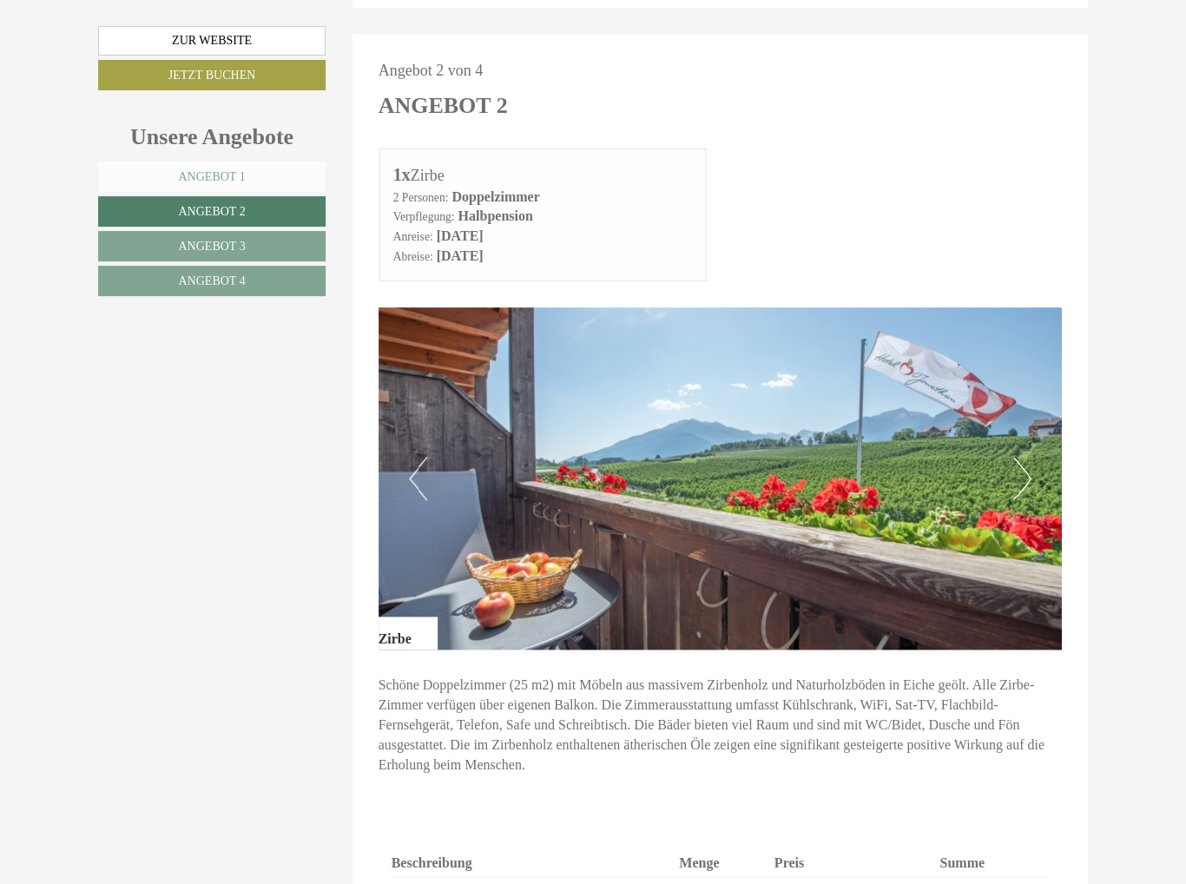
click at [214, 181] on span "Angebot 1" at bounding box center [211, 176] width 67 height 13
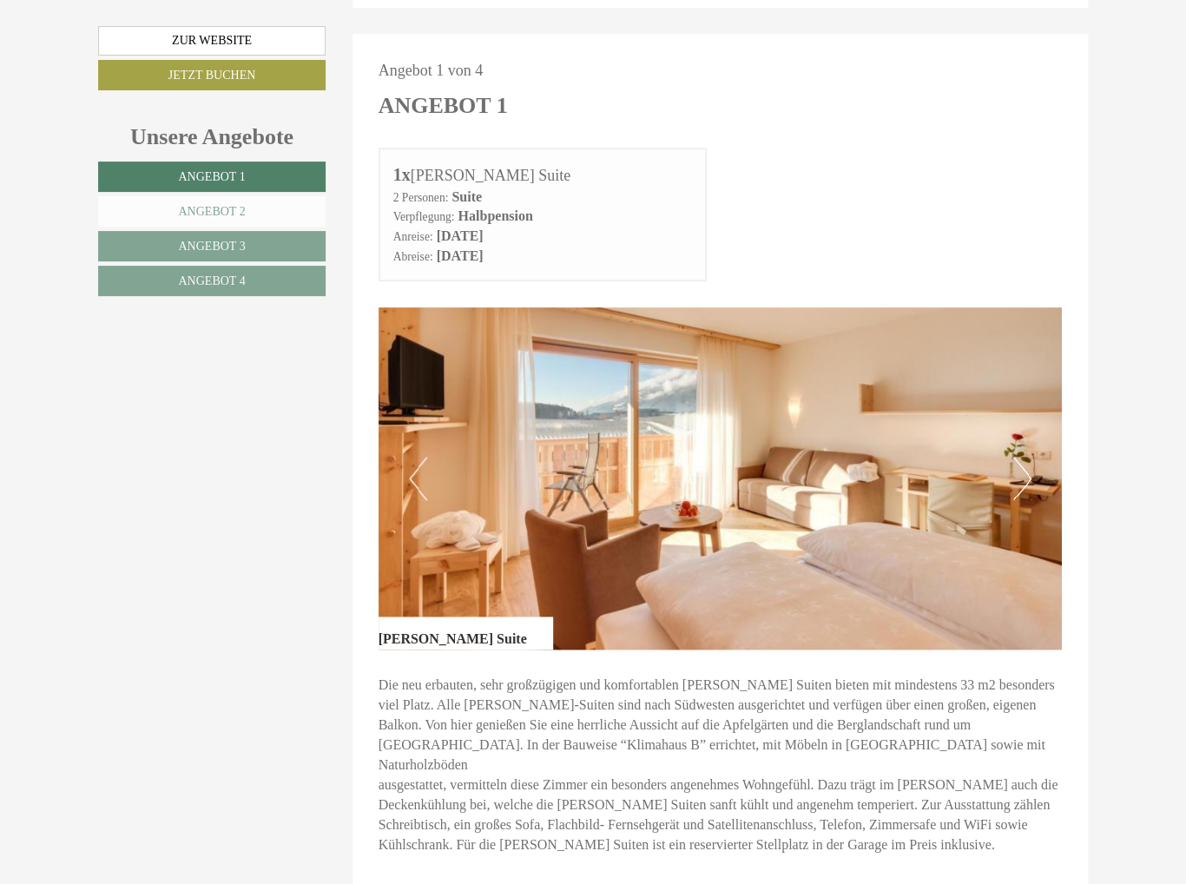
click at [228, 209] on span "Angebot 2" at bounding box center [211, 211] width 67 height 13
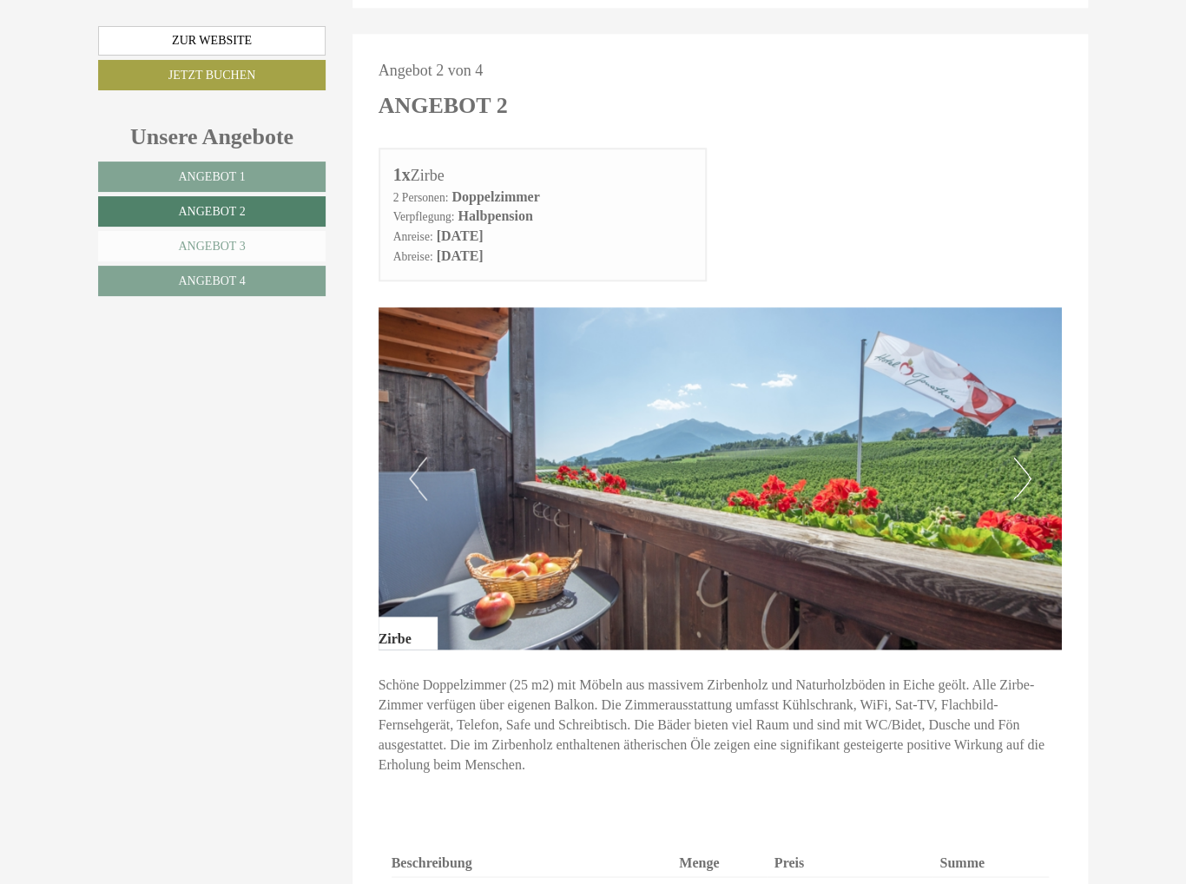
click at [240, 246] on span "Angebot 3" at bounding box center [211, 246] width 67 height 13
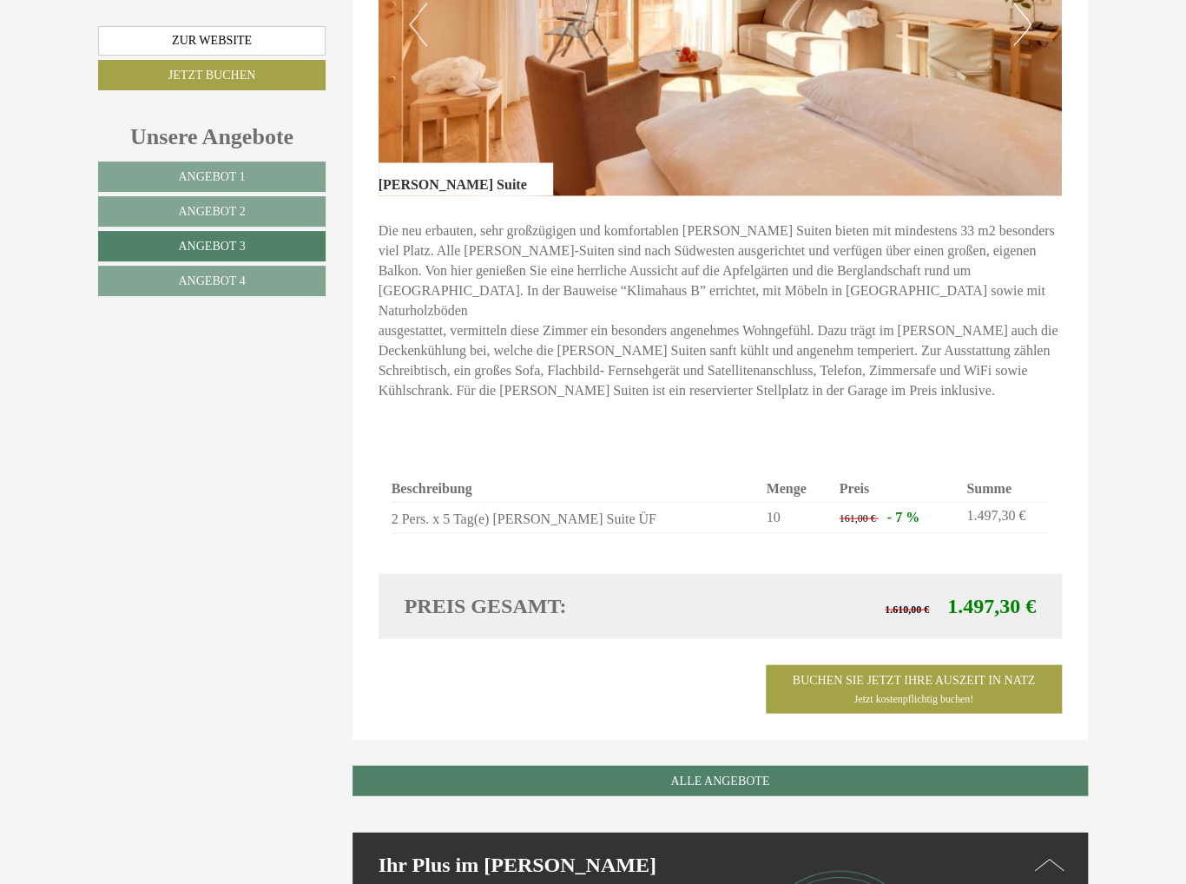
scroll to position [1257, 0]
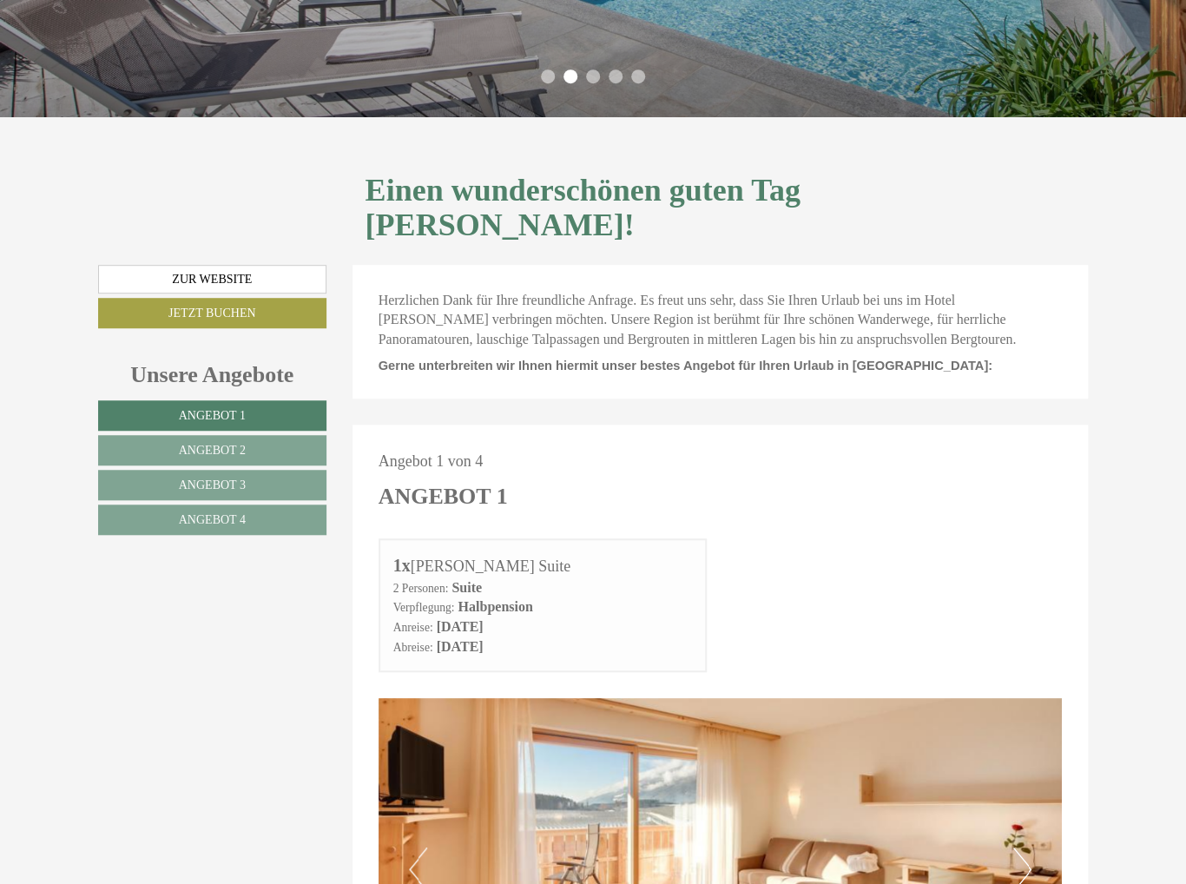
scroll to position [347, 0]
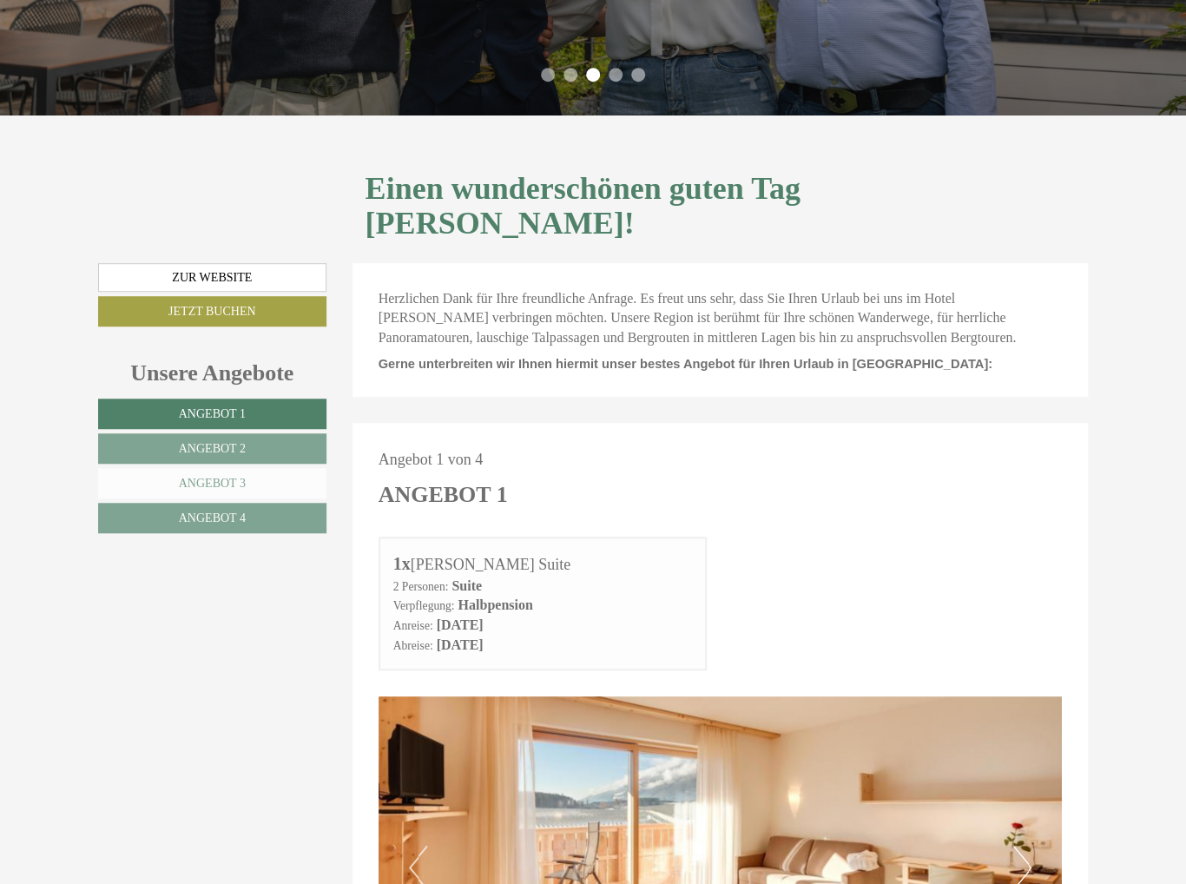
click at [226, 468] on link "Angebot 3" at bounding box center [212, 483] width 228 height 30
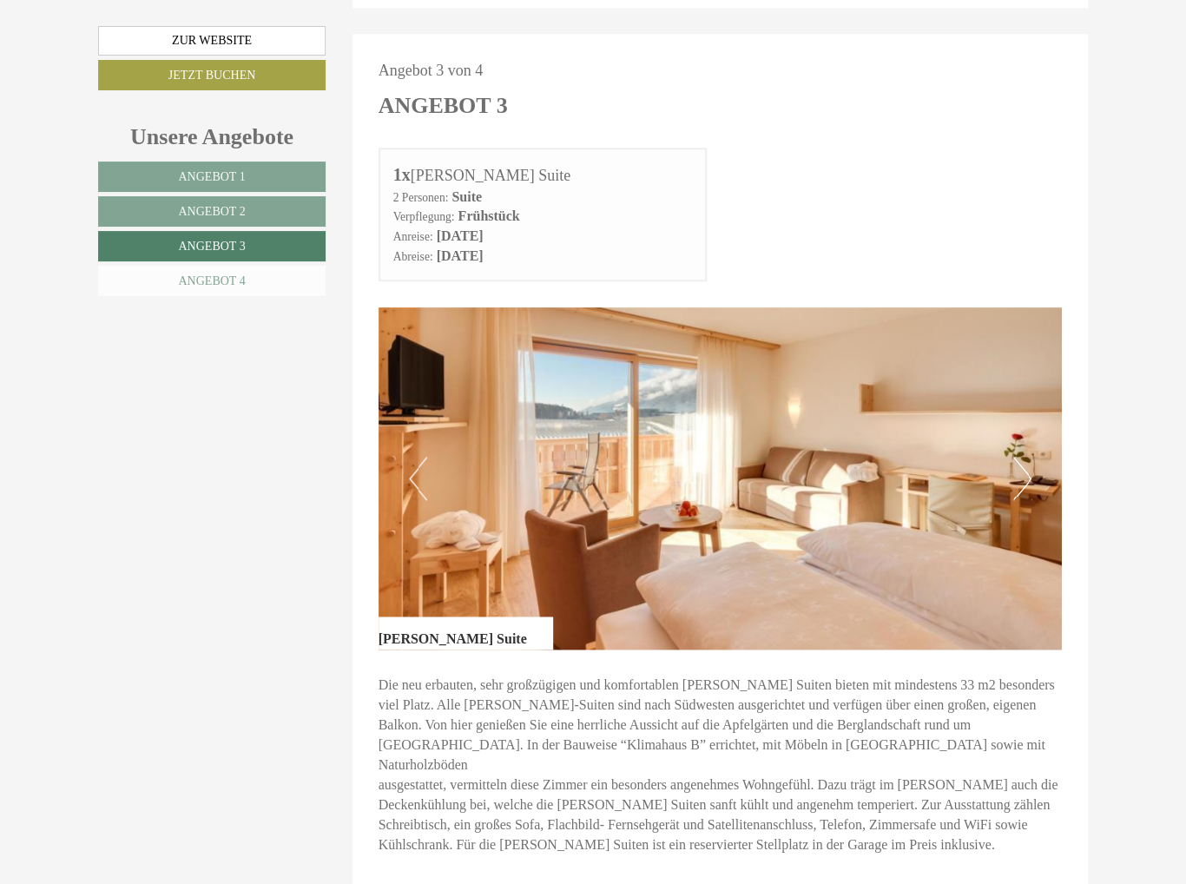
click at [285, 287] on link "Angebot 4" at bounding box center [211, 281] width 227 height 30
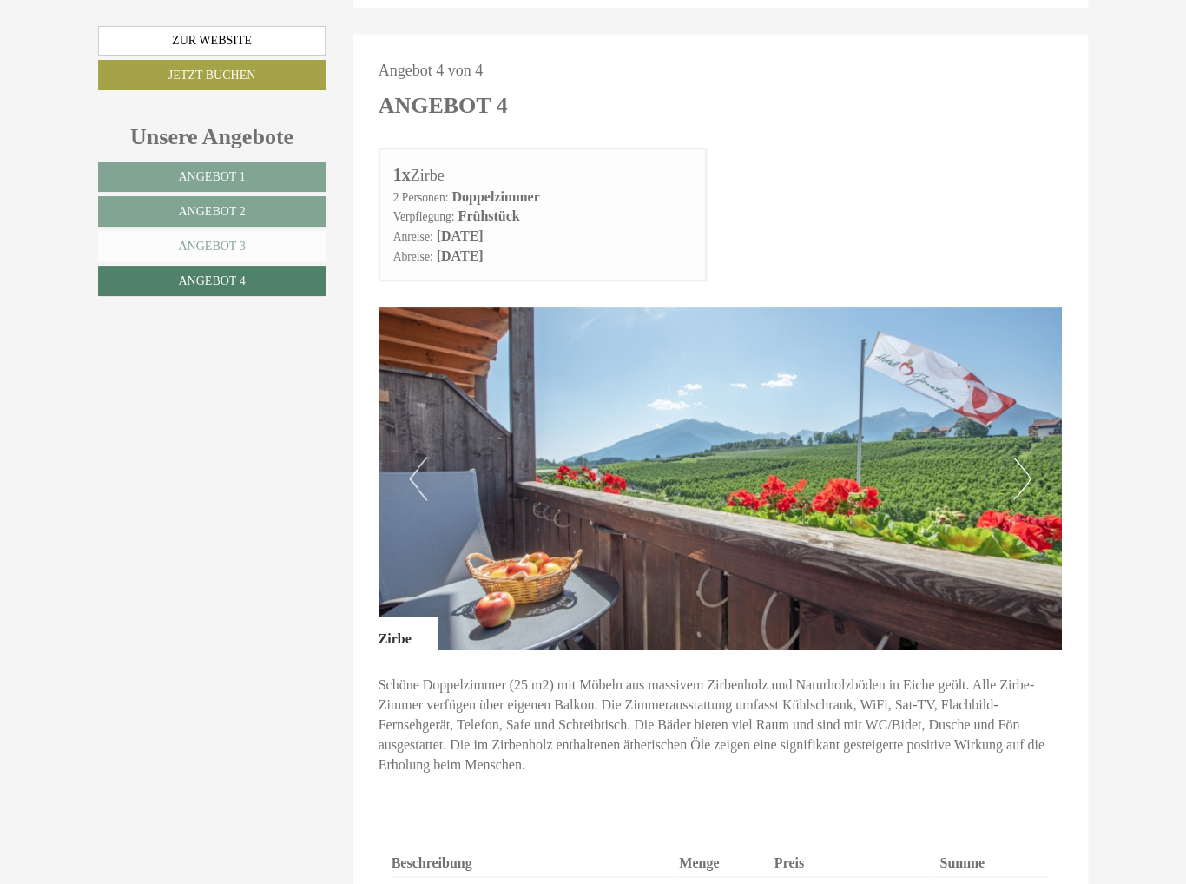
click at [286, 247] on link "Angebot 3" at bounding box center [211, 246] width 227 height 30
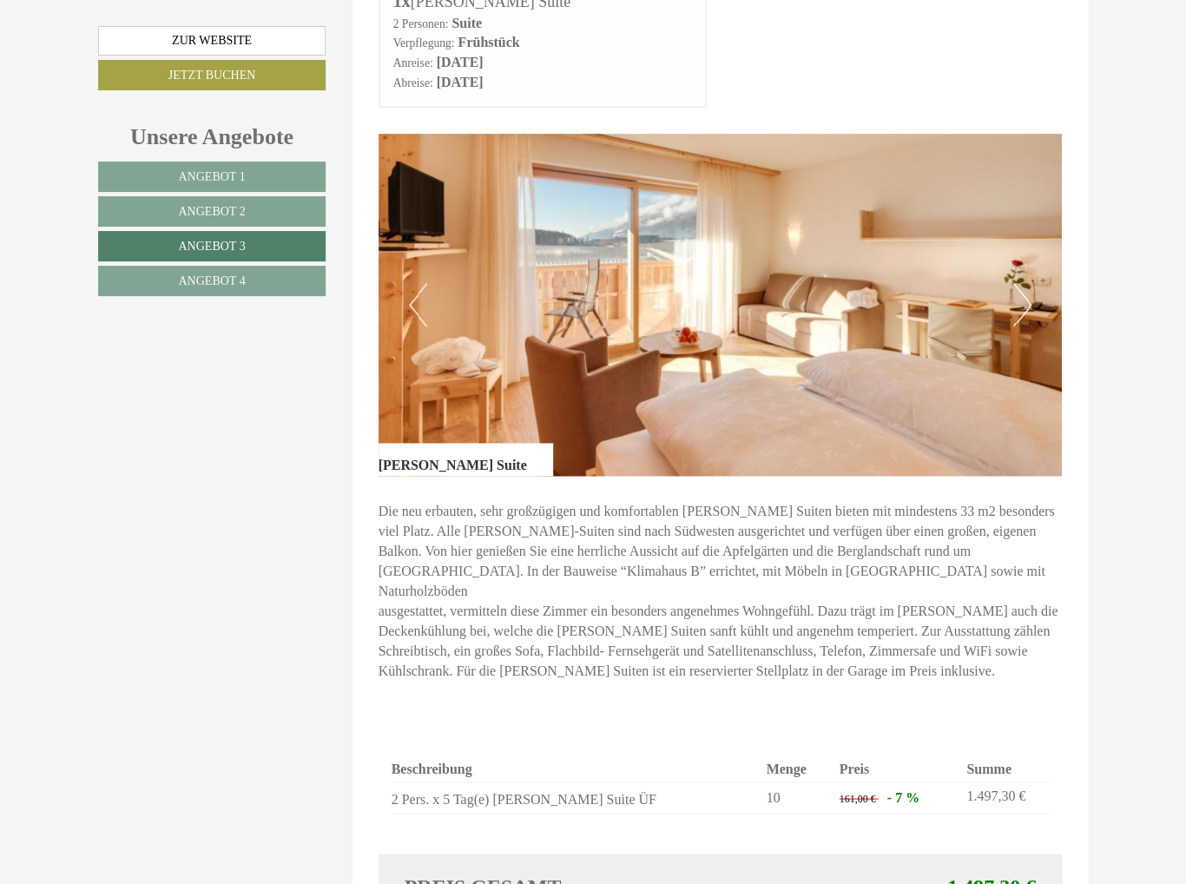
scroll to position [996, 0]
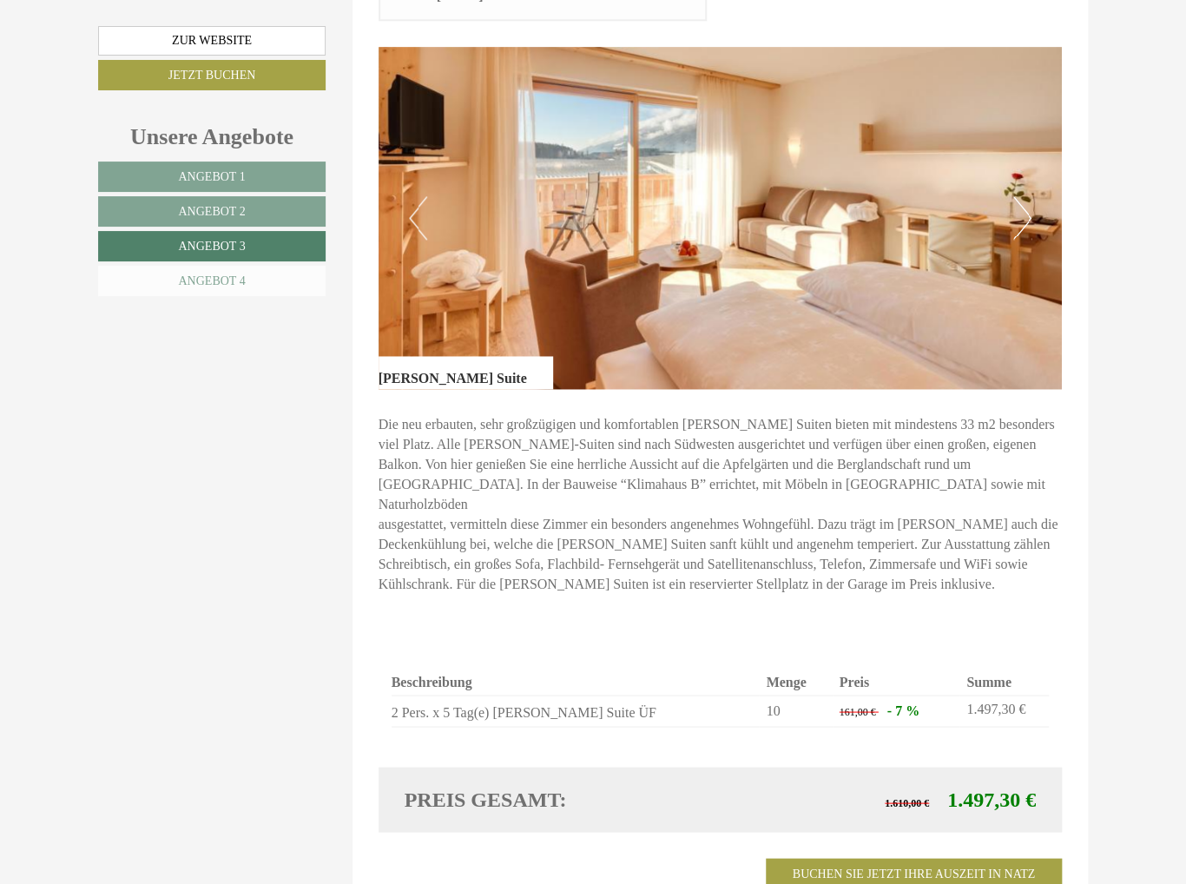
click at [243, 274] on span "Angebot 4" at bounding box center [211, 280] width 67 height 13
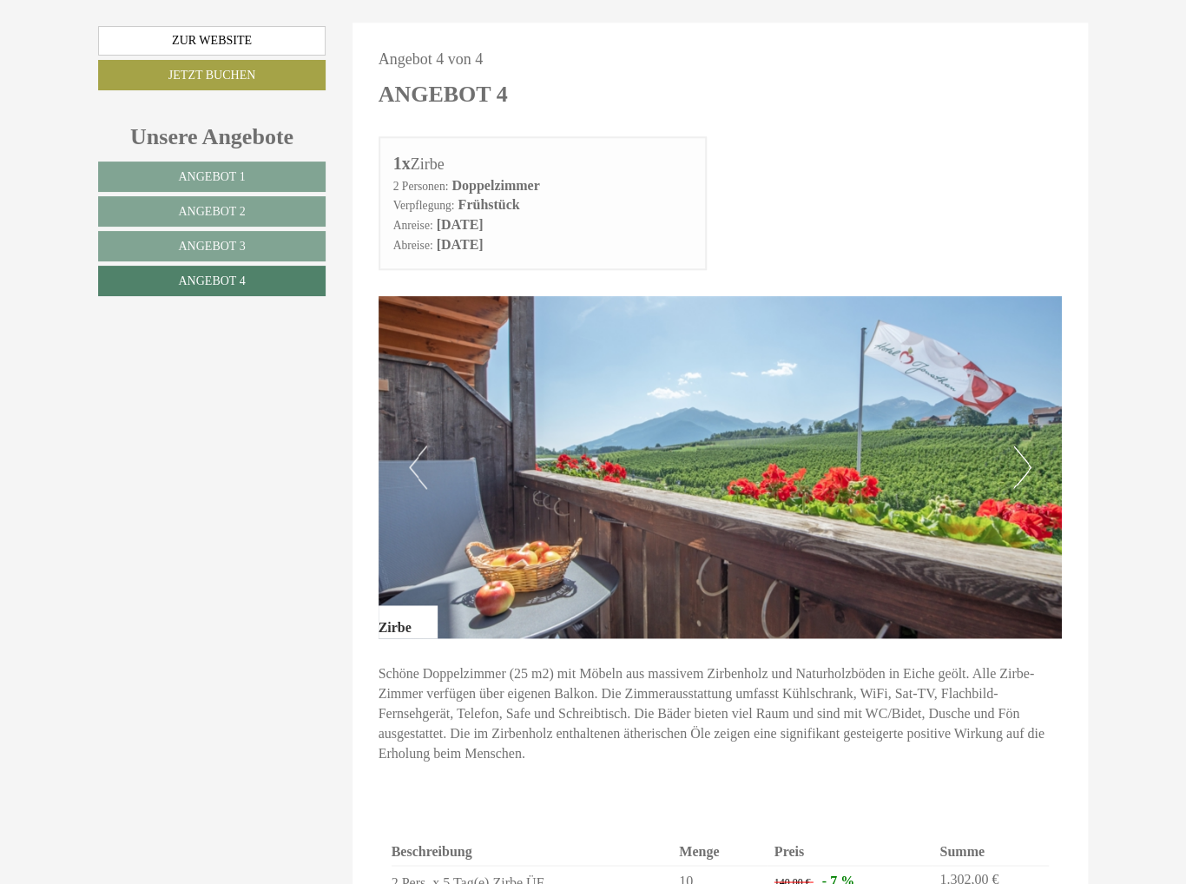
scroll to position [910, 0]
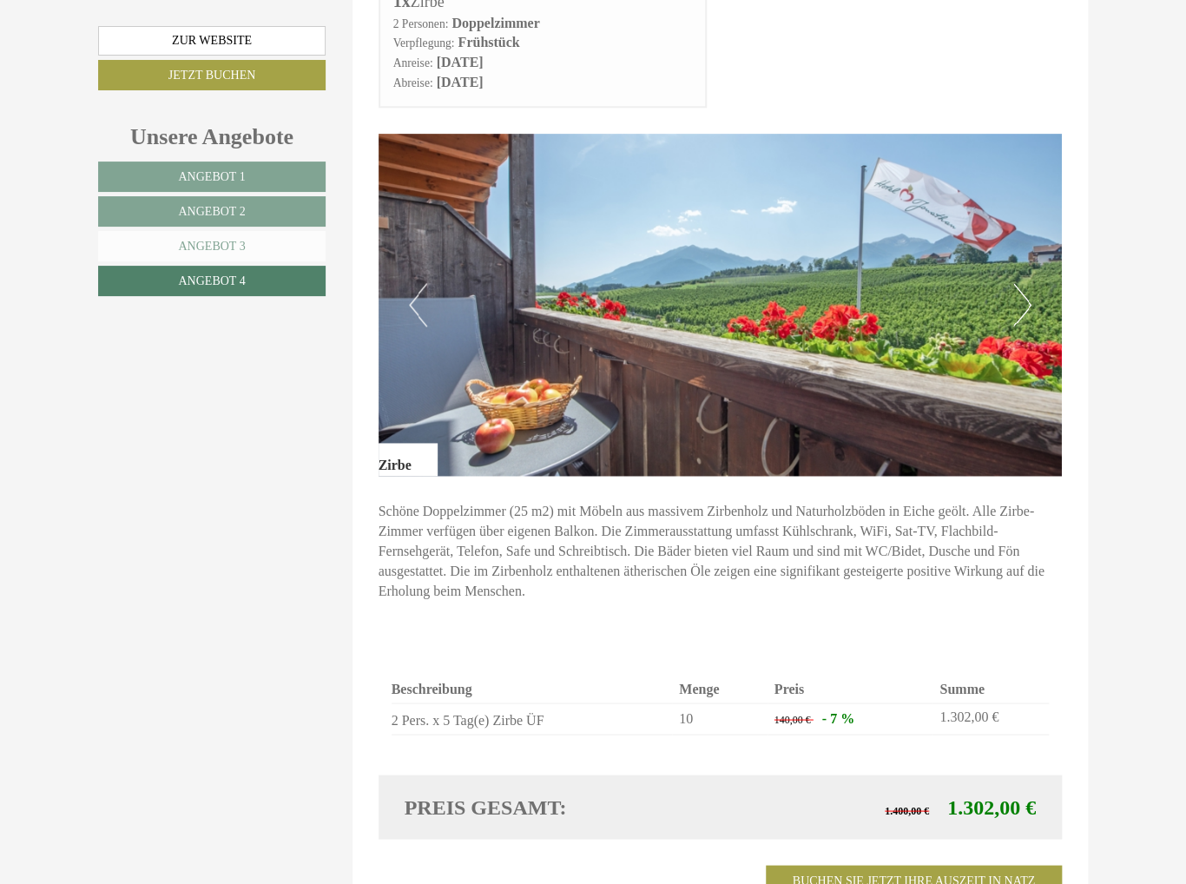
click at [149, 248] on link "Angebot 3" at bounding box center [211, 246] width 227 height 30
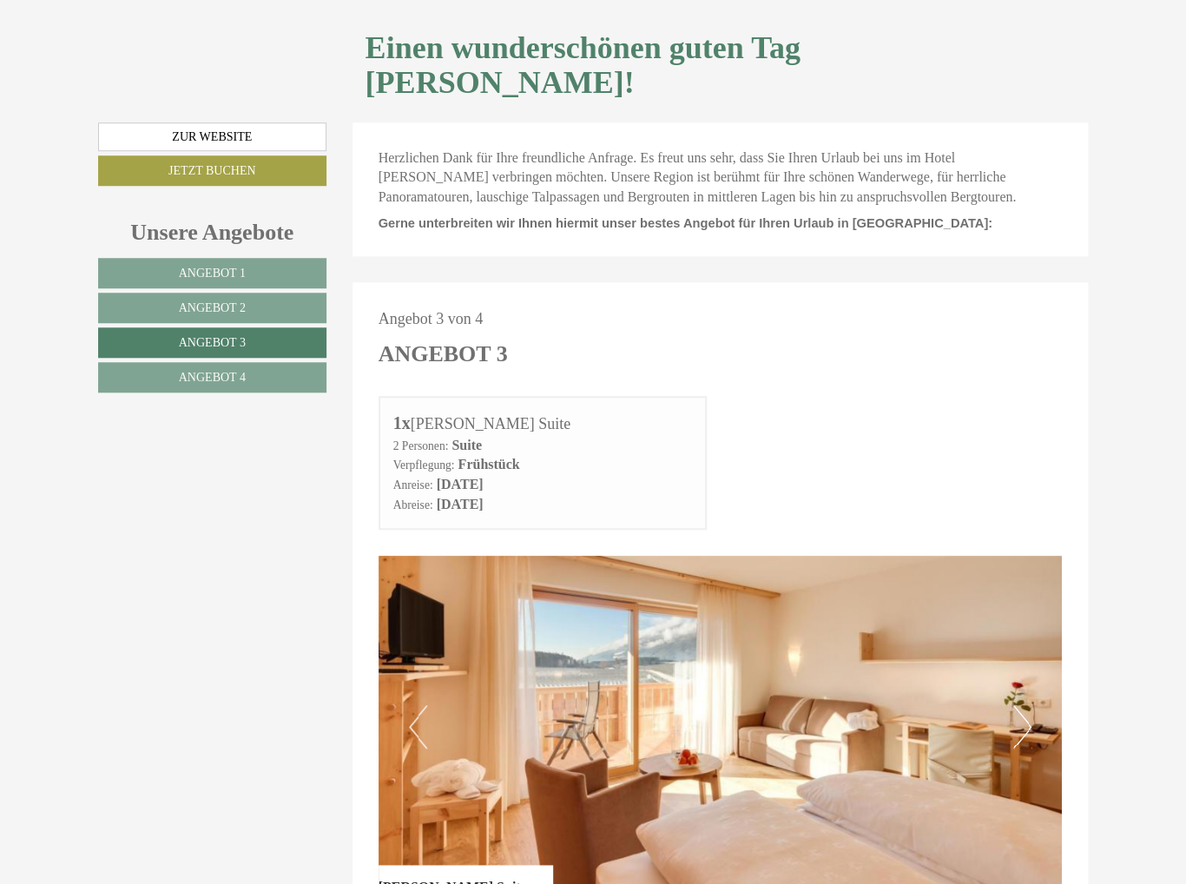
scroll to position [302, 0]
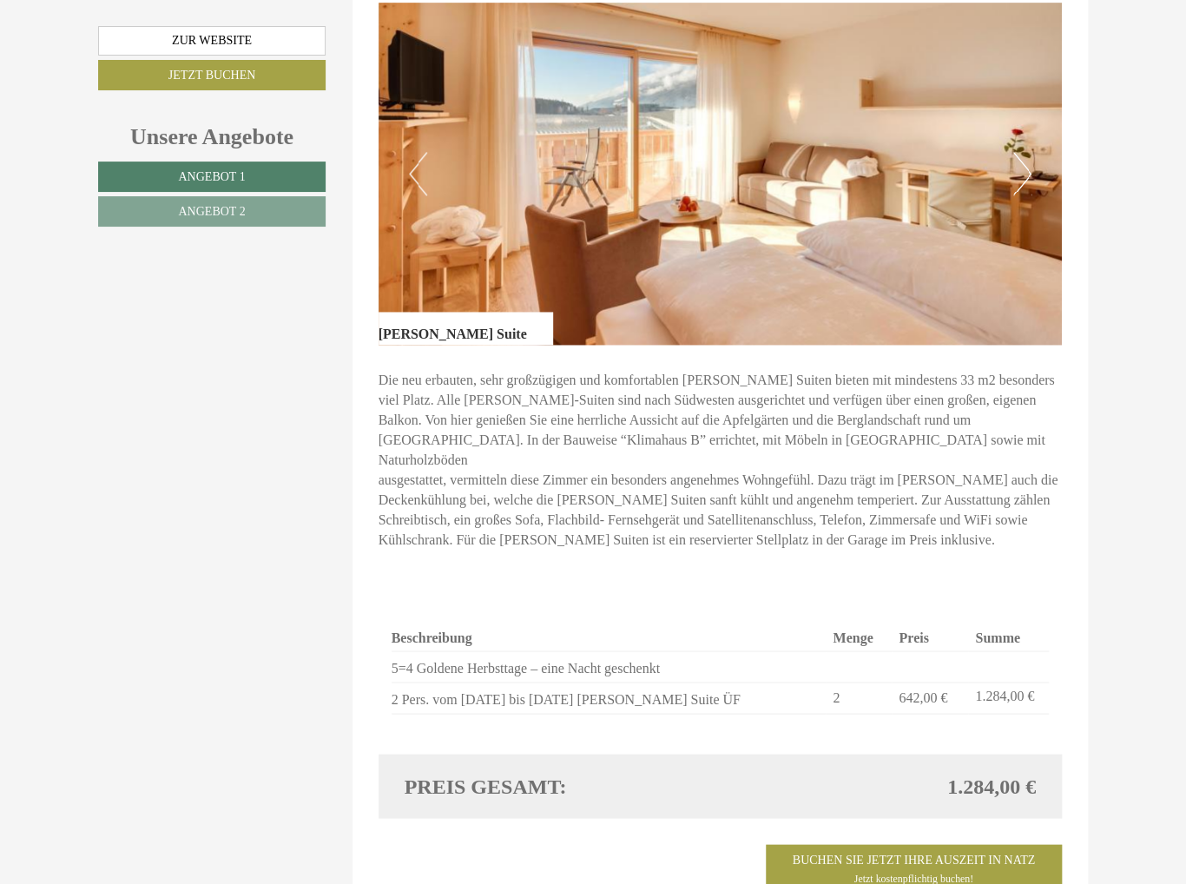
scroll to position [1042, 0]
